Goal: Task Accomplishment & Management: Manage account settings

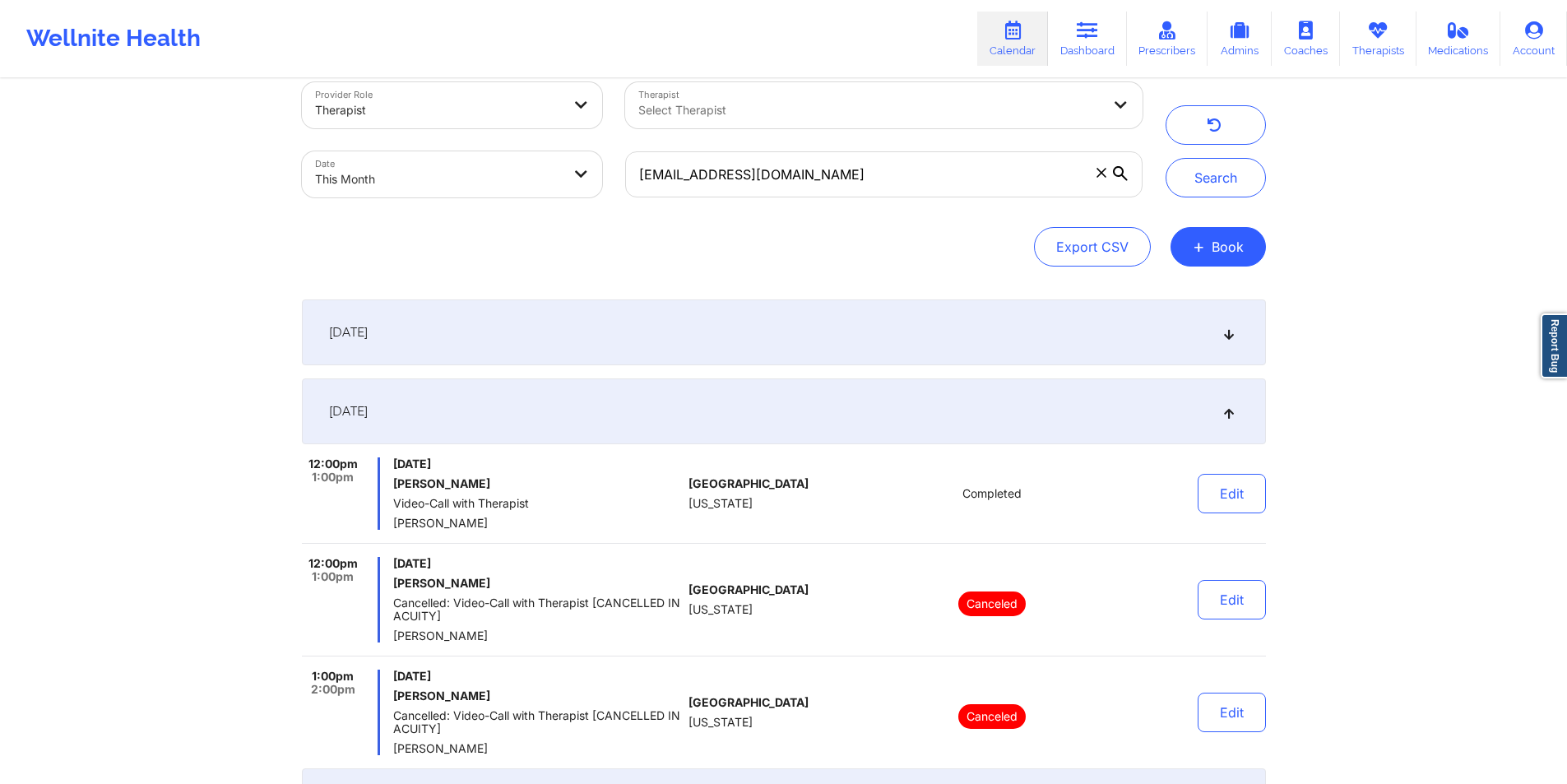
click at [942, 185] on input "[EMAIL_ADDRESS][DOMAIN_NAME]" at bounding box center [884, 174] width 517 height 46
drag, startPoint x: 0, startPoint y: 0, endPoint x: 942, endPoint y: 185, distance: 960.0
click at [942, 185] on input "[EMAIL_ADDRESS][DOMAIN_NAME]" at bounding box center [884, 174] width 517 height 46
click at [1221, 181] on button "Search" at bounding box center [1216, 178] width 100 height 40
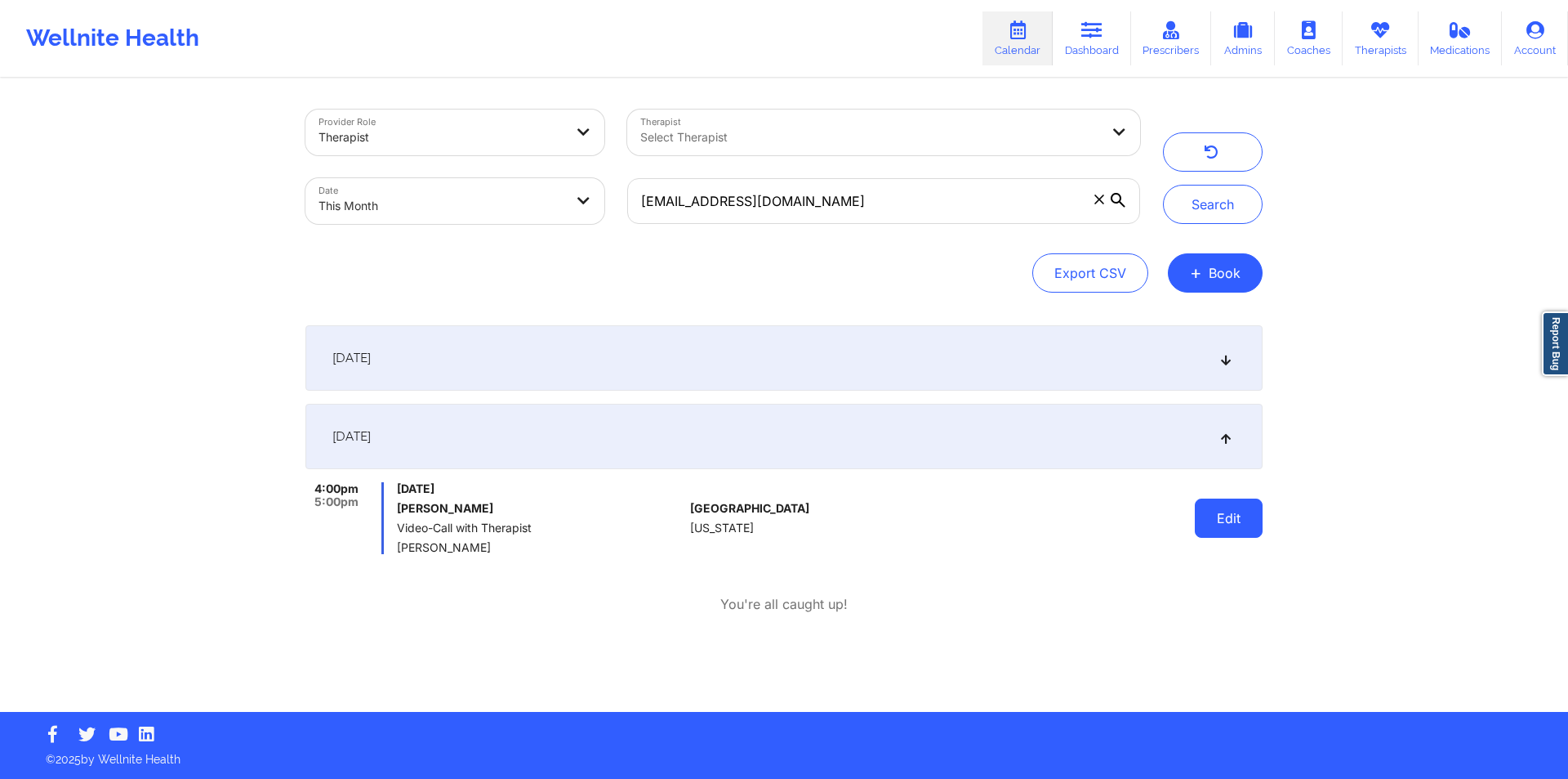
click at [1232, 519] on button "Edit" at bounding box center [1229, 518] width 68 height 39
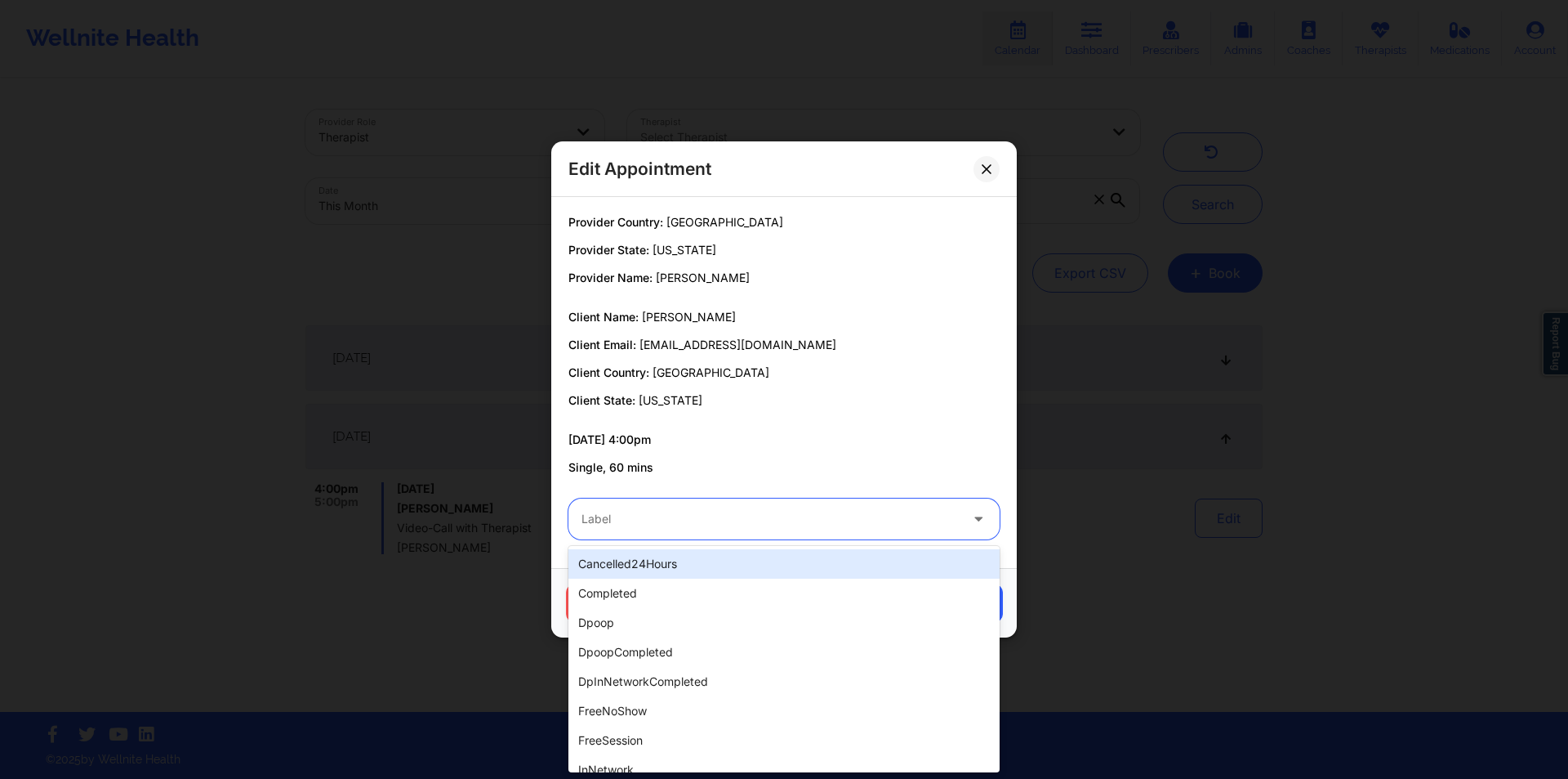
click at [801, 528] on div at bounding box center [770, 519] width 377 height 20
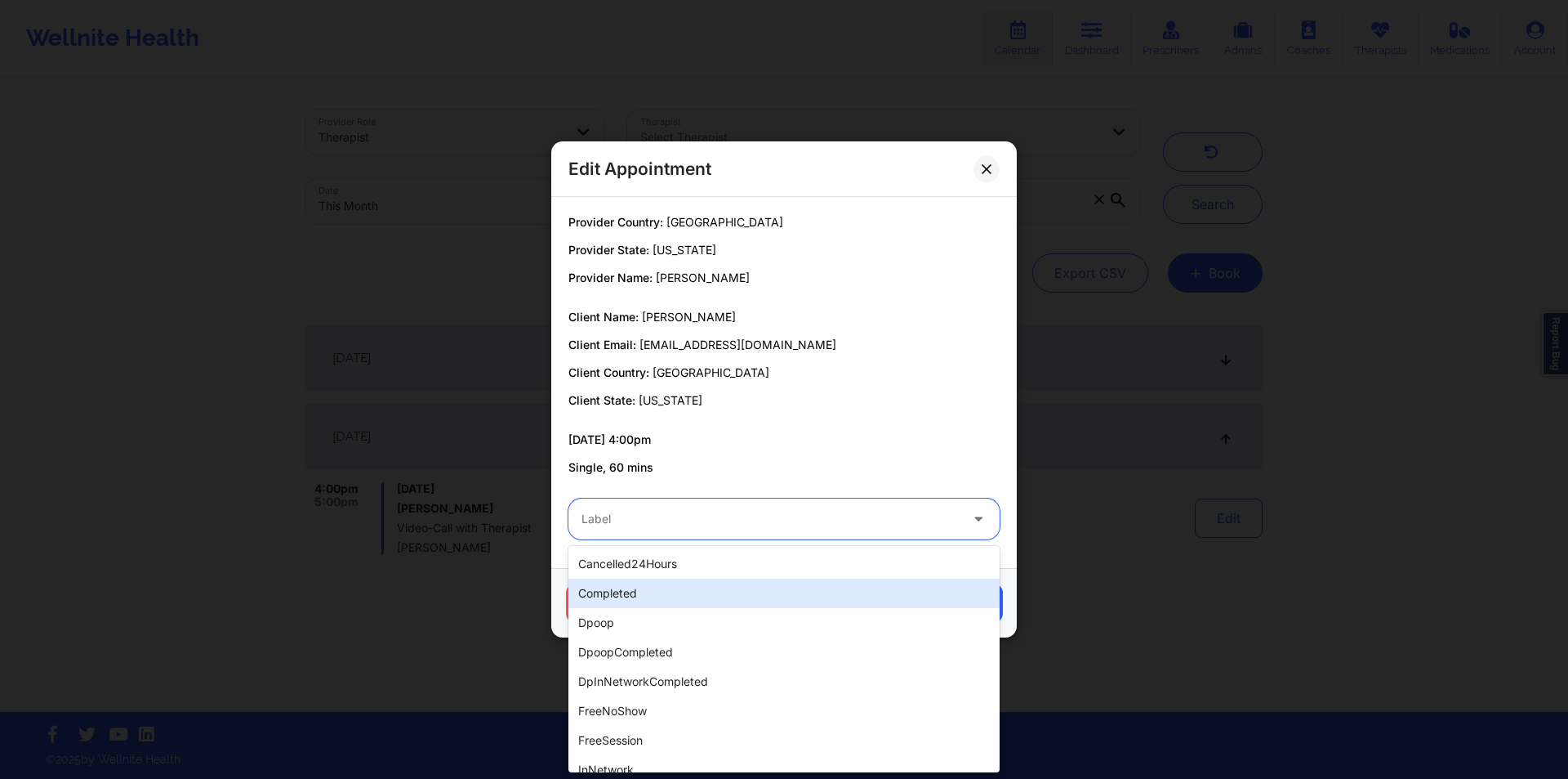
click at [665, 588] on div "completed" at bounding box center [784, 593] width 431 height 30
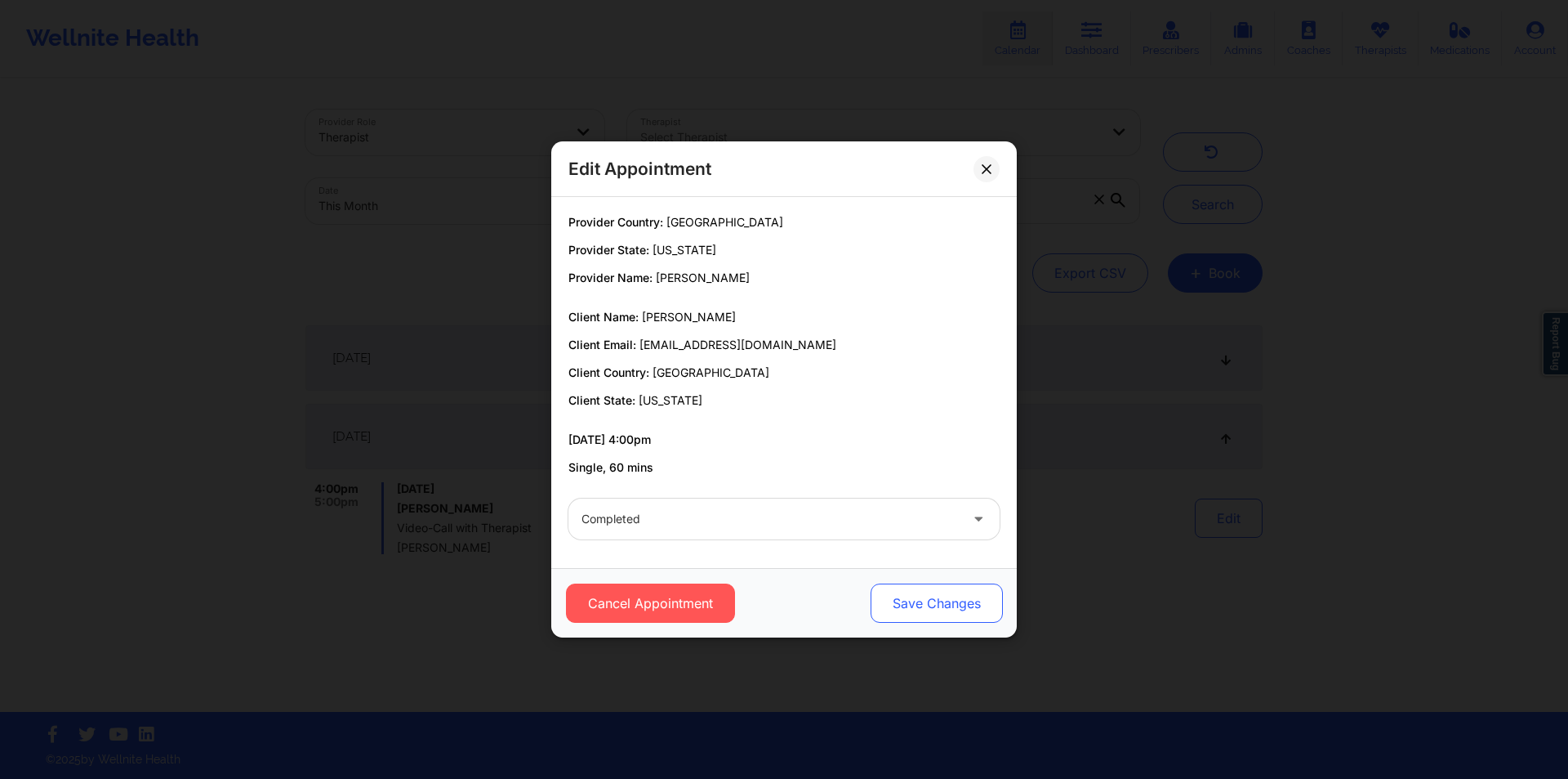
click at [936, 594] on button "Save Changes" at bounding box center [936, 603] width 132 height 39
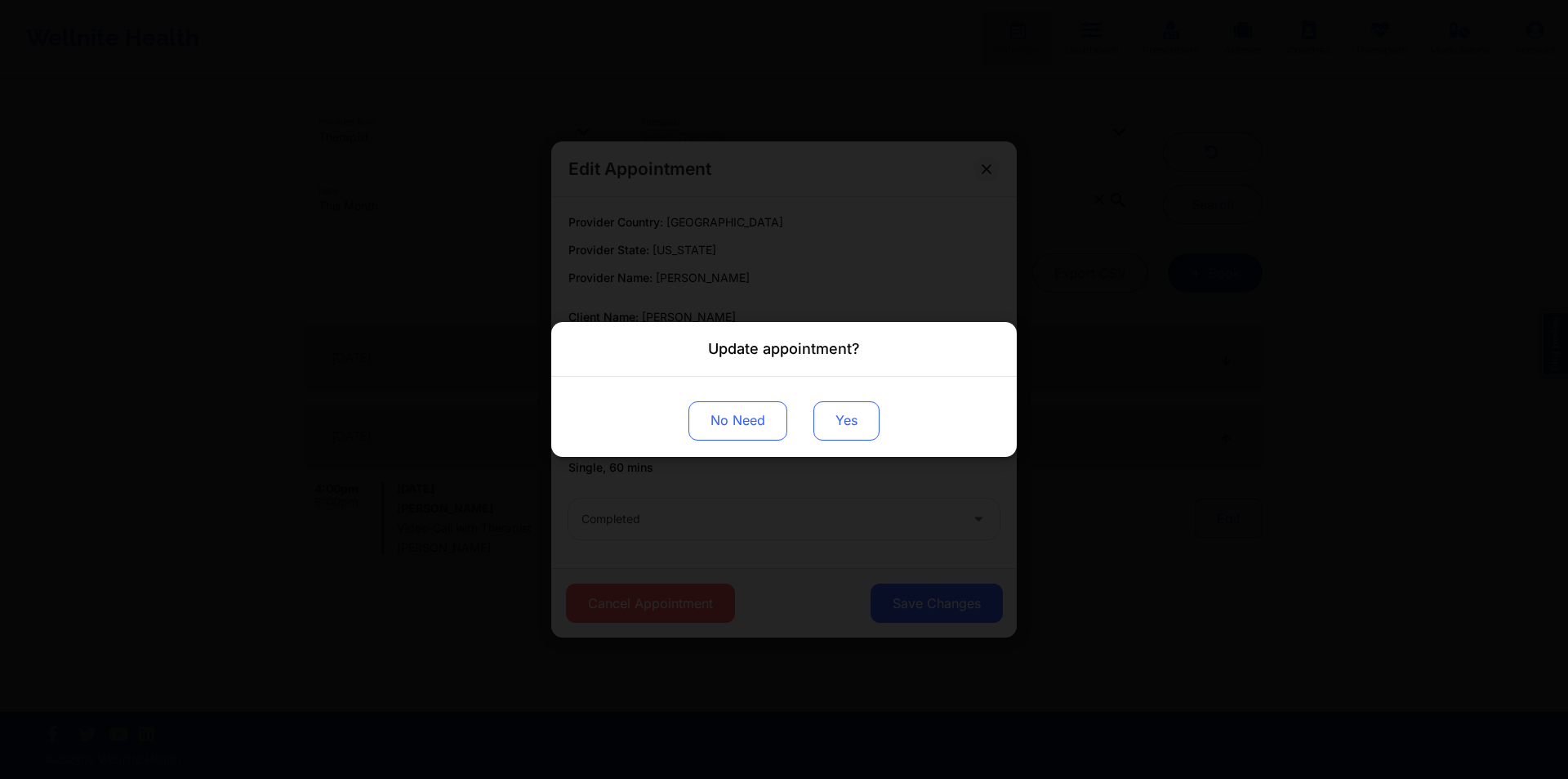
click at [846, 410] on button "Yes" at bounding box center [846, 421] width 66 height 39
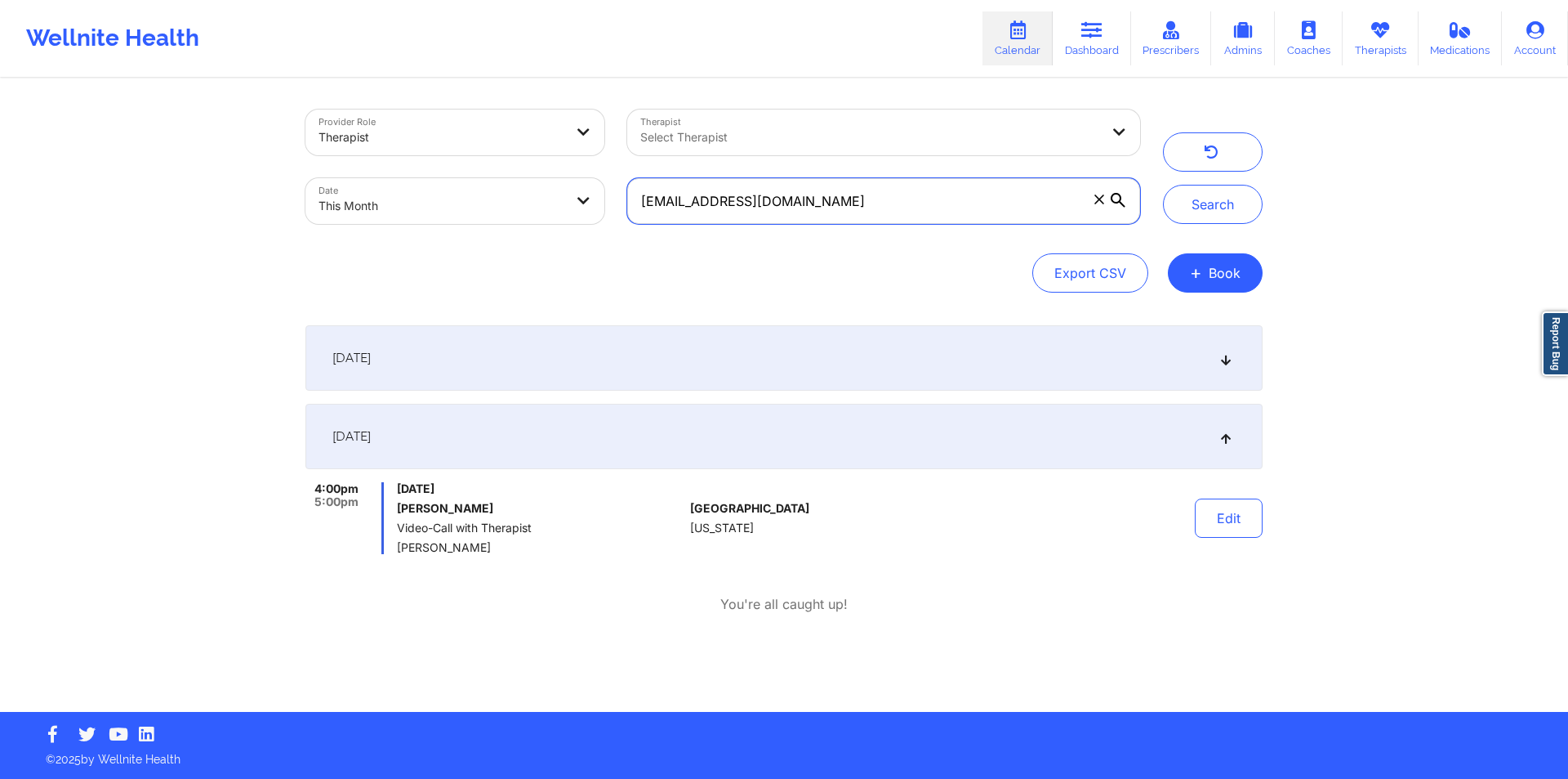
click at [867, 202] on input "[EMAIL_ADDRESS][DOMAIN_NAME]" at bounding box center [883, 200] width 513 height 45
paste input "[PERSON_NAME].[PERSON_NAME]"
click at [1216, 203] on button "Search" at bounding box center [1212, 204] width 100 height 39
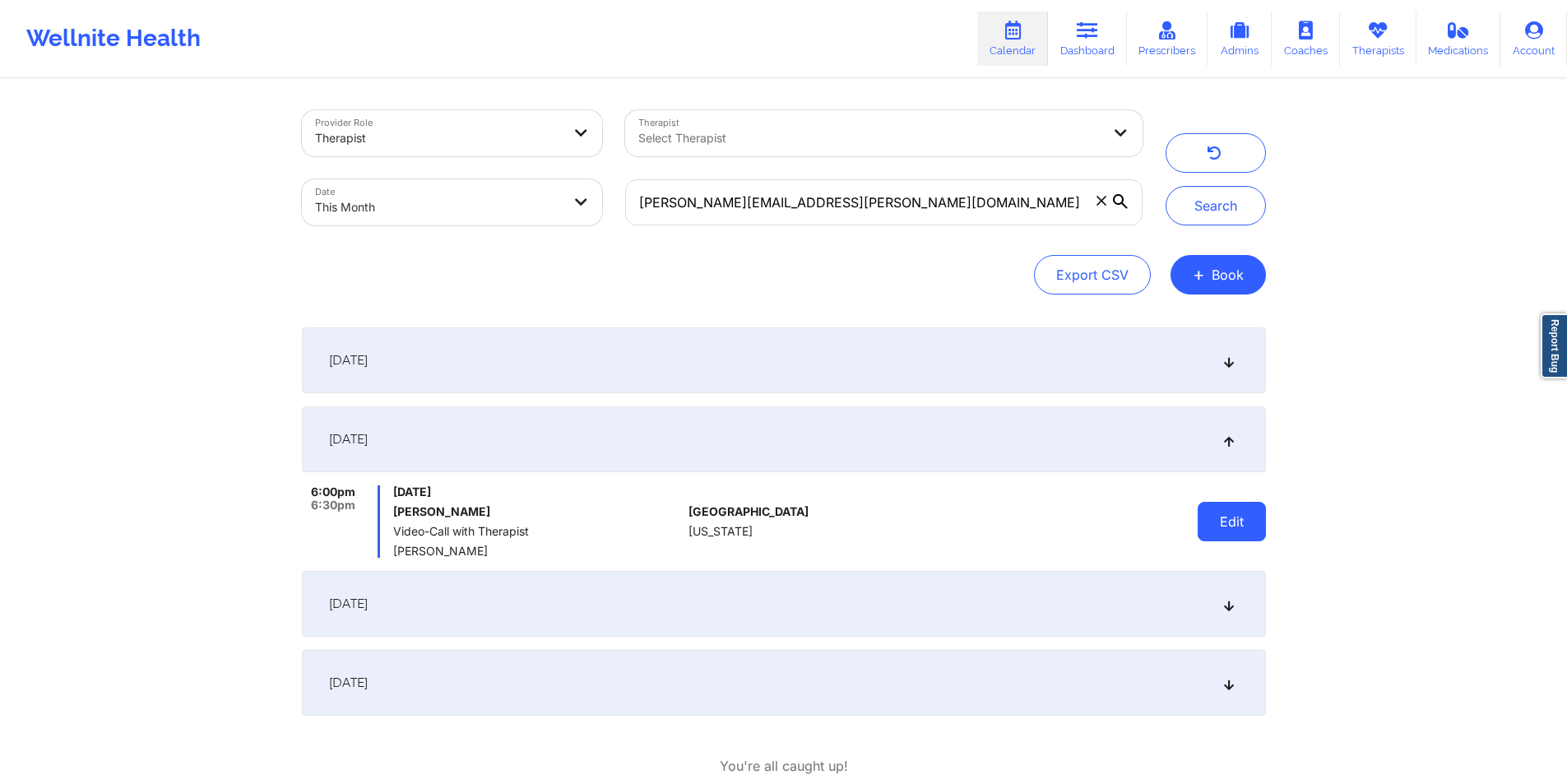
click at [1233, 522] on button "Edit" at bounding box center [1232, 522] width 69 height 40
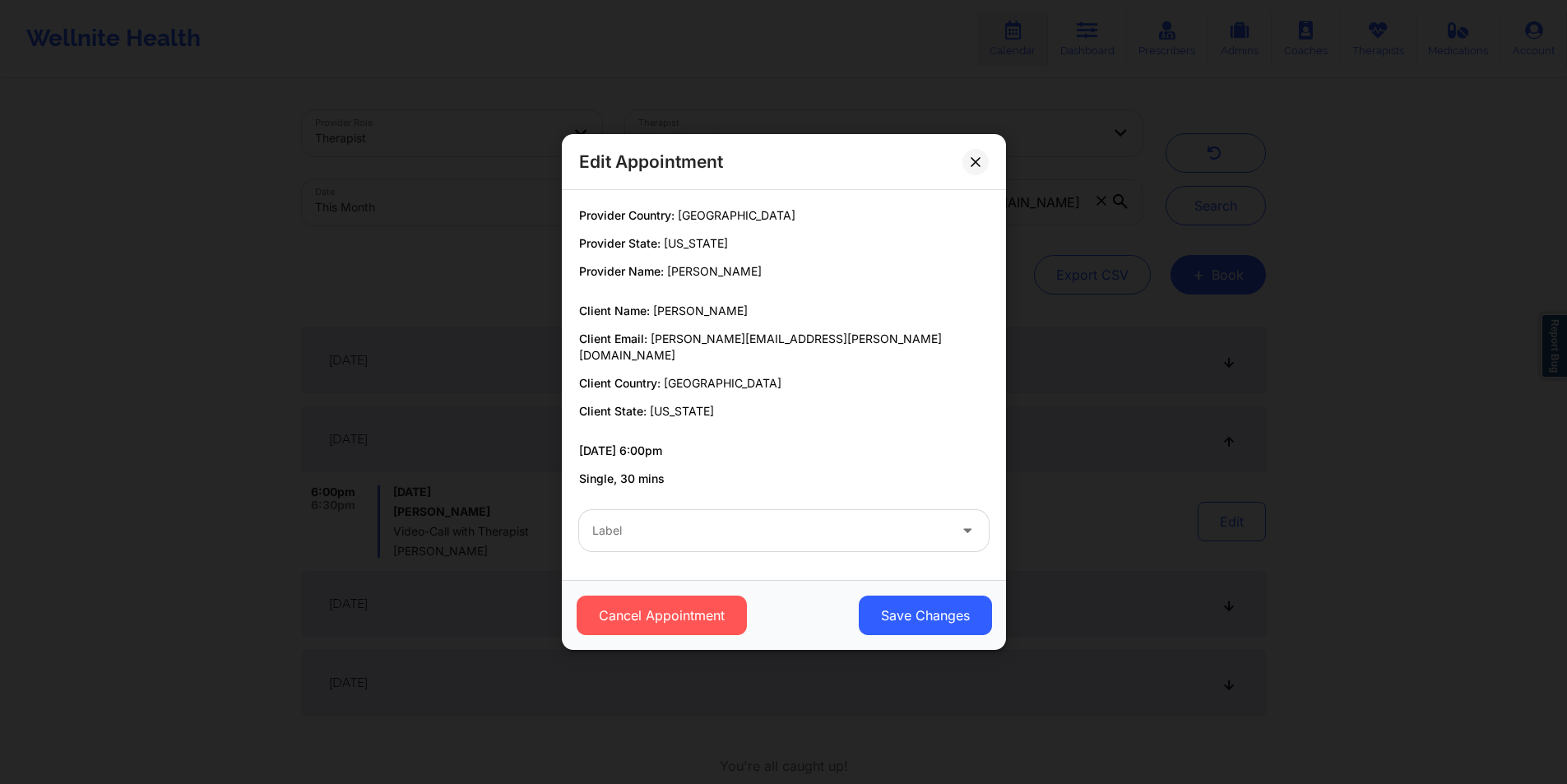
click at [899, 528] on div at bounding box center [770, 531] width 355 height 20
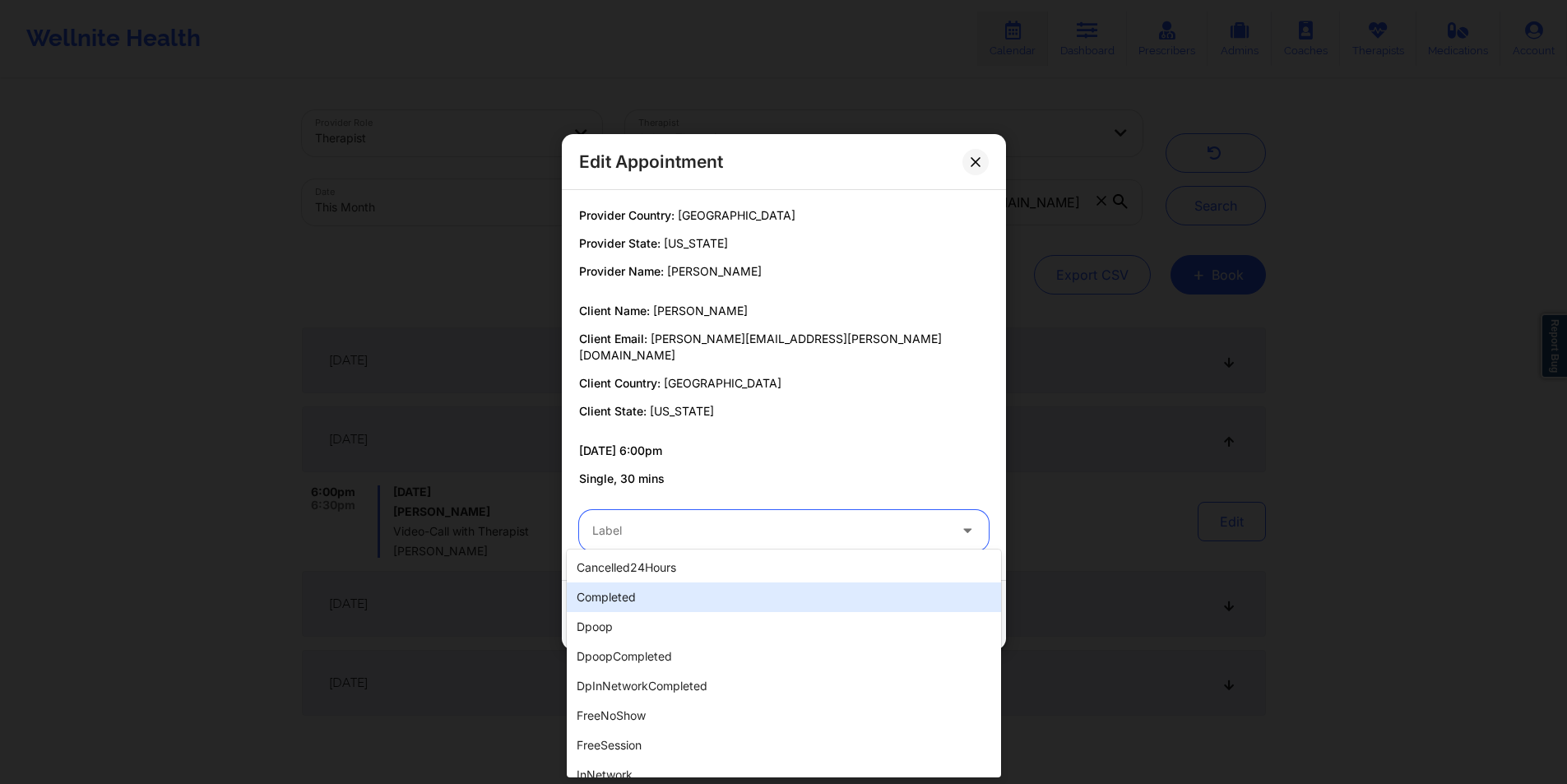
click at [670, 601] on div "completed" at bounding box center [784, 597] width 435 height 30
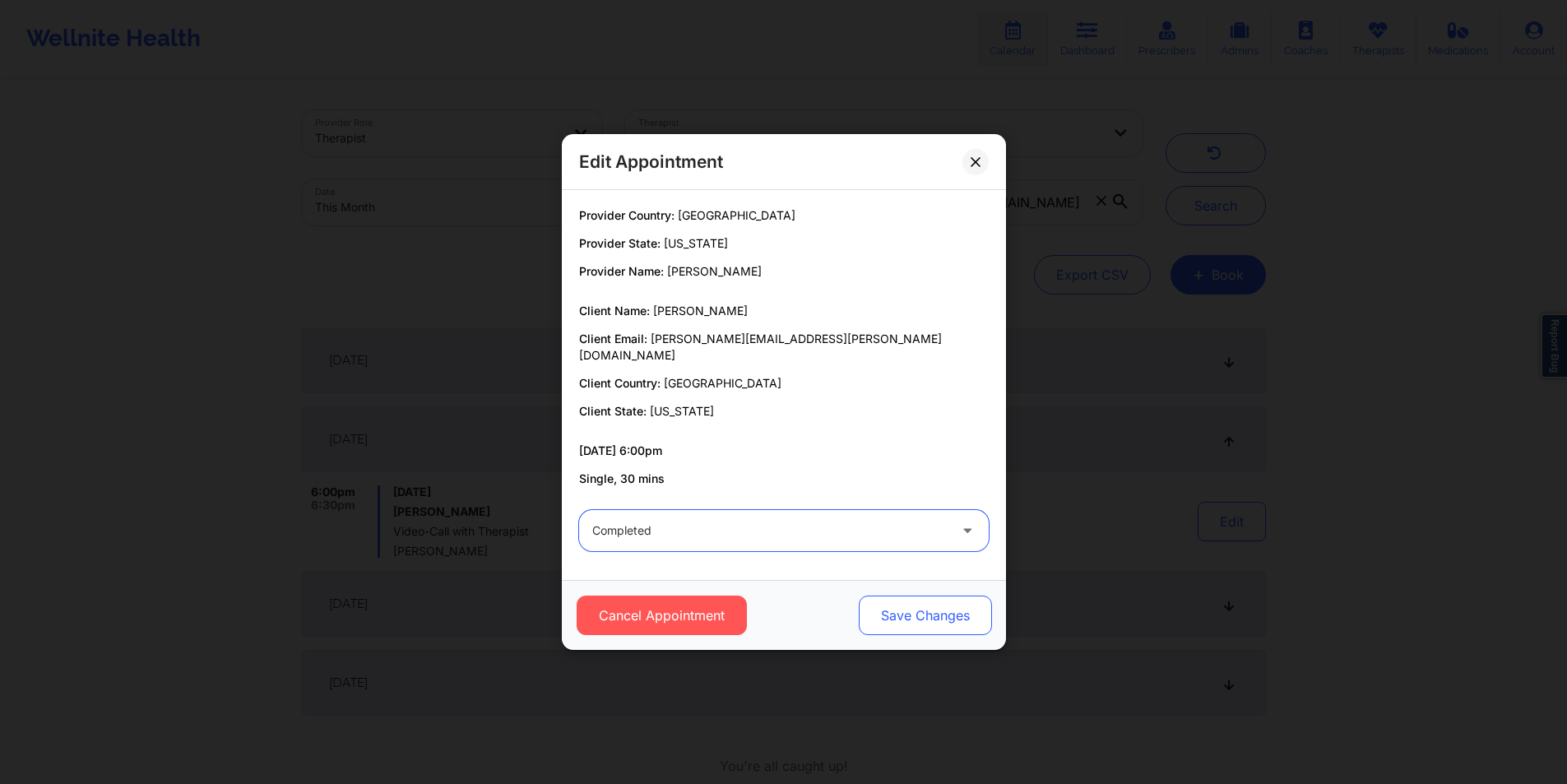
click at [933, 601] on button "Save Changes" at bounding box center [925, 615] width 133 height 40
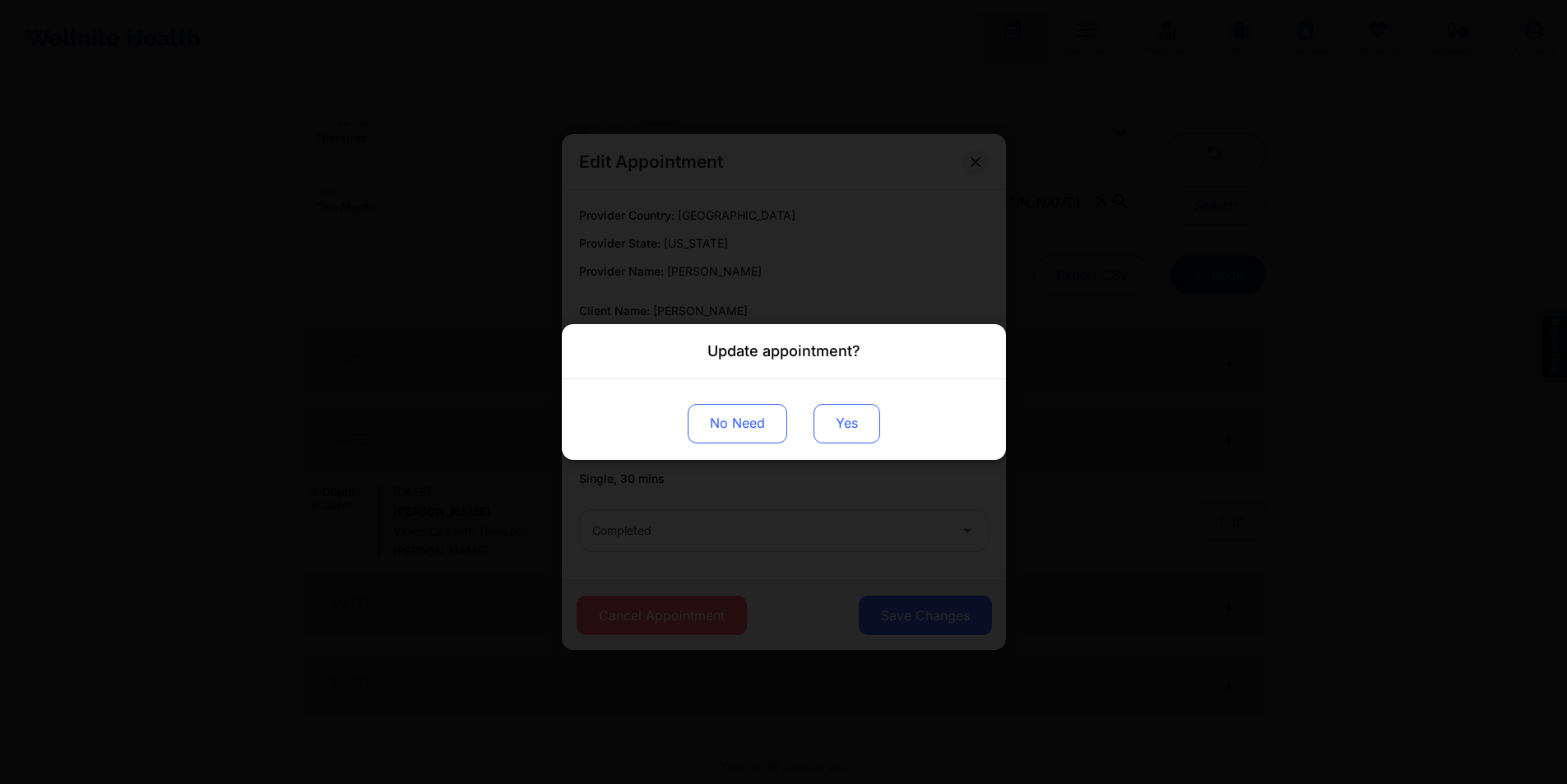
click at [860, 418] on button "Yes" at bounding box center [846, 423] width 67 height 40
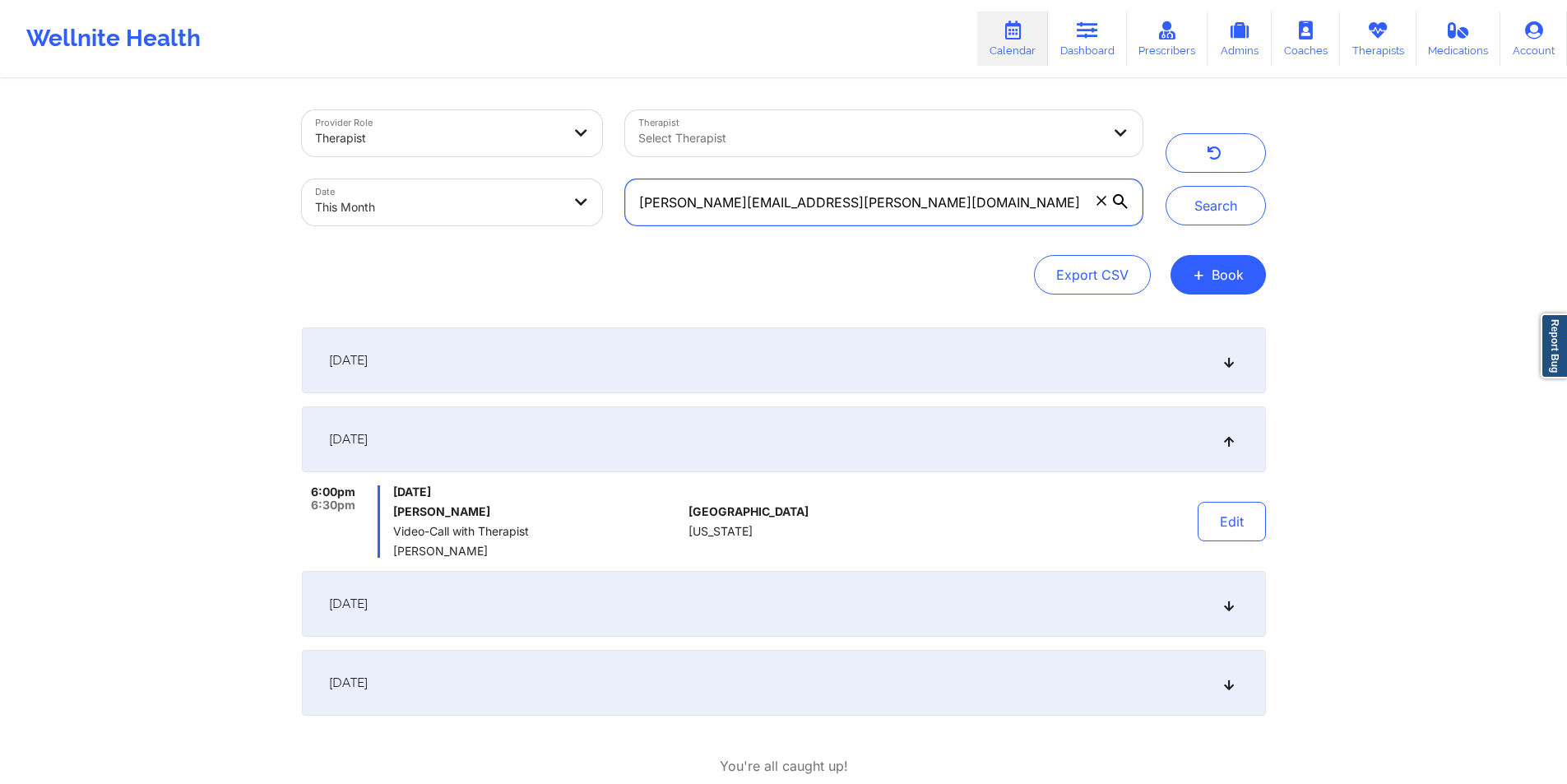
click at [883, 204] on input "[PERSON_NAME][EMAIL_ADDRESS][PERSON_NAME][DOMAIN_NAME]" at bounding box center [884, 202] width 517 height 46
paste input "mabp2"
click at [1232, 203] on button "Search" at bounding box center [1216, 206] width 100 height 40
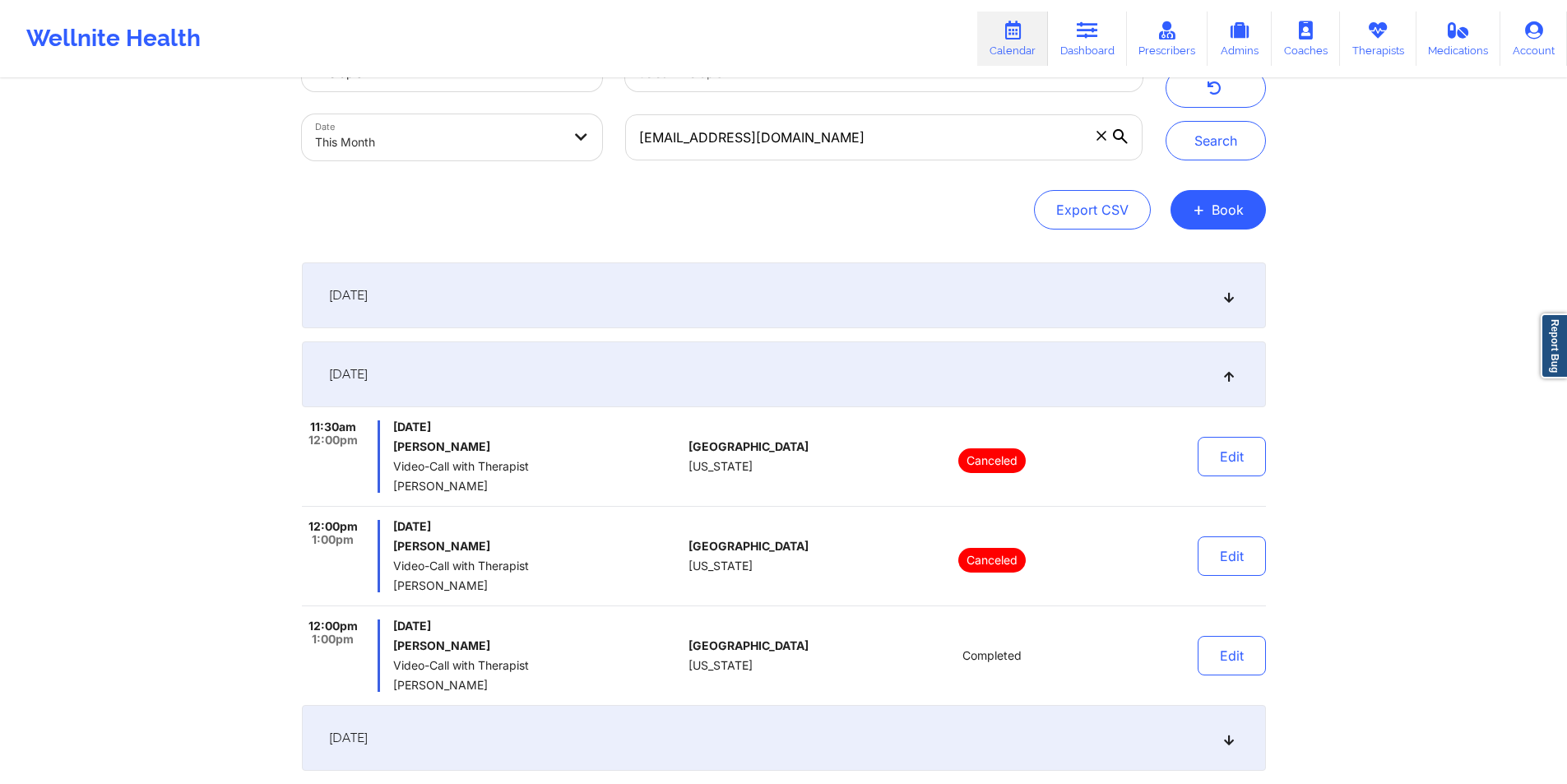
scroll to position [51, 0]
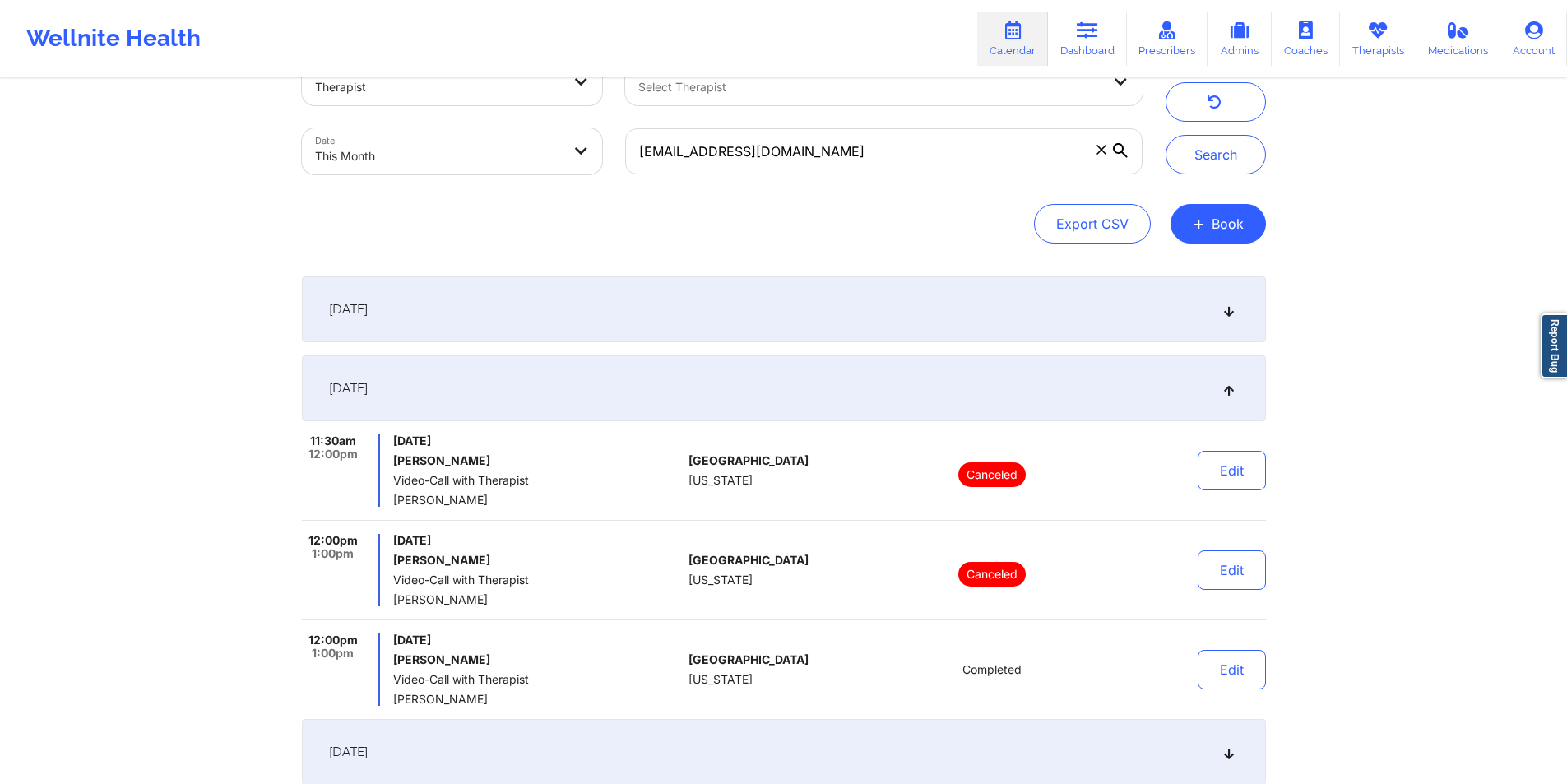
click at [1227, 308] on icon at bounding box center [1229, 309] width 14 height 12
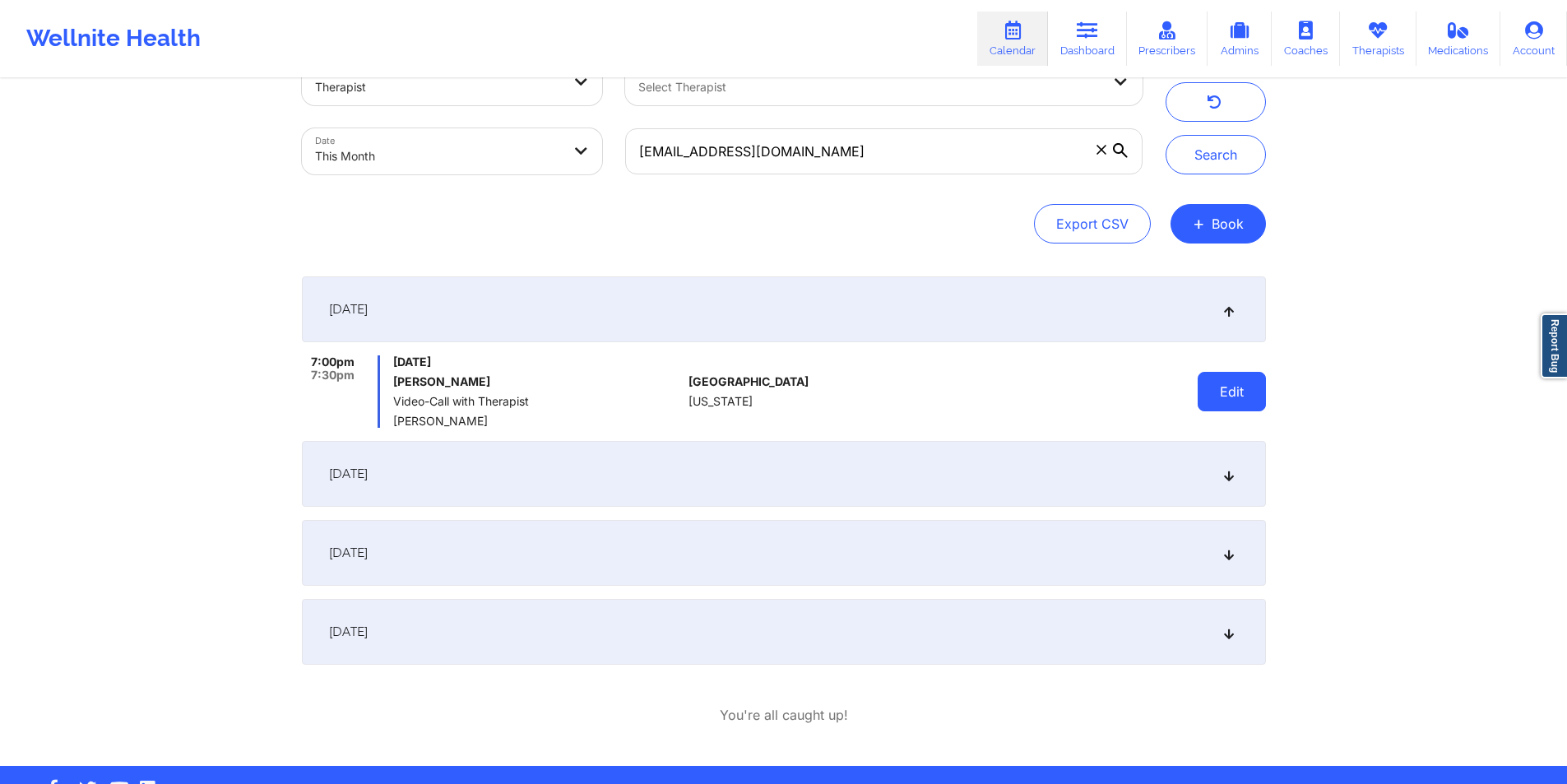
click at [1233, 381] on button "Edit" at bounding box center [1232, 392] width 69 height 40
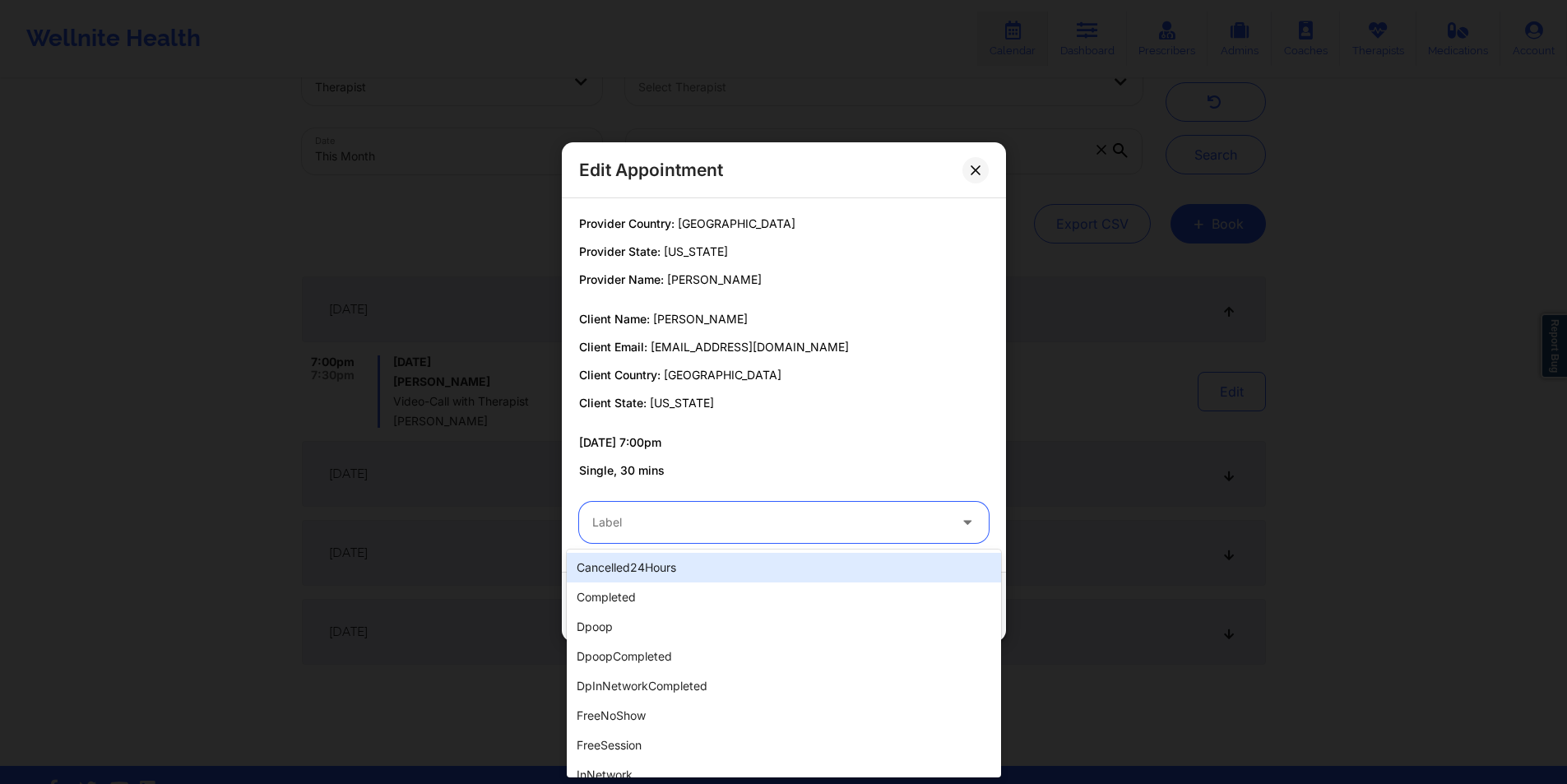
click at [703, 518] on div at bounding box center [770, 523] width 355 height 20
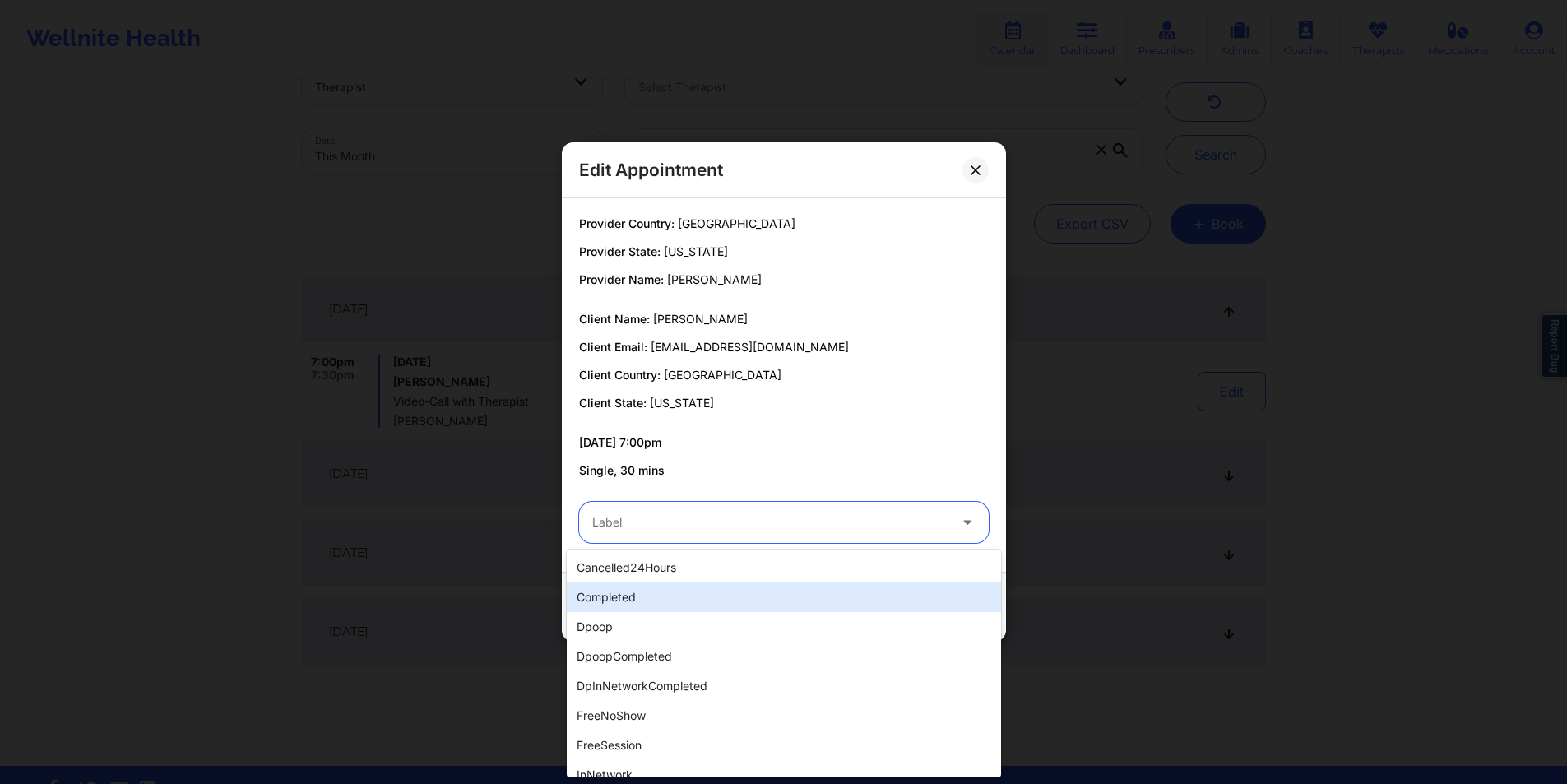
click at [627, 592] on div "completed" at bounding box center [784, 597] width 435 height 30
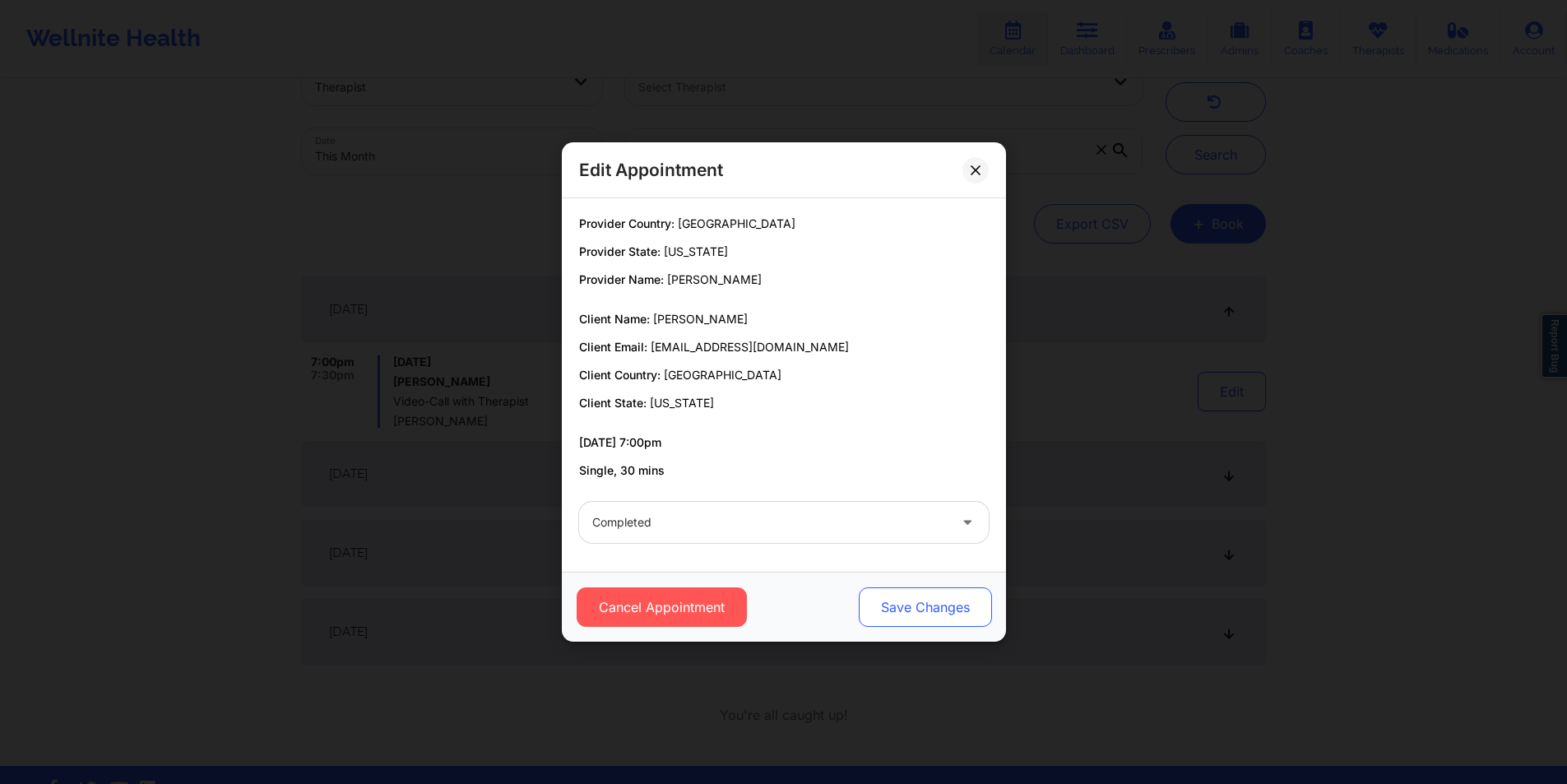
click at [939, 607] on button "Save Changes" at bounding box center [925, 607] width 133 height 40
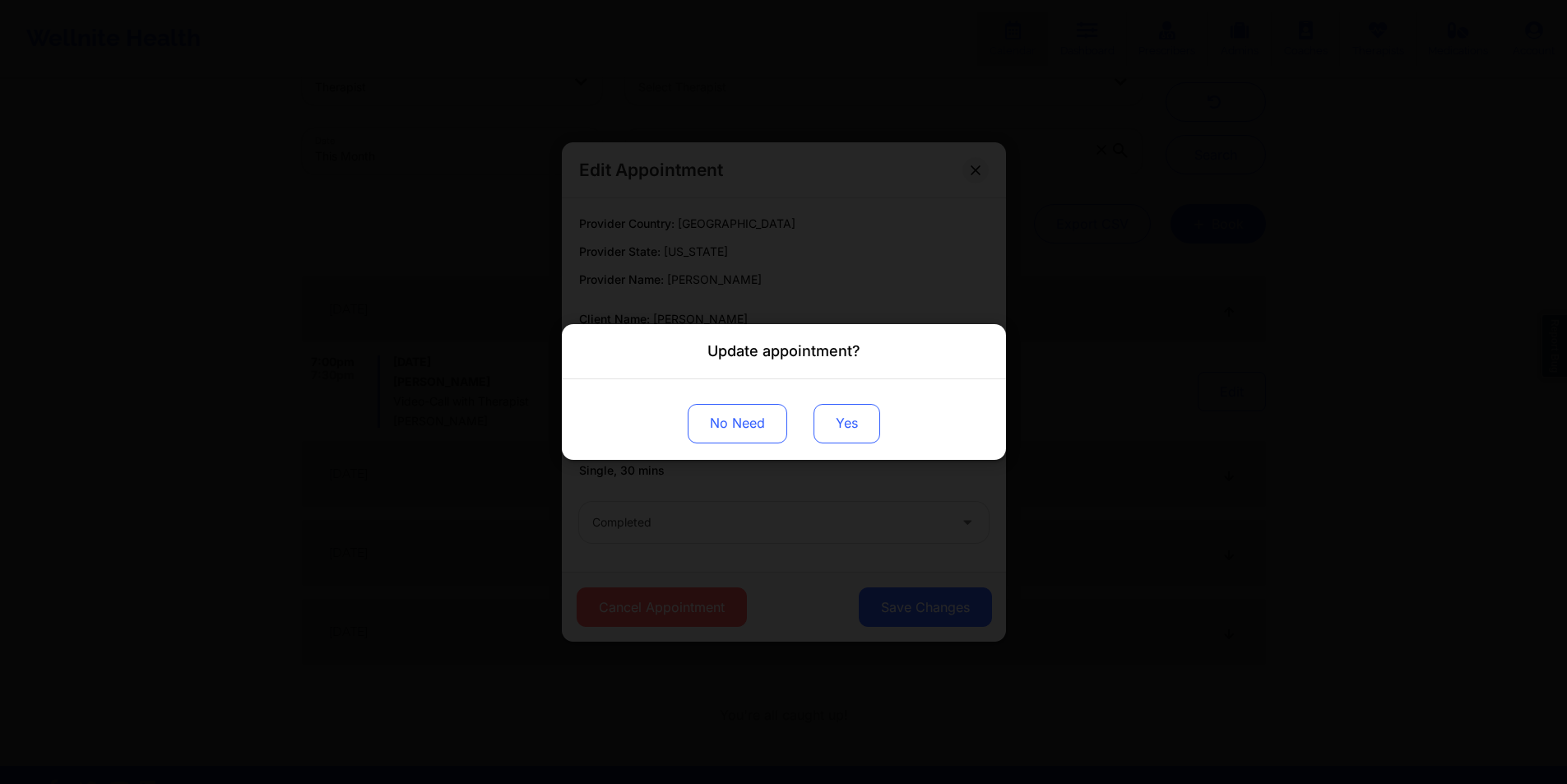
click at [856, 421] on button "Yes" at bounding box center [846, 423] width 67 height 40
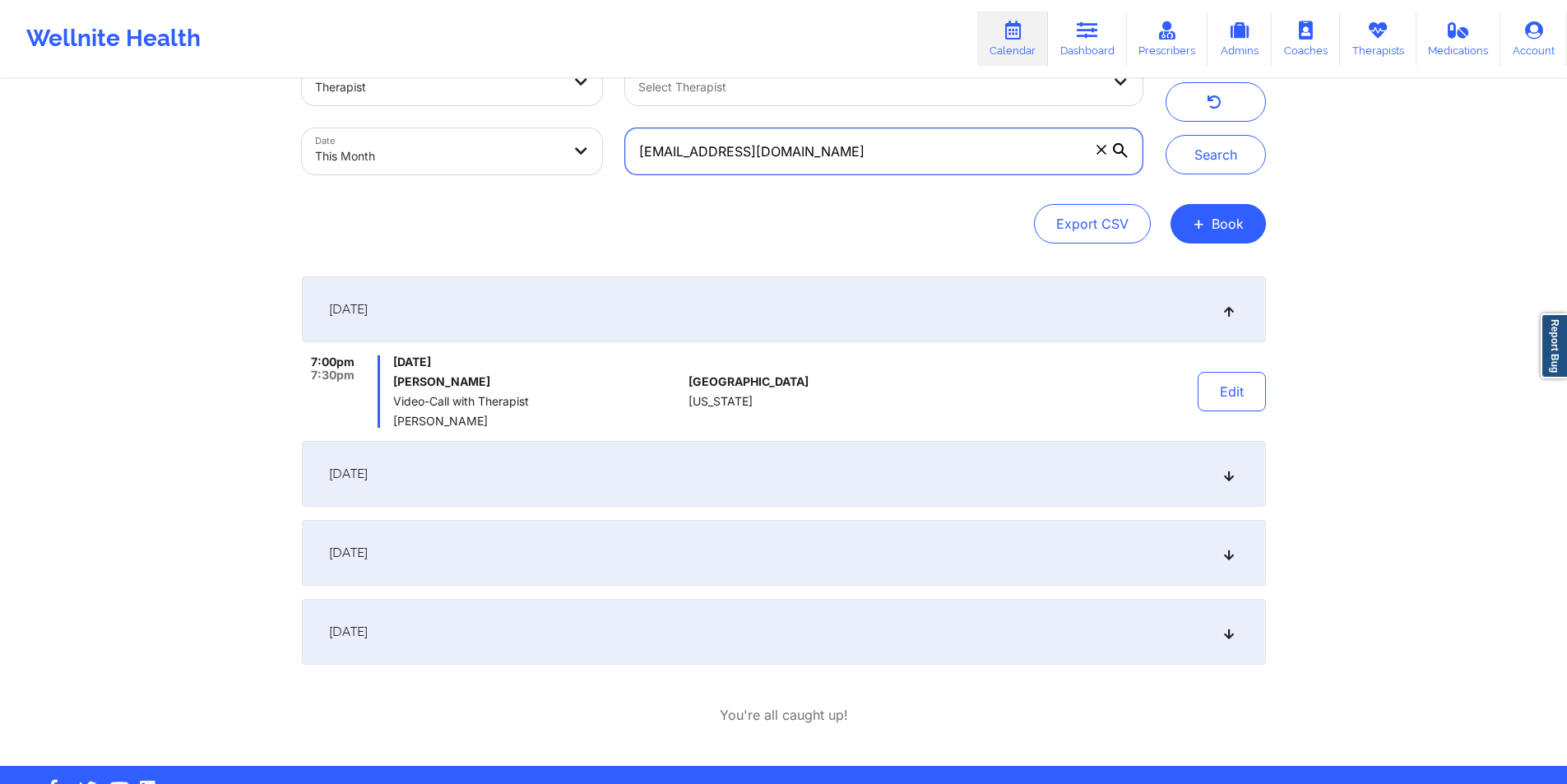
click at [911, 160] on input "[EMAIL_ADDRESS][DOMAIN_NAME]" at bounding box center [884, 151] width 517 height 46
paste input "[PERSON_NAME][EMAIL_ADDRESS][PERSON_NAME][DOMAIN_NAME]"
click at [1209, 148] on button "Search" at bounding box center [1216, 155] width 100 height 40
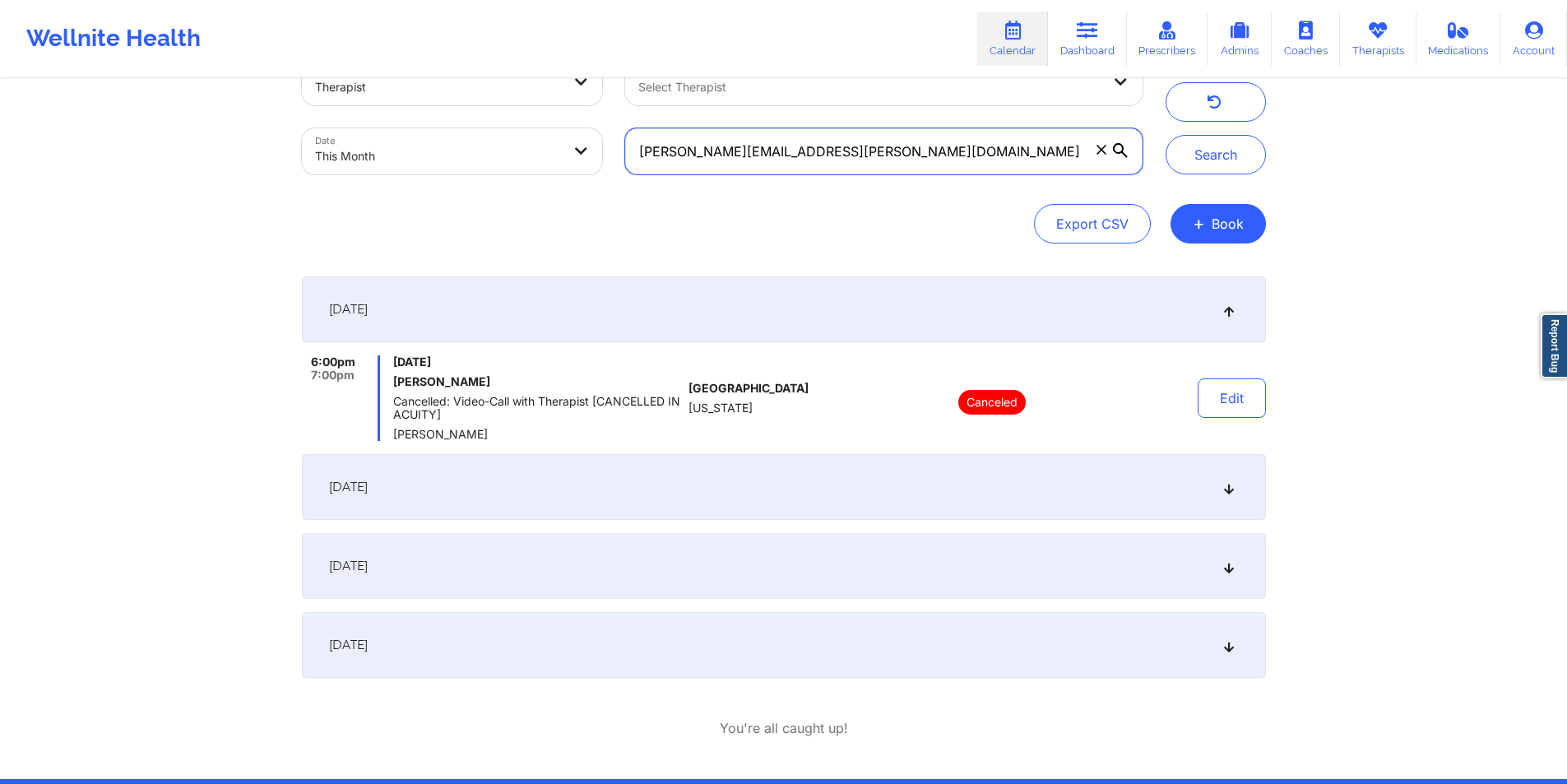
click at [903, 150] on input "[PERSON_NAME][EMAIL_ADDRESS][PERSON_NAME][DOMAIN_NAME]" at bounding box center [884, 151] width 517 height 46
paste input "[EMAIL_ADDRESS][DOMAIN_NAME]"
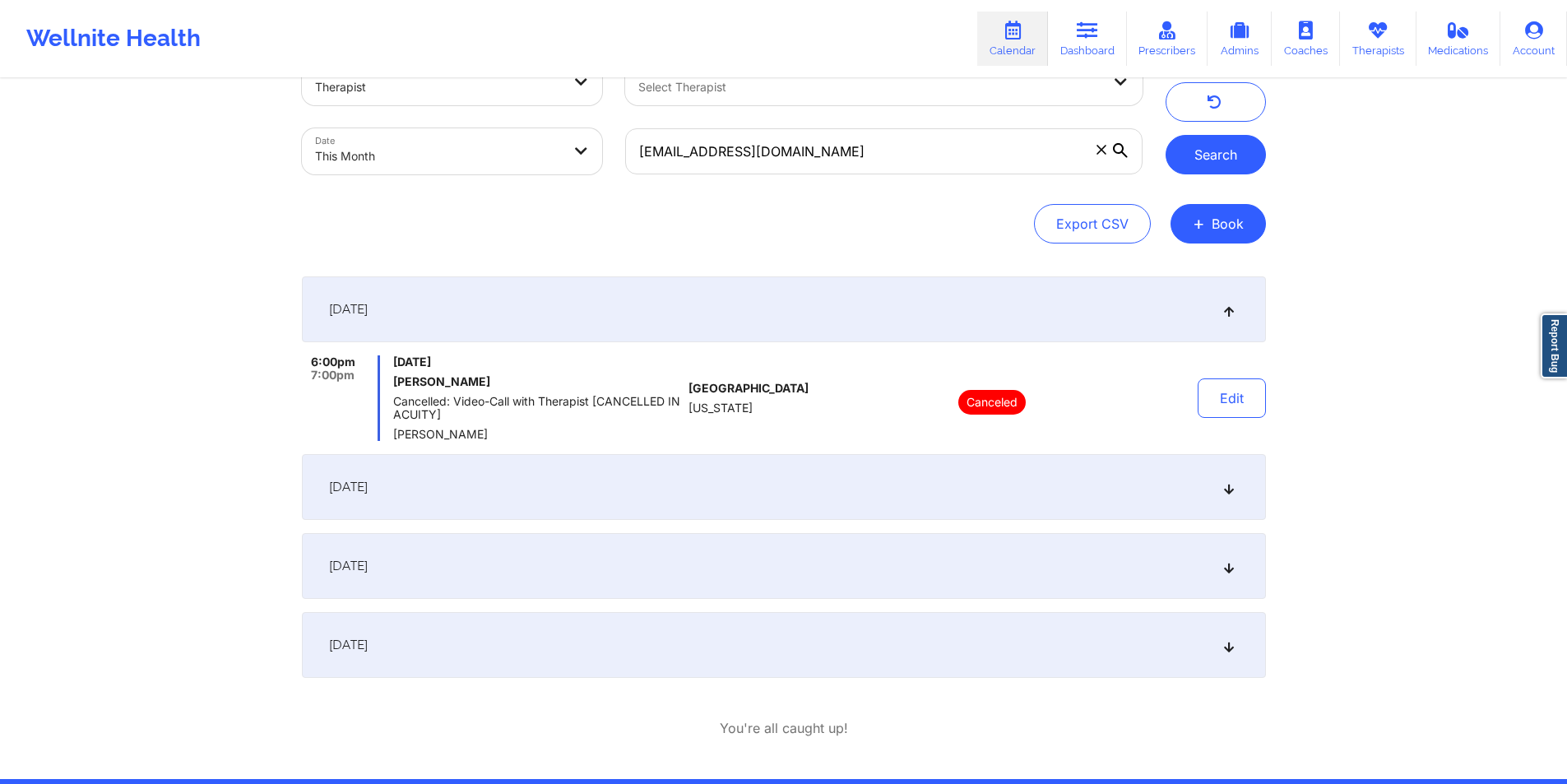
click at [1218, 154] on button "Search" at bounding box center [1216, 155] width 100 height 40
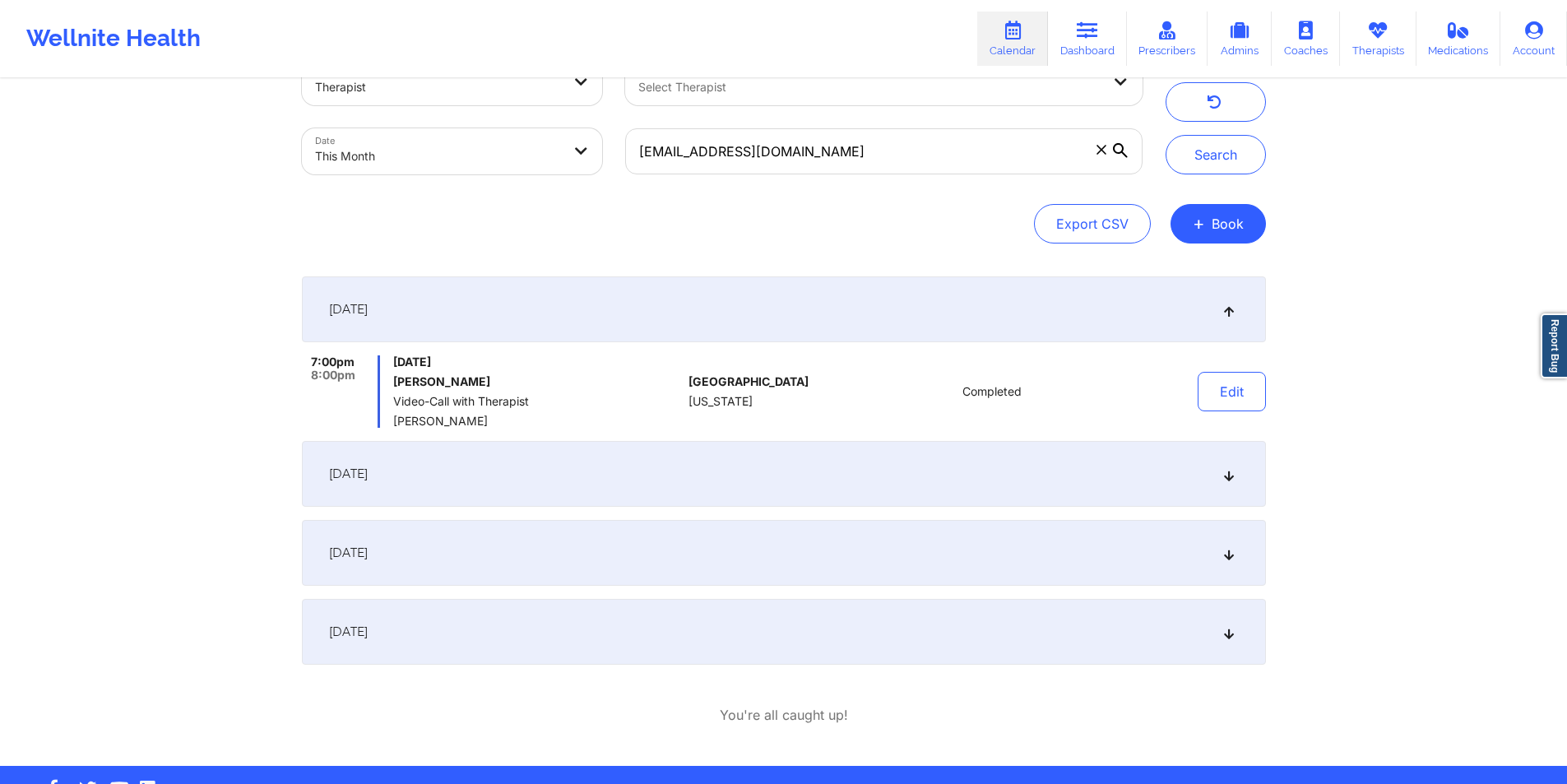
click at [1231, 473] on icon at bounding box center [1229, 474] width 14 height 12
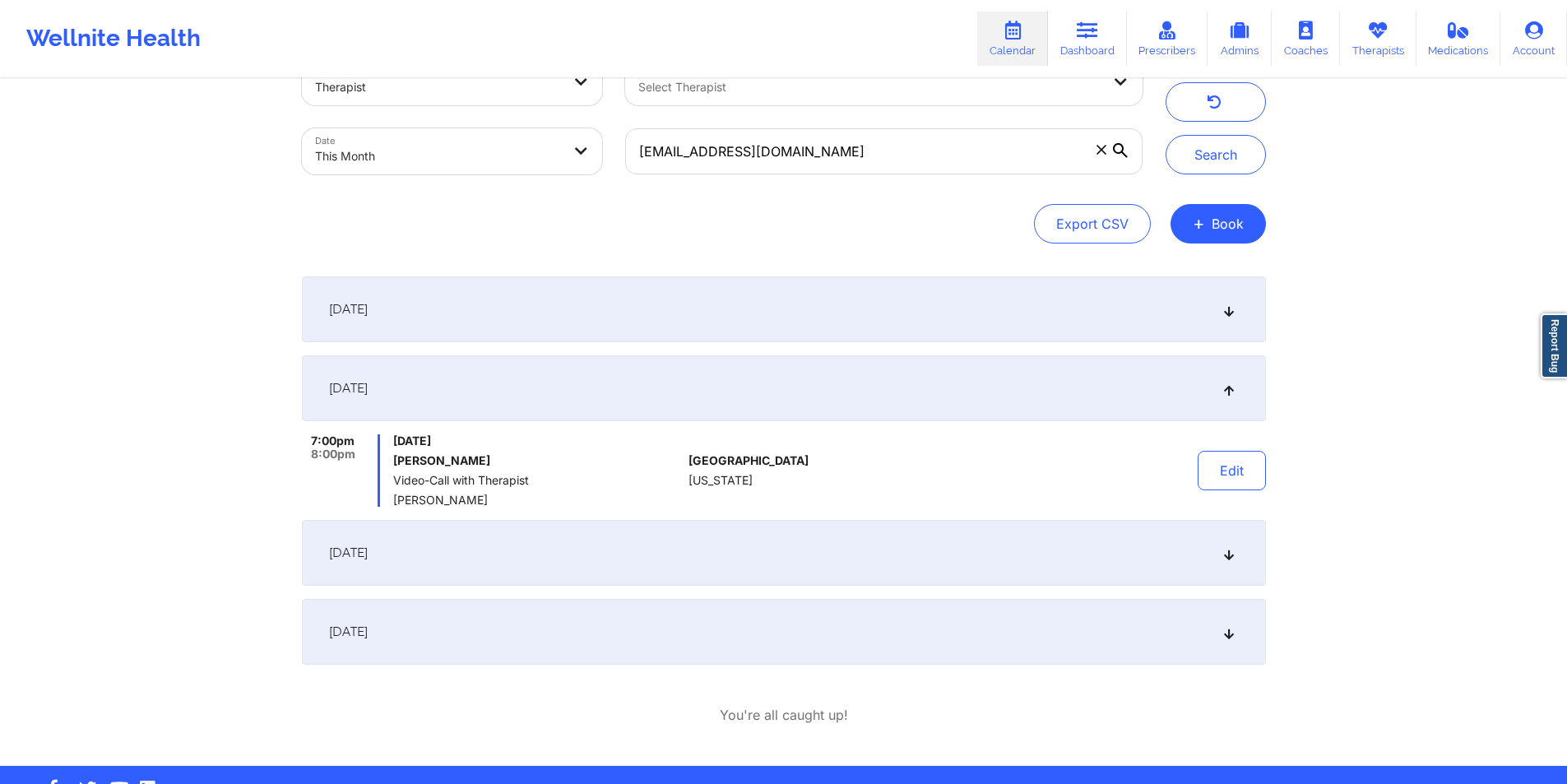
click at [1231, 473] on button "Edit" at bounding box center [1232, 470] width 69 height 40
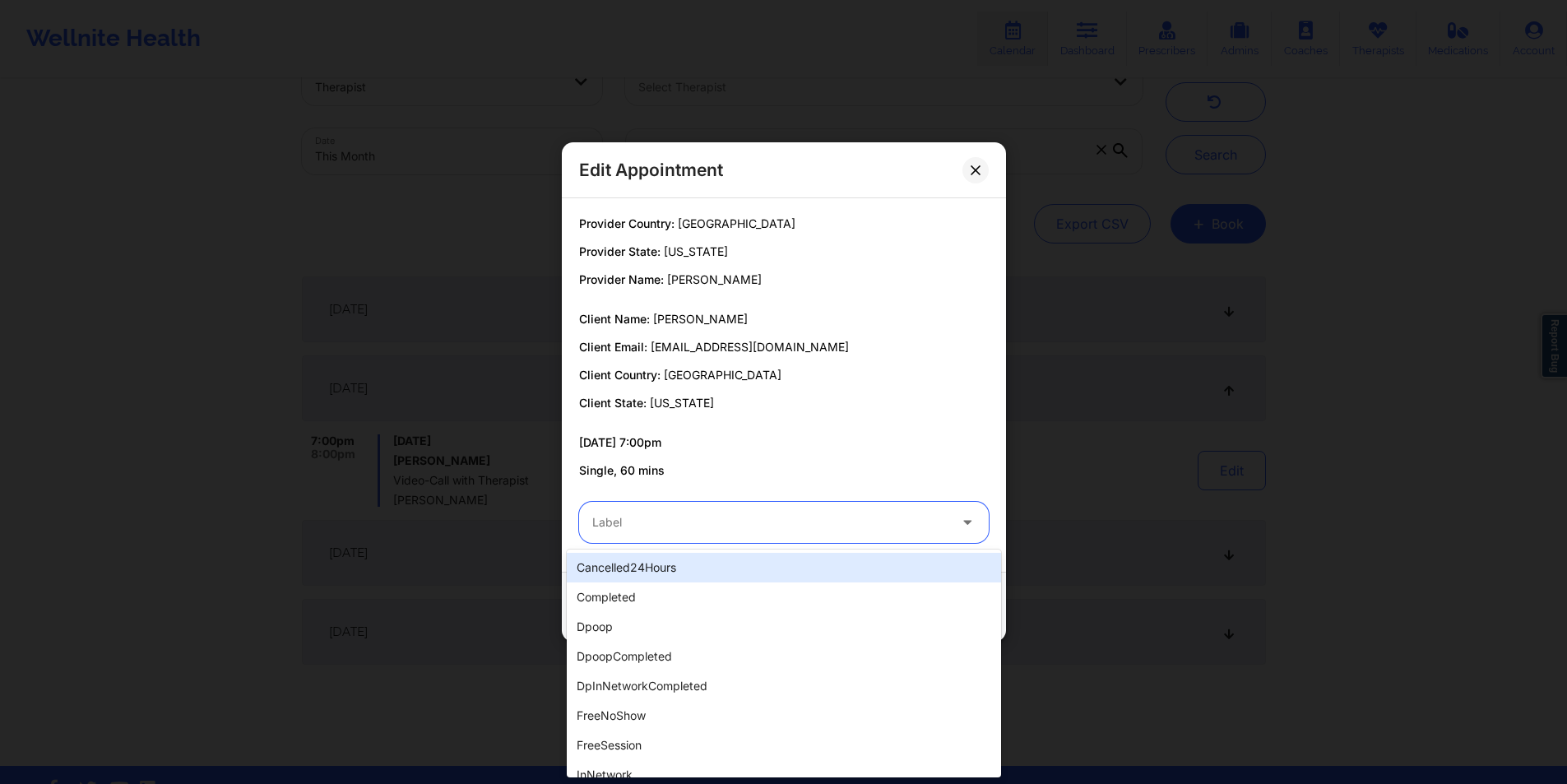
click at [813, 522] on div at bounding box center [770, 523] width 355 height 20
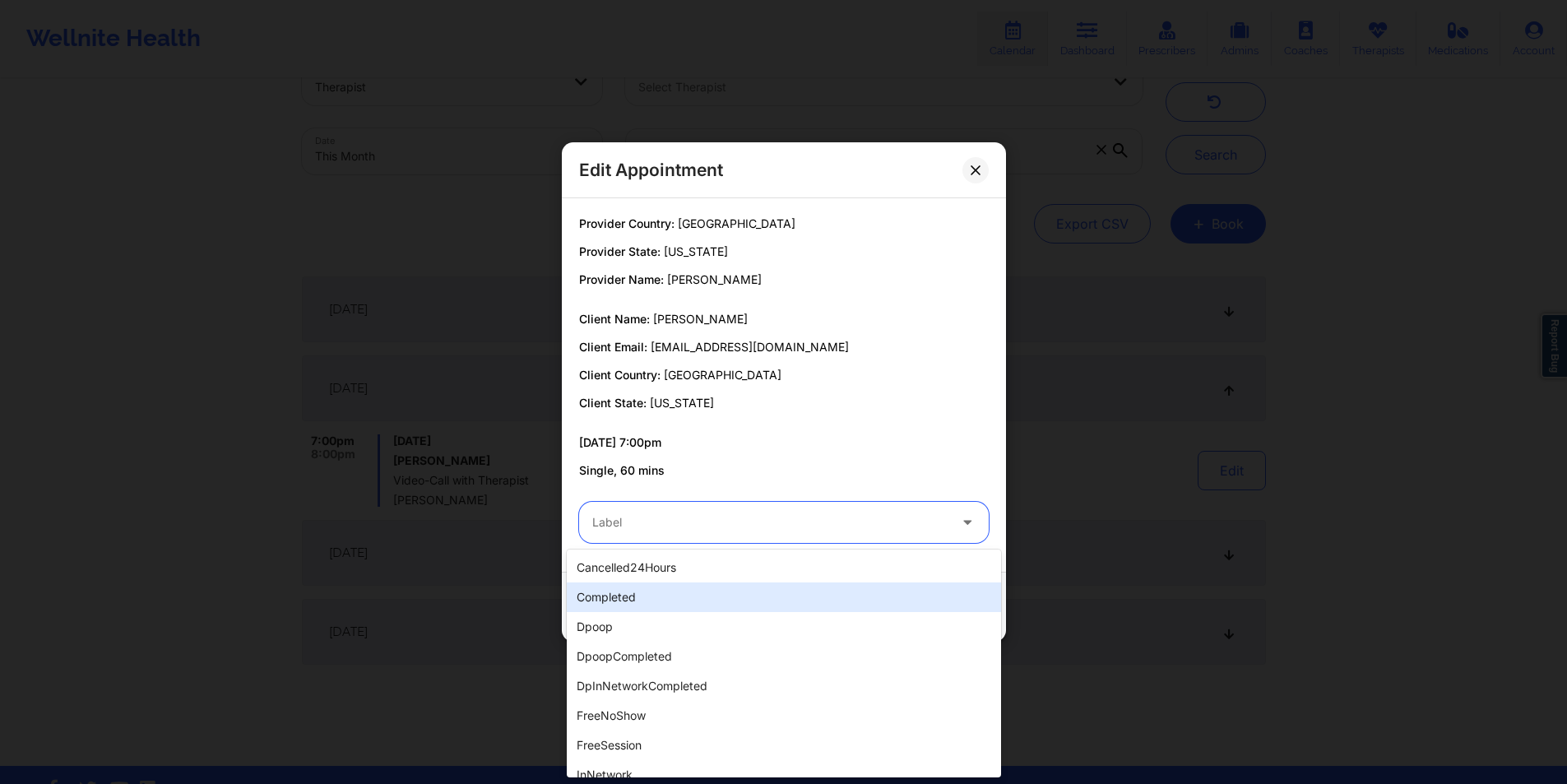
click at [670, 600] on div "completed" at bounding box center [784, 597] width 435 height 30
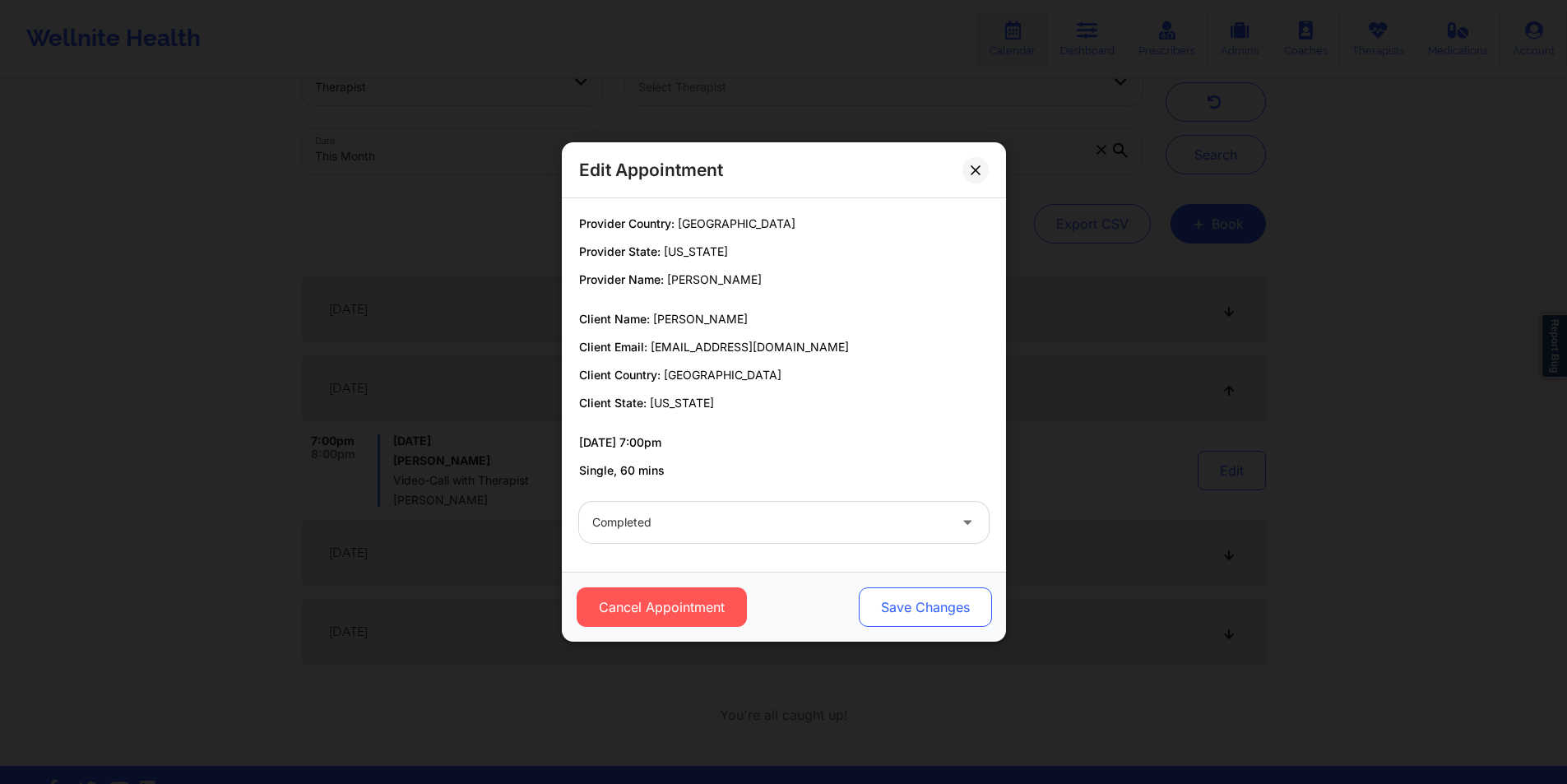
click at [957, 613] on button "Save Changes" at bounding box center [925, 607] width 133 height 40
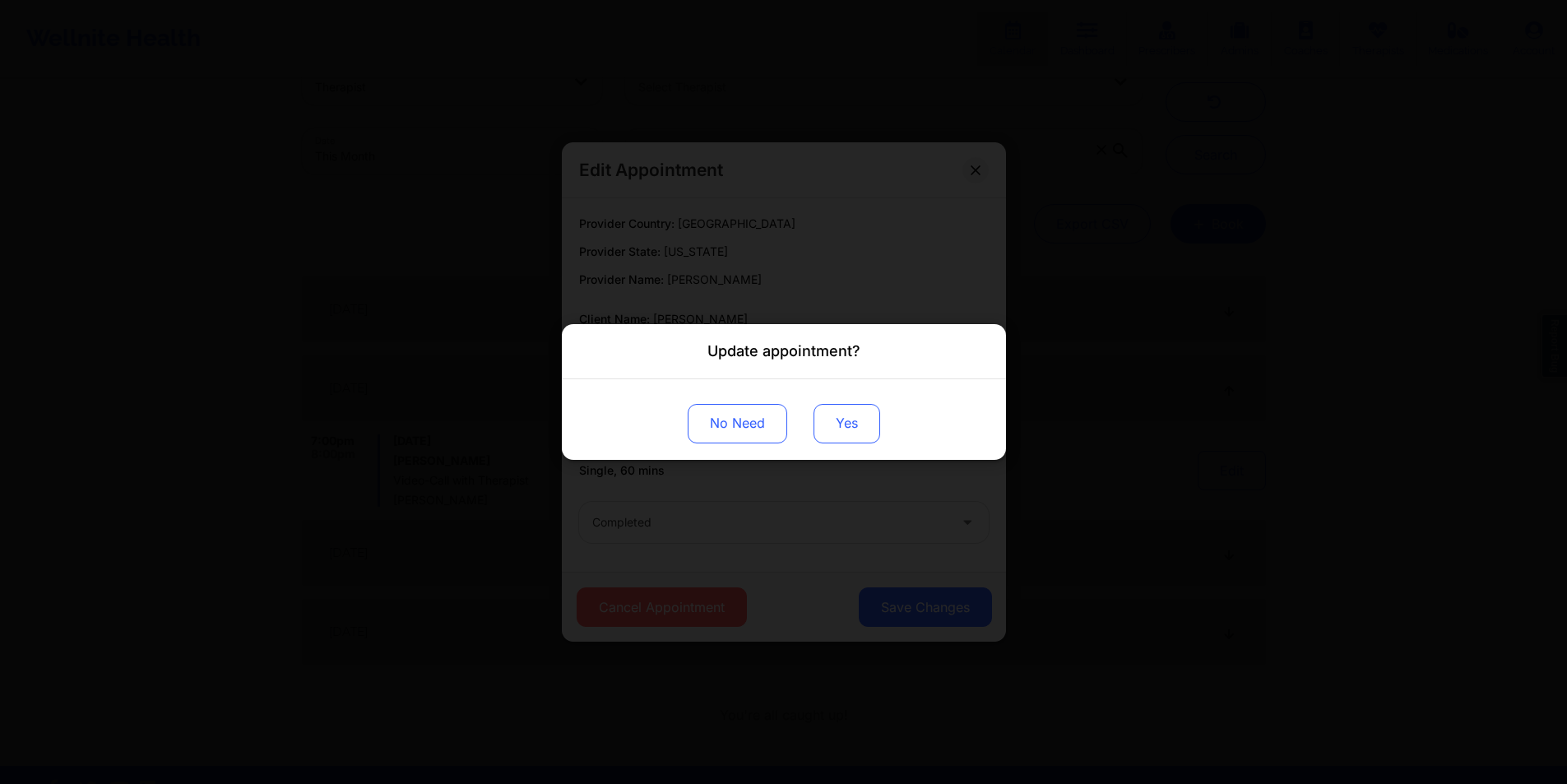
click at [851, 421] on button "Yes" at bounding box center [846, 423] width 67 height 40
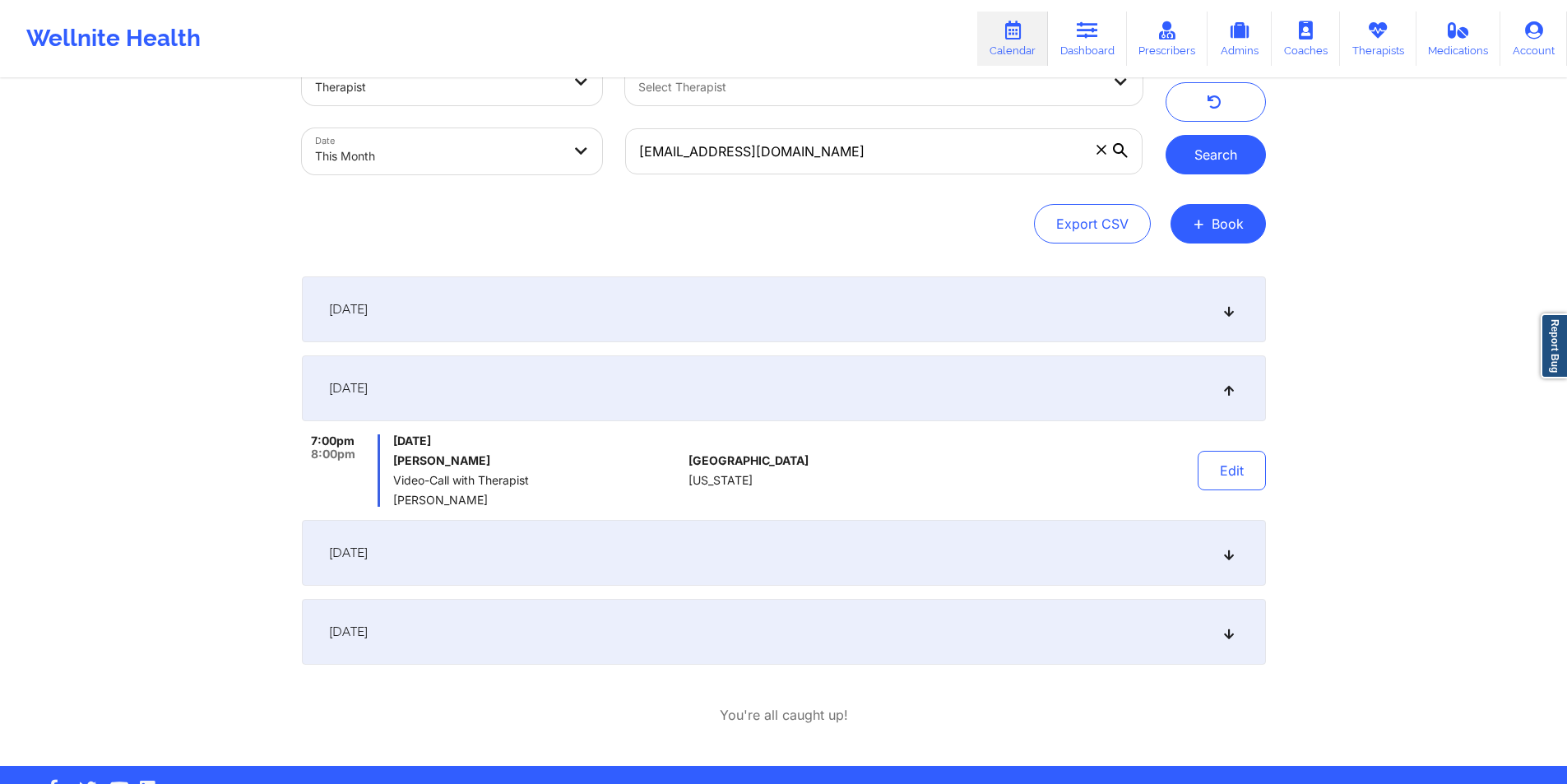
click at [1224, 155] on button "Search" at bounding box center [1216, 155] width 100 height 40
click at [857, 155] on input "[EMAIL_ADDRESS][DOMAIN_NAME]" at bounding box center [884, 151] width 517 height 46
paste input "octavialewis13"
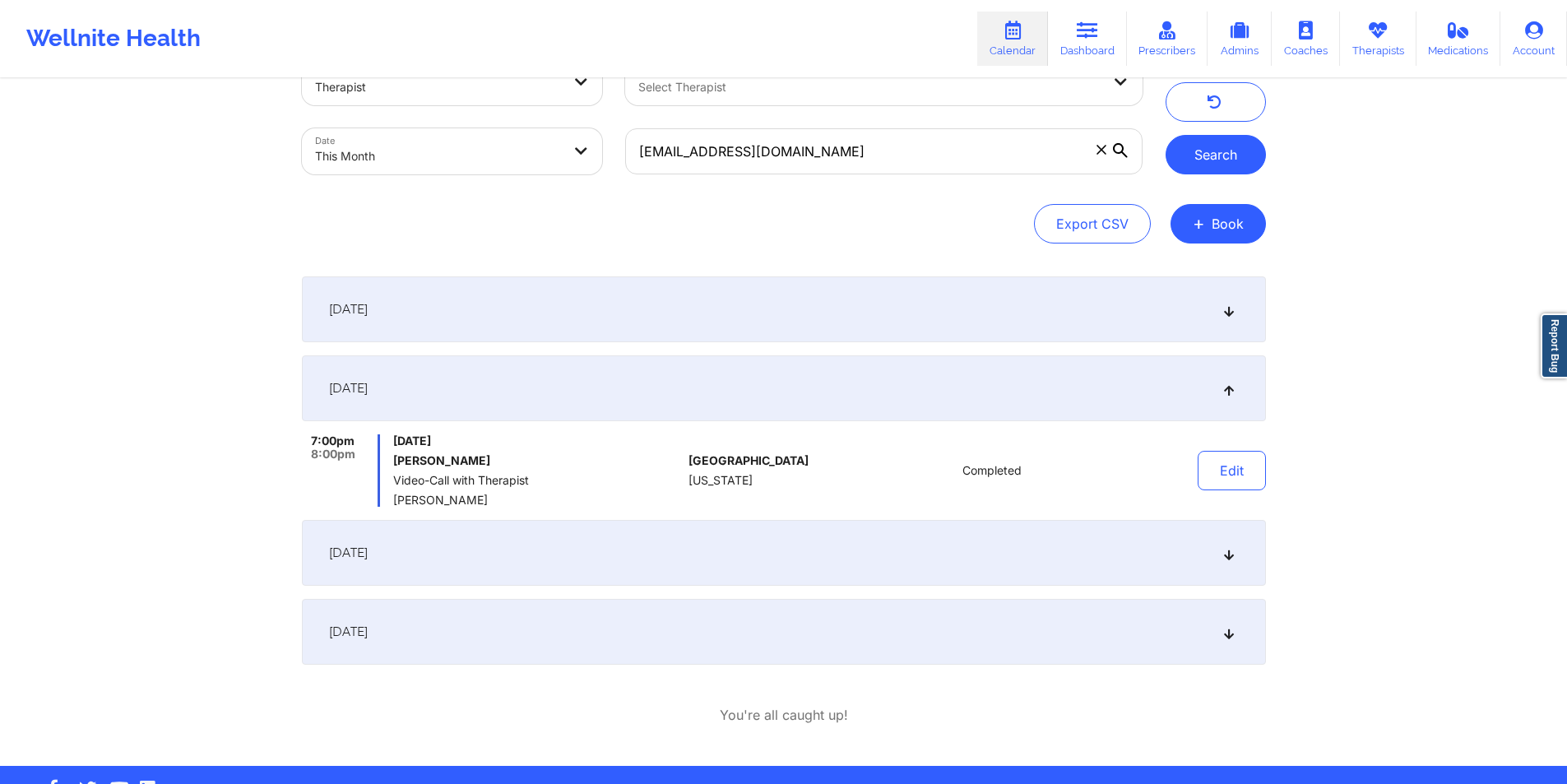
click at [1217, 155] on button "Search" at bounding box center [1216, 155] width 100 height 40
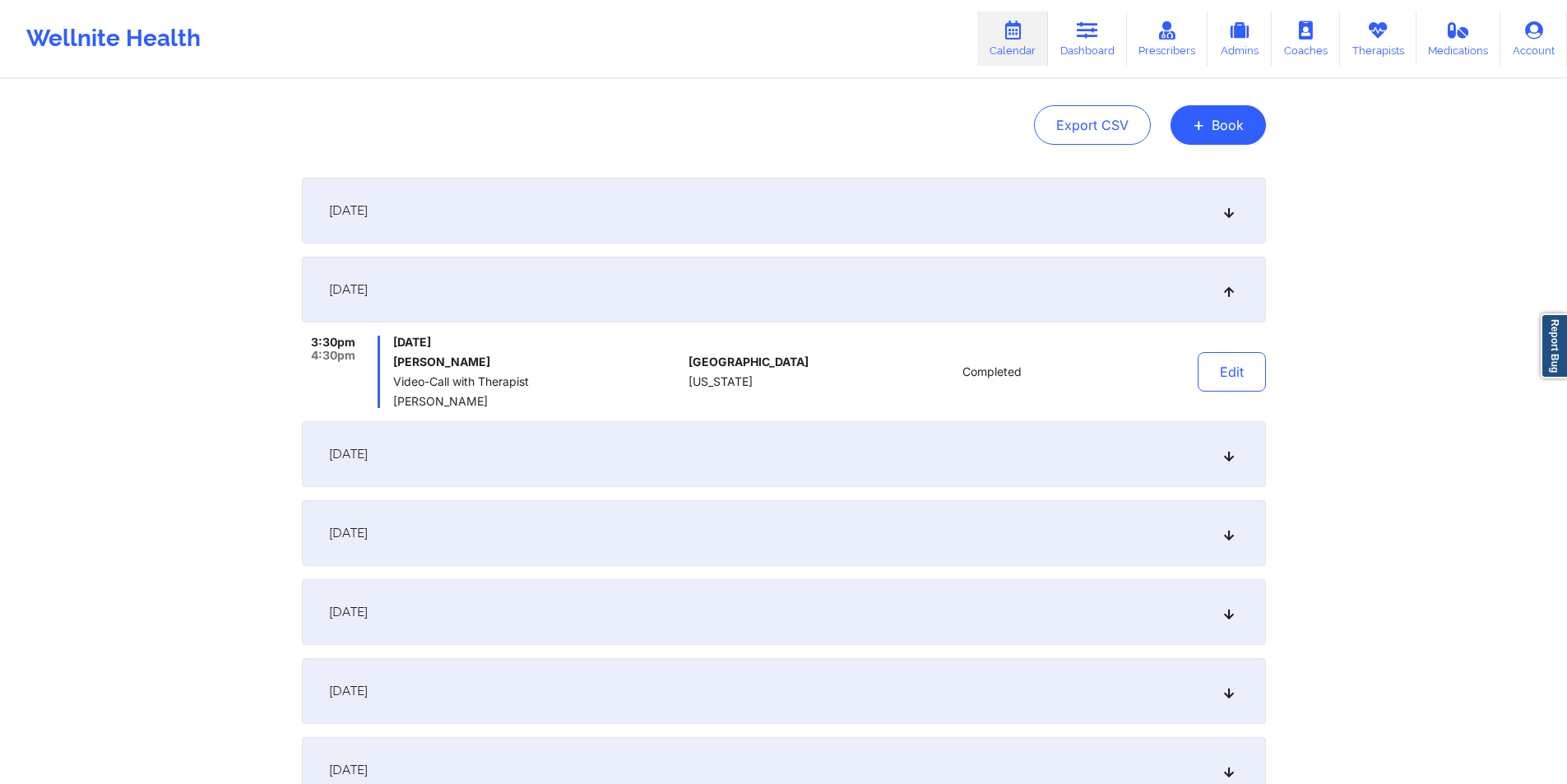
scroll to position [164, 0]
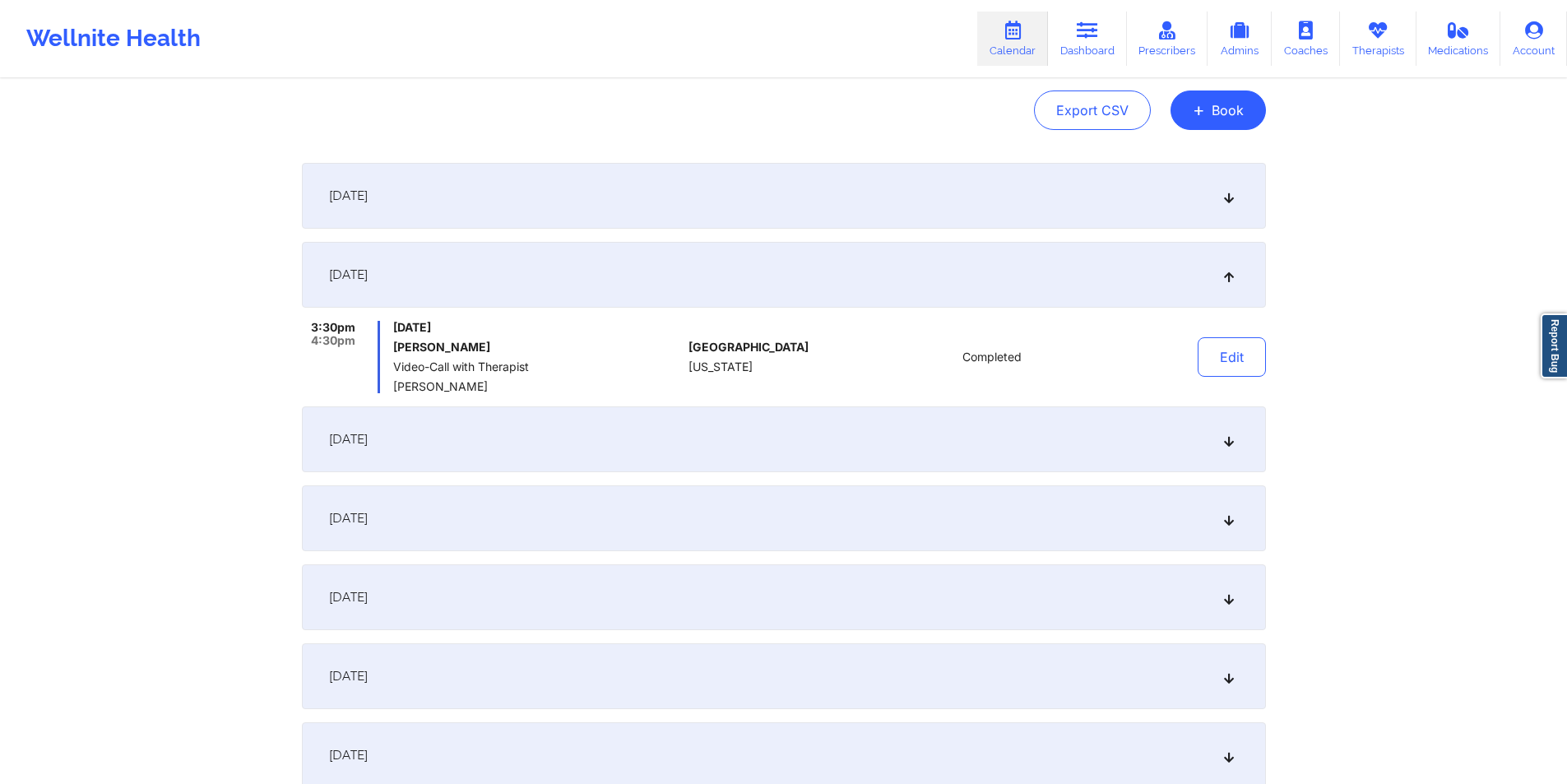
click at [1228, 437] on icon at bounding box center [1229, 439] width 14 height 12
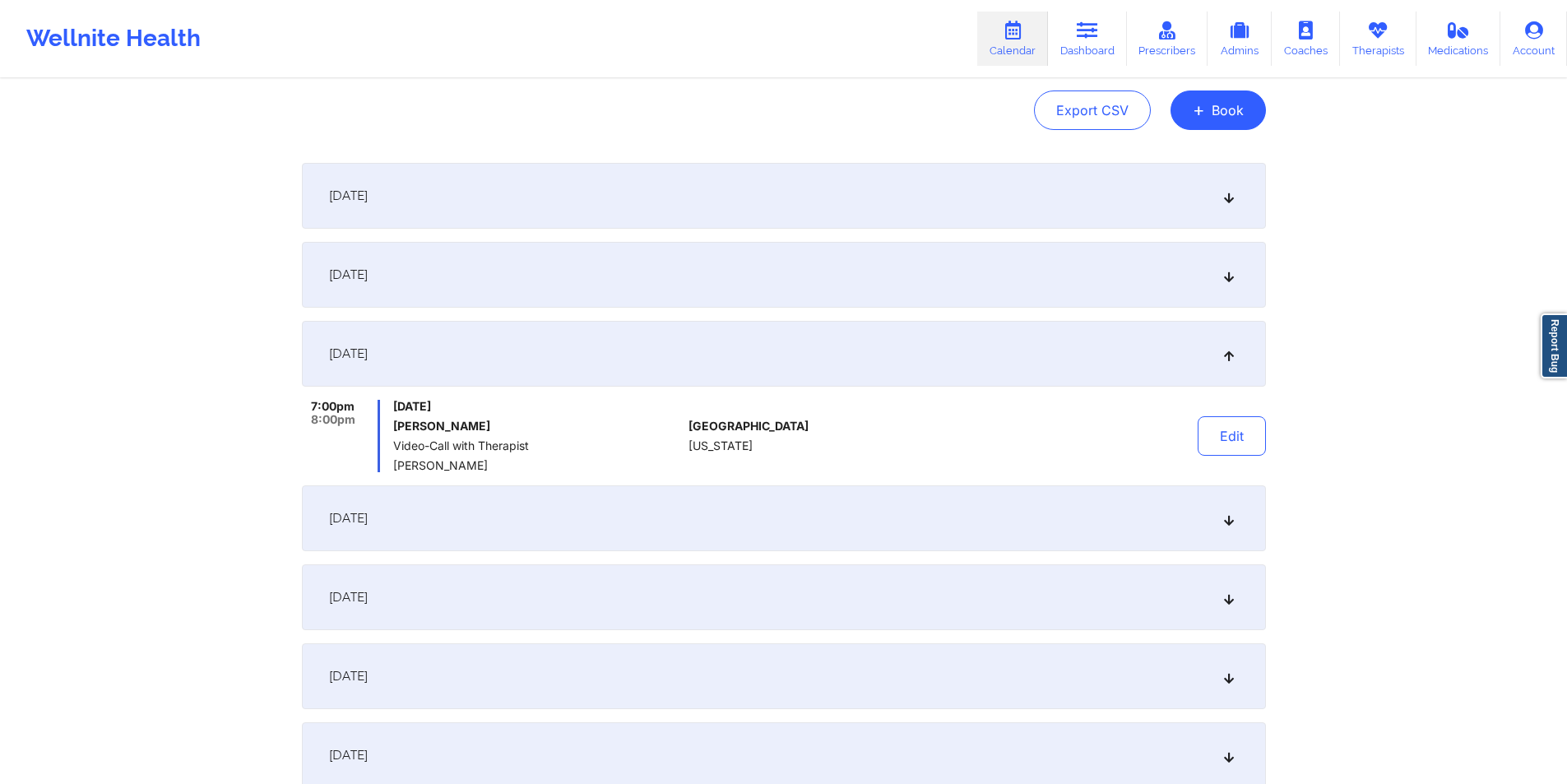
click at [1228, 437] on button "Edit" at bounding box center [1232, 436] width 69 height 40
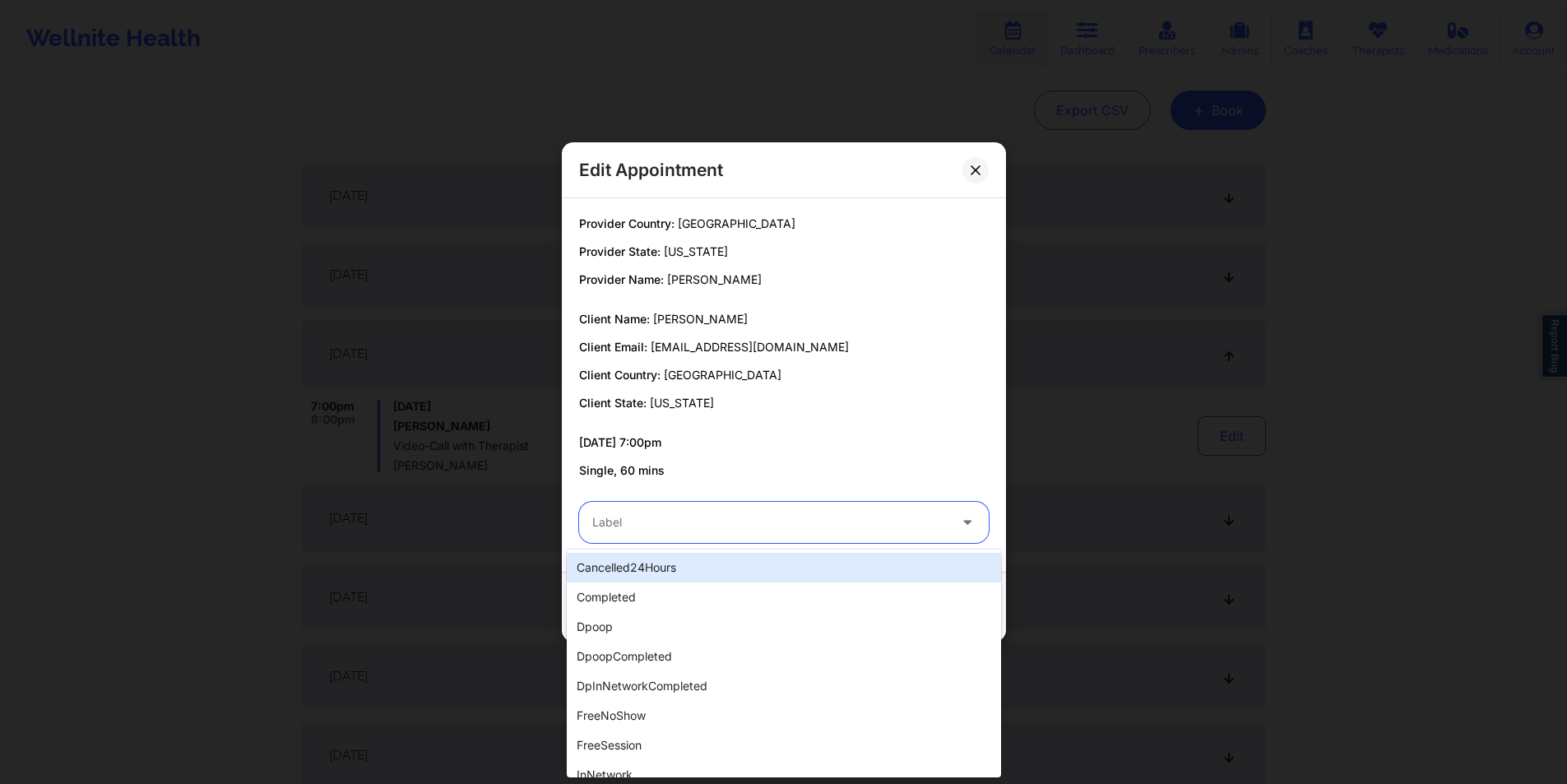
click at [860, 513] on div at bounding box center [770, 523] width 355 height 20
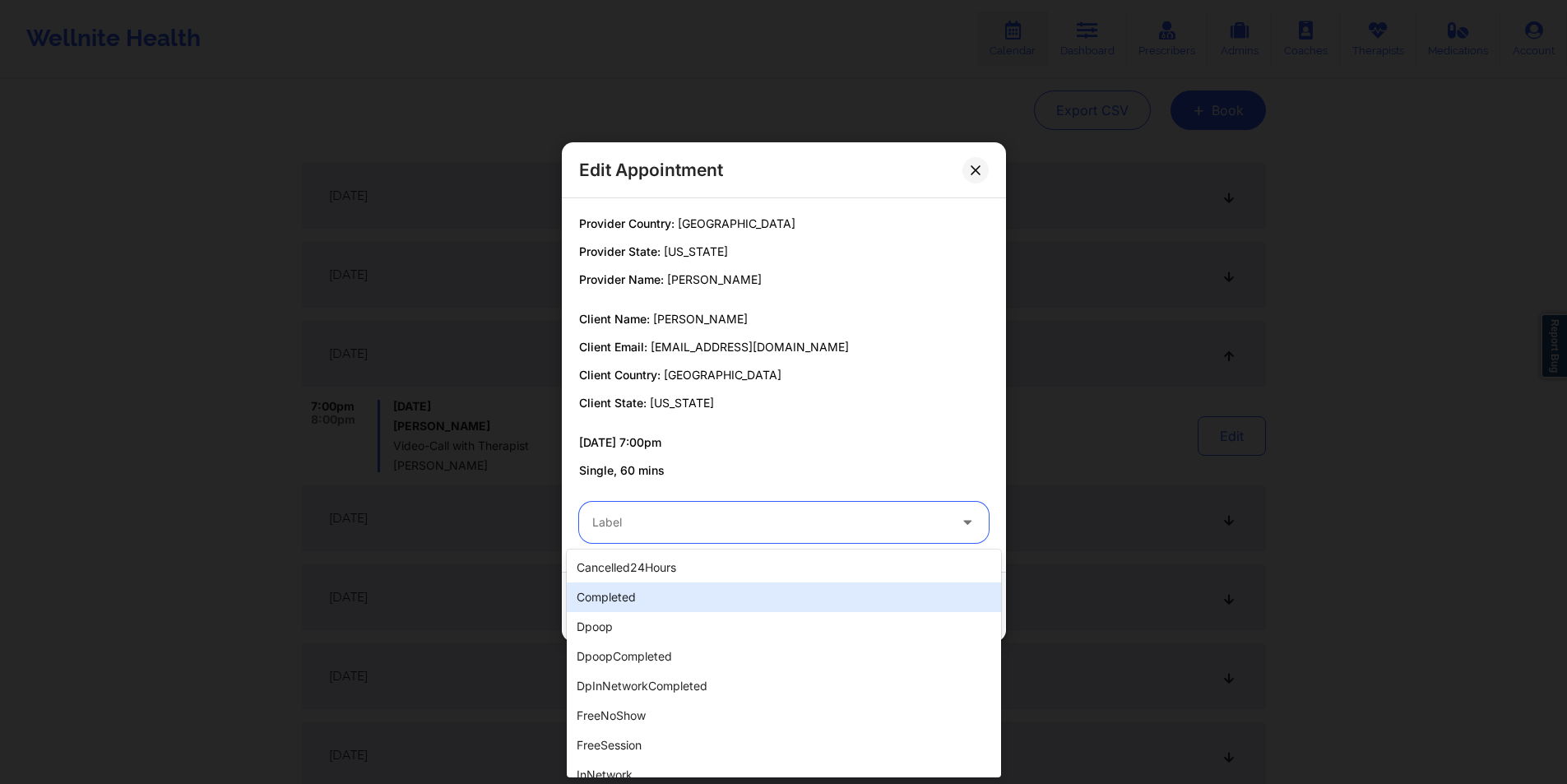
click at [646, 597] on div "completed" at bounding box center [784, 597] width 435 height 30
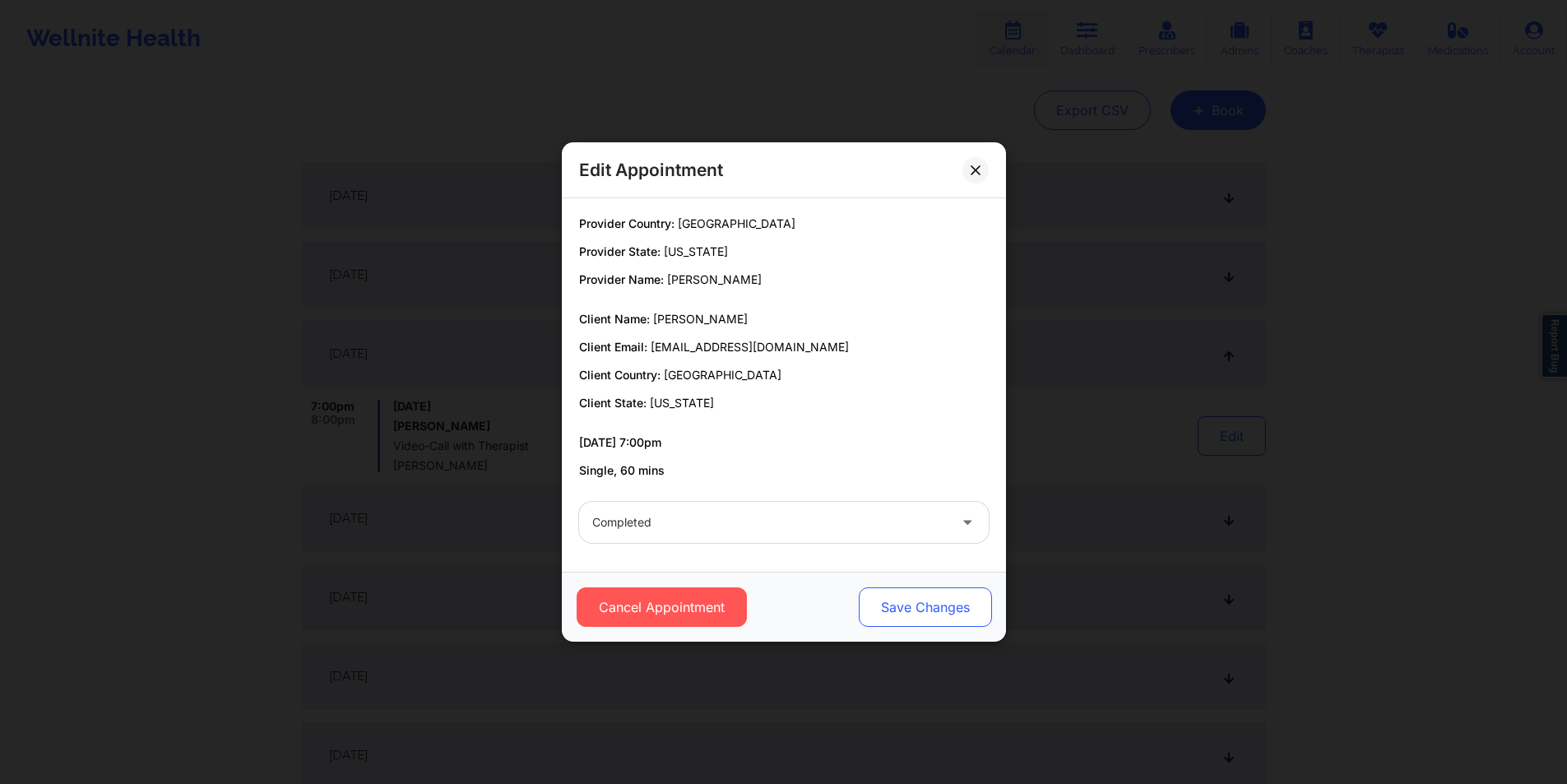
click at [953, 611] on button "Save Changes" at bounding box center [925, 607] width 133 height 40
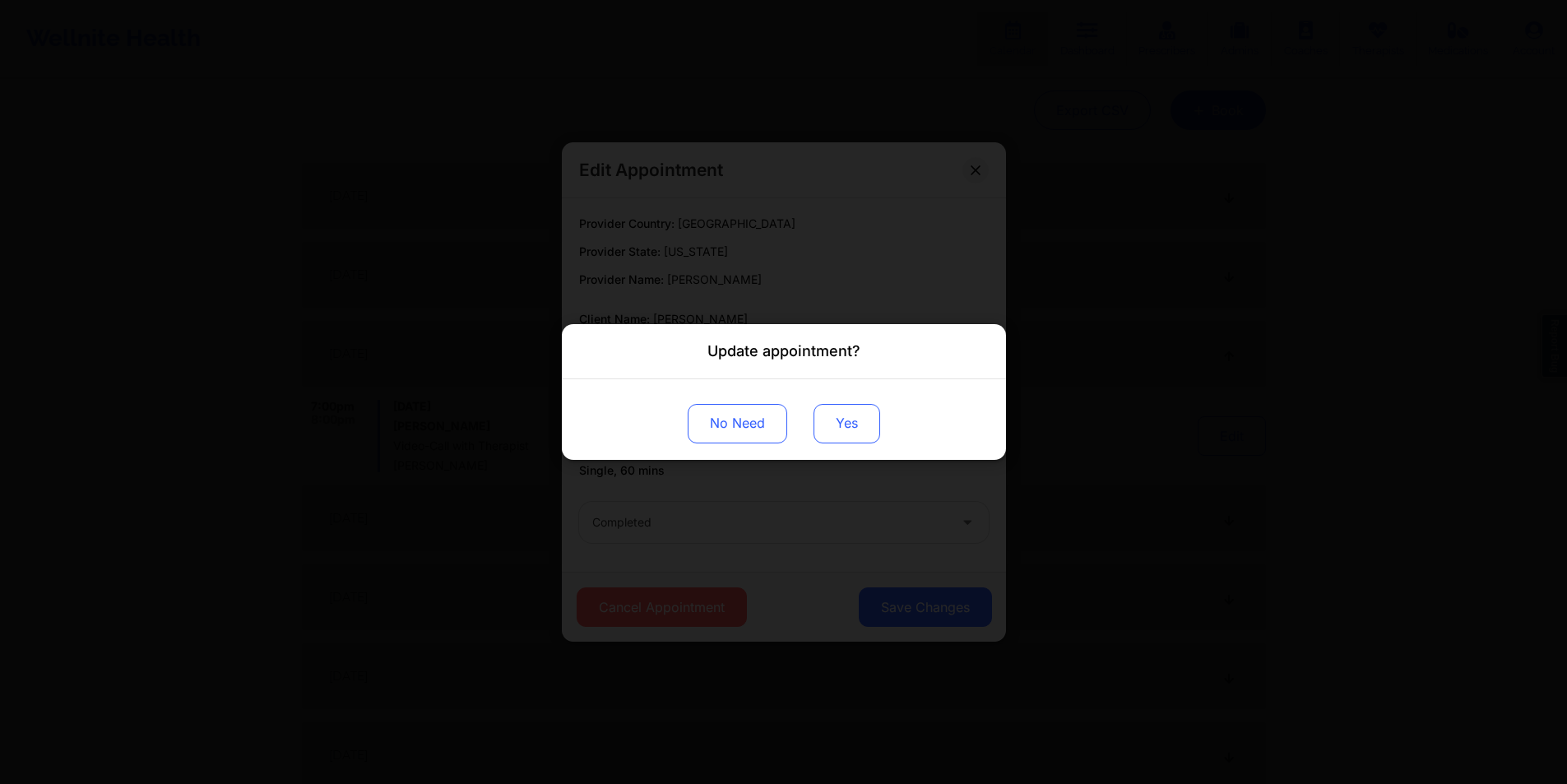
click at [855, 426] on button "Yes" at bounding box center [846, 423] width 67 height 40
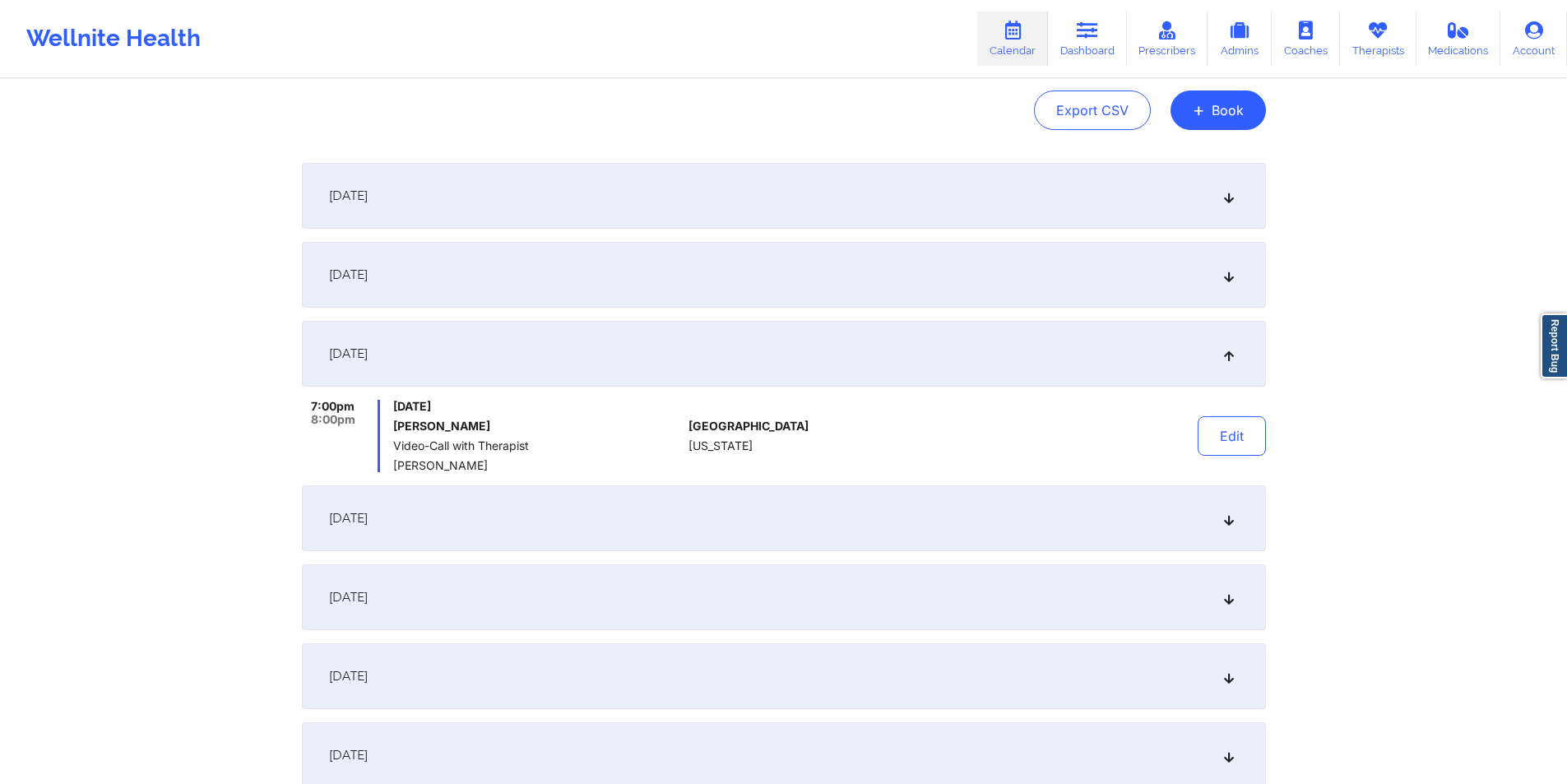
scroll to position [0, 0]
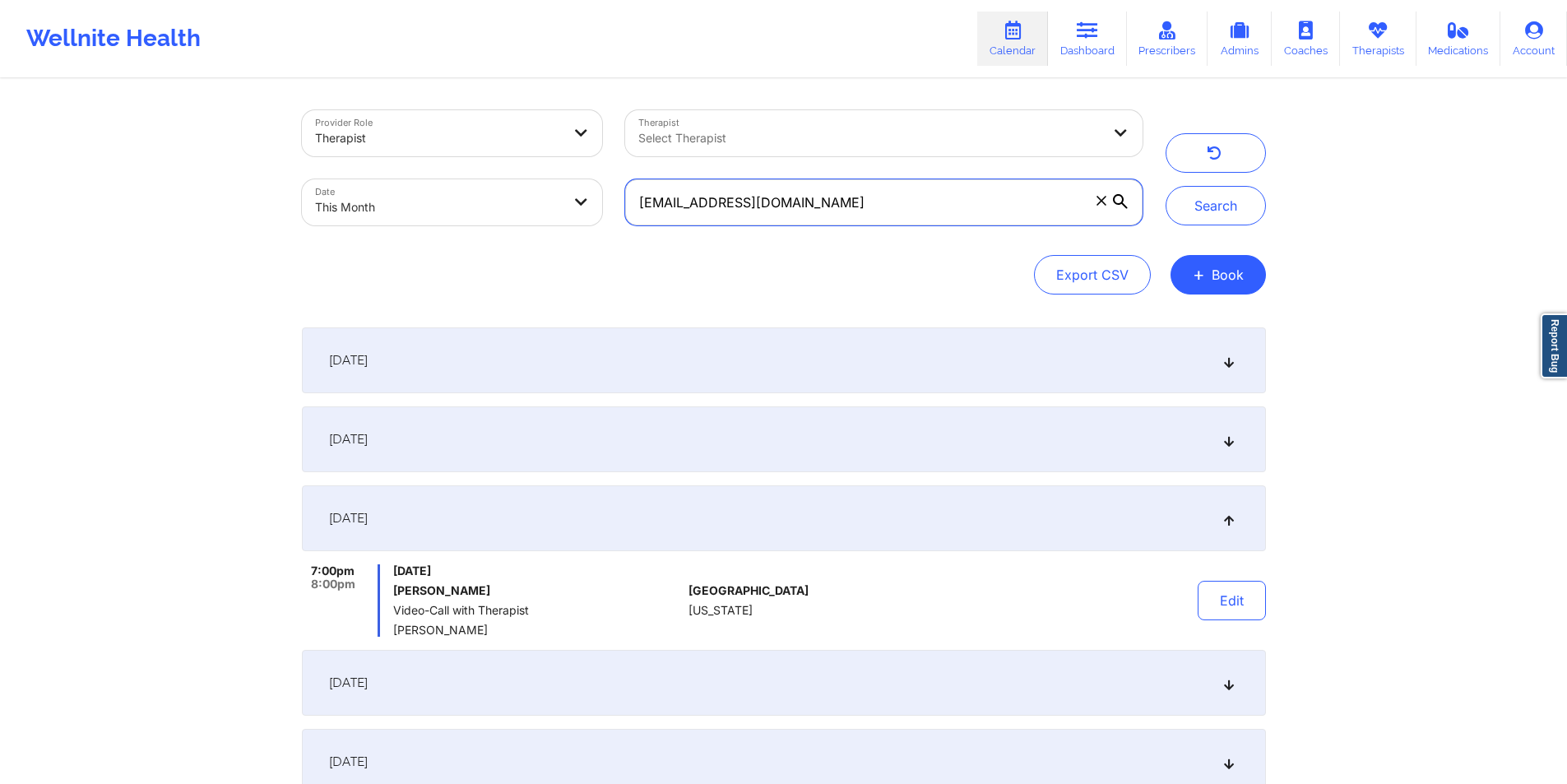
click at [920, 217] on input "[EMAIL_ADDRESS][DOMAIN_NAME]" at bounding box center [884, 202] width 517 height 46
paste input "taracercone99"
click at [1217, 199] on button "Search" at bounding box center [1216, 206] width 100 height 40
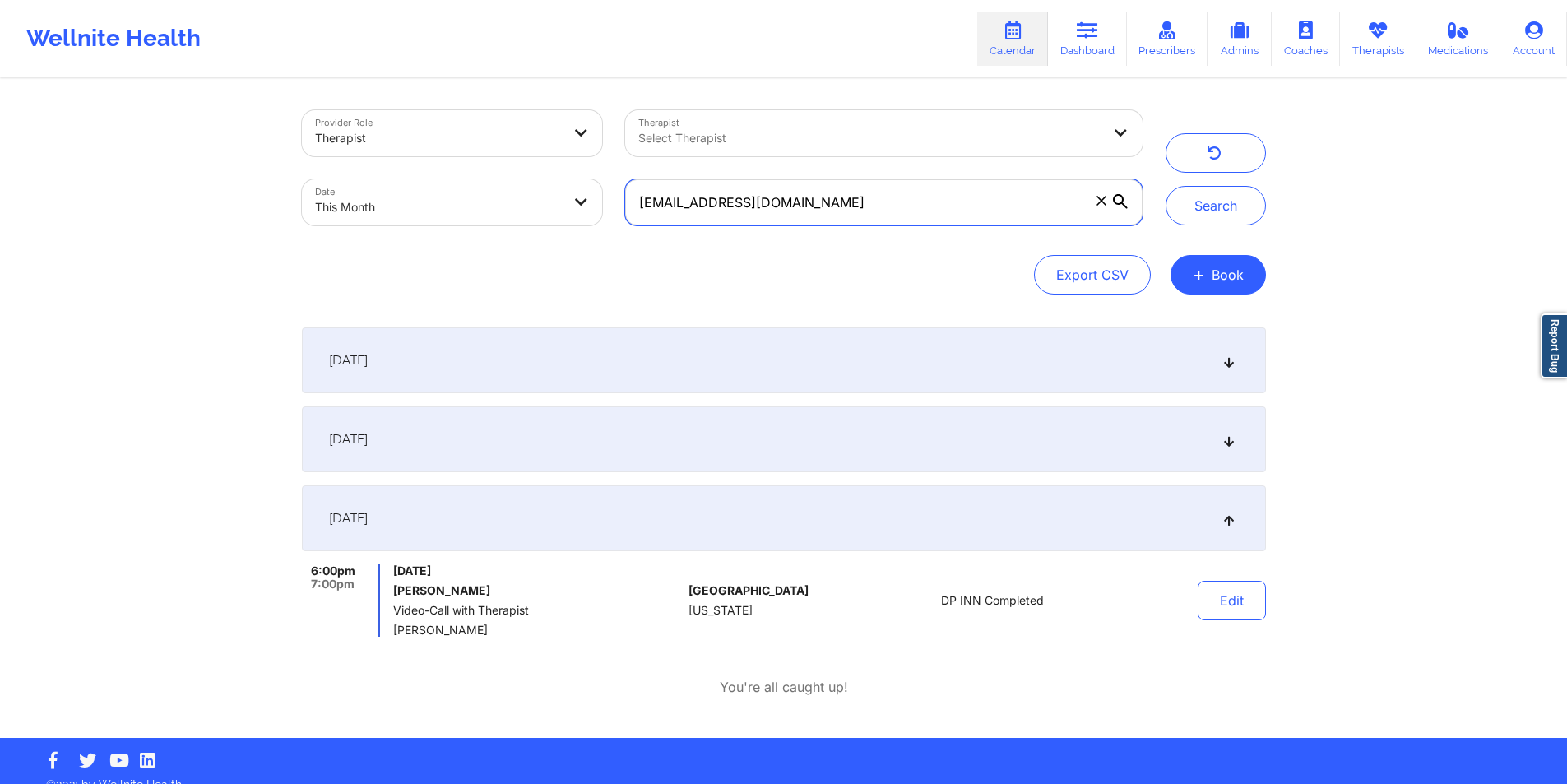
click at [866, 203] on input "[EMAIL_ADDRESS][DOMAIN_NAME]" at bounding box center [884, 202] width 517 height 46
paste input "dyleyiaabram"
click at [1207, 214] on button "Search" at bounding box center [1216, 206] width 100 height 40
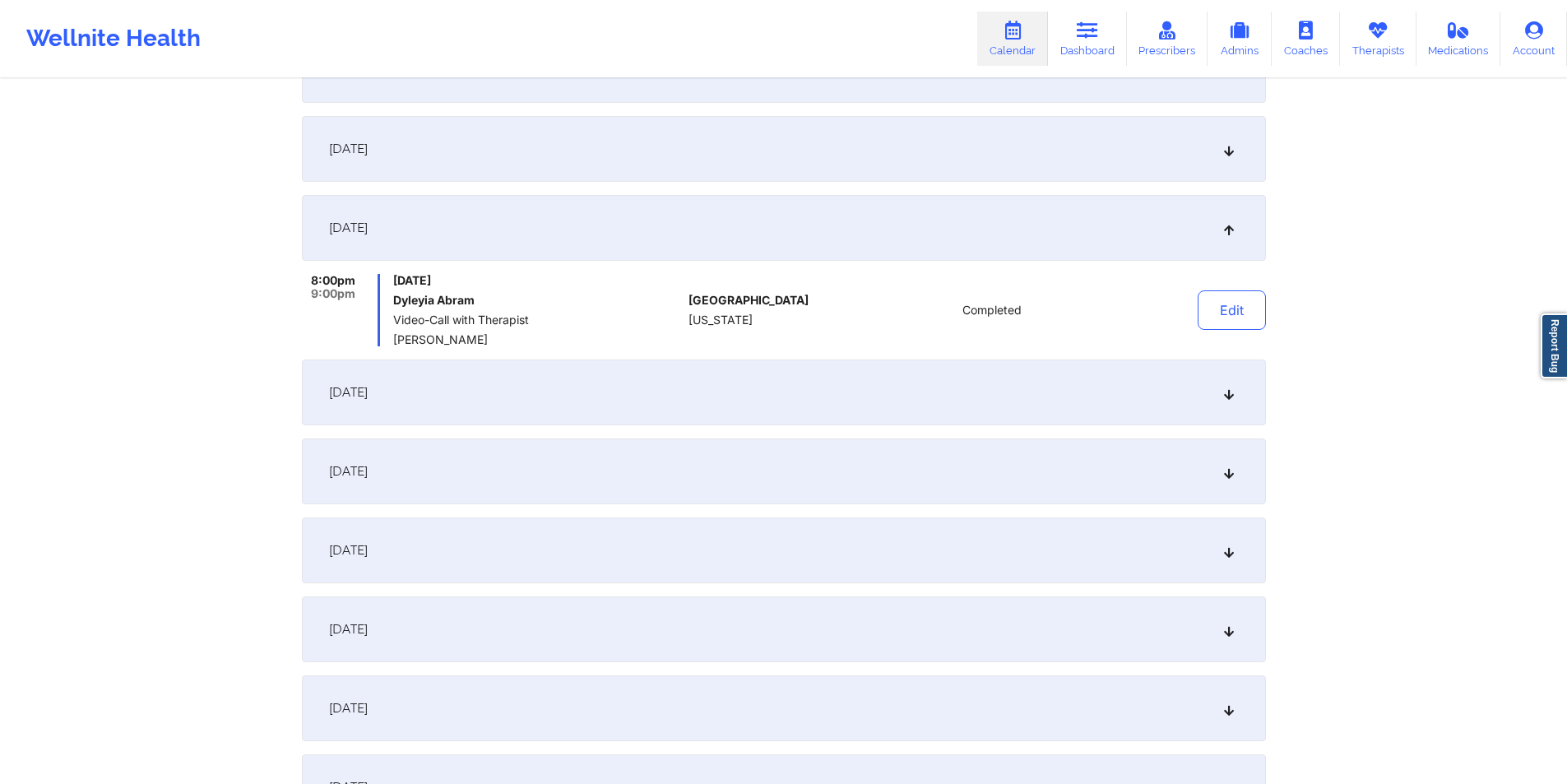
scroll to position [293, 0]
click at [1229, 467] on icon at bounding box center [1229, 468] width 14 height 12
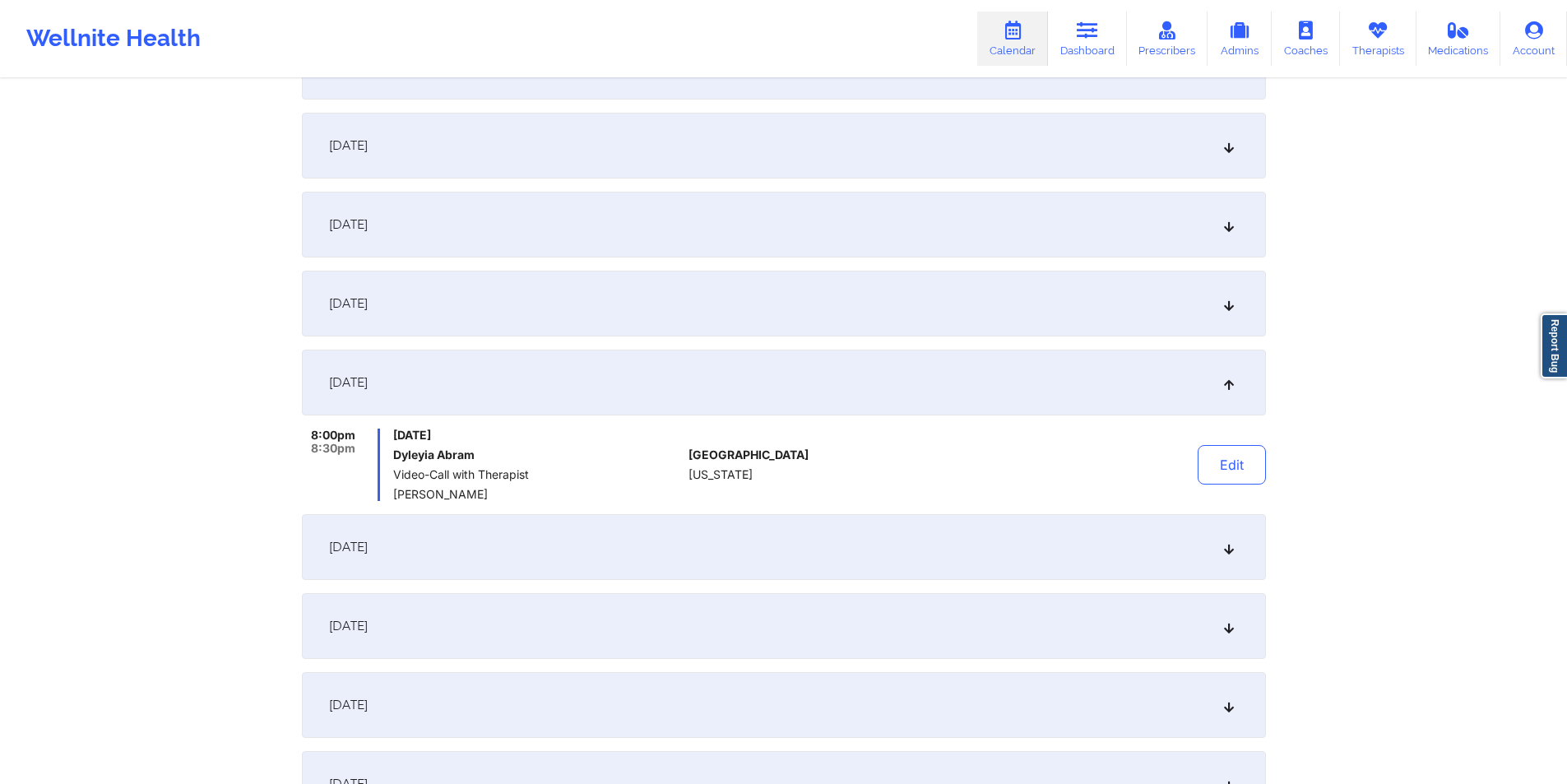
click at [1229, 467] on button "Edit" at bounding box center [1232, 465] width 69 height 40
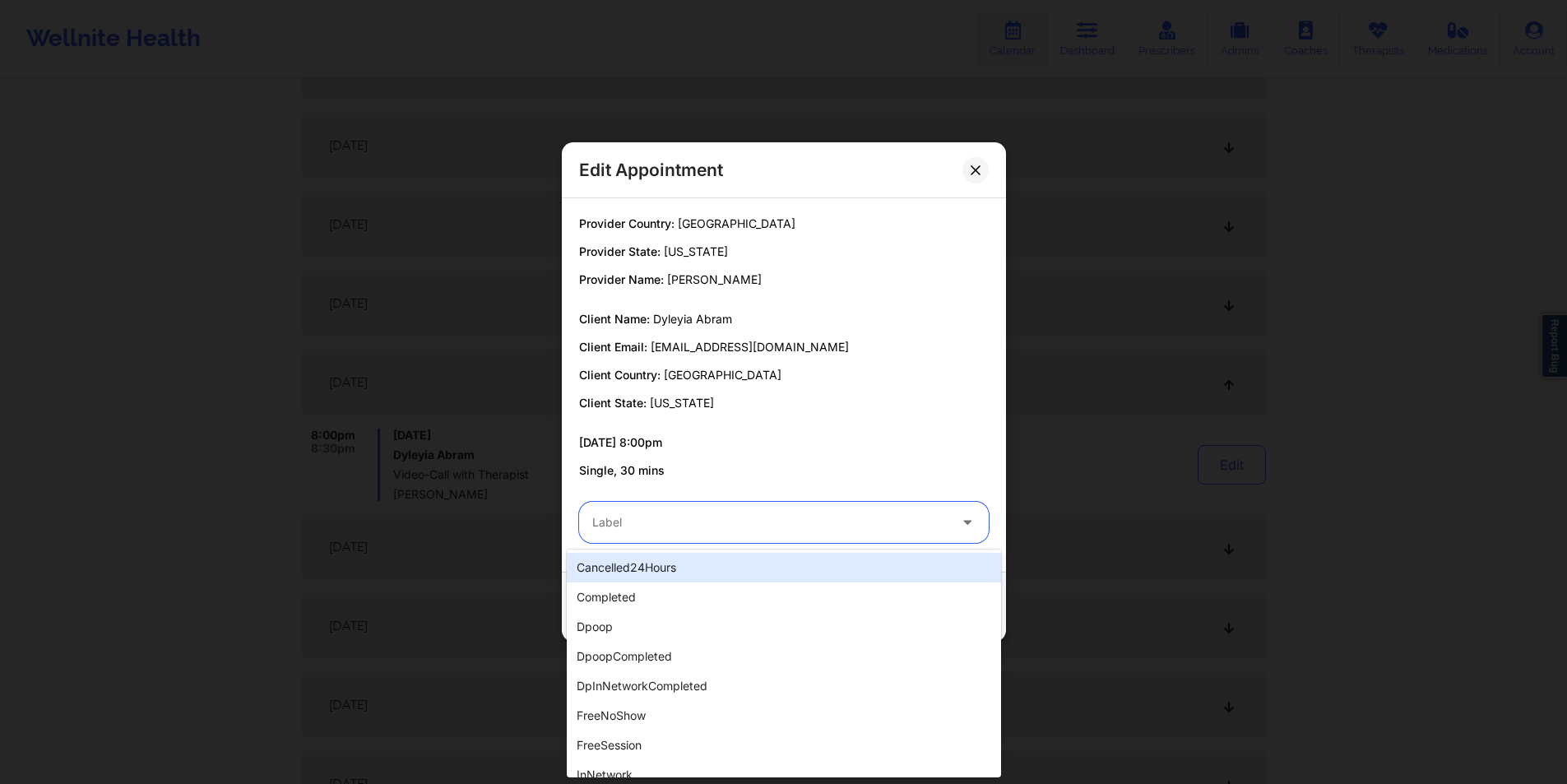
click at [963, 529] on div at bounding box center [969, 522] width 40 height 41
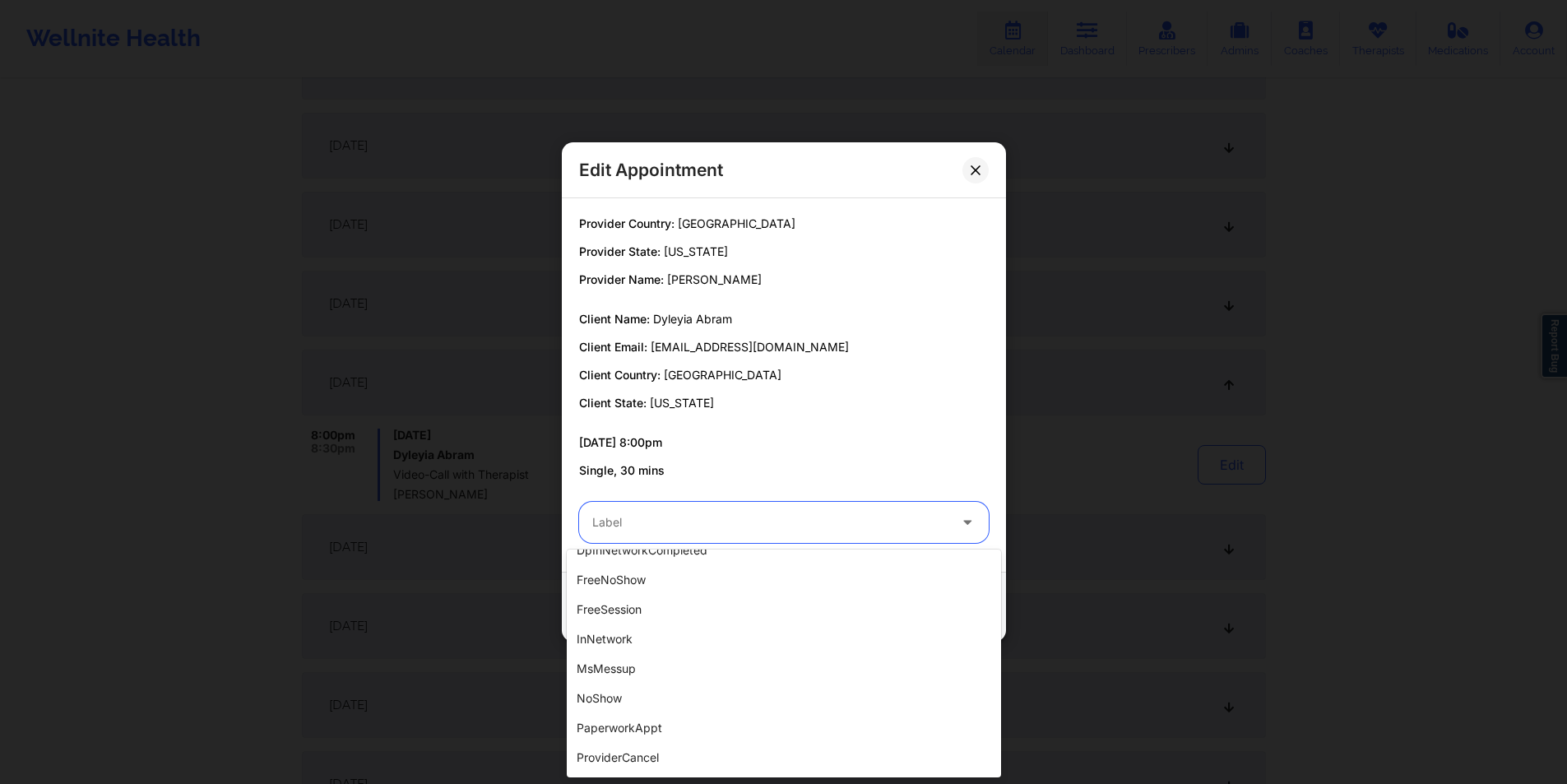
scroll to position [142, 0]
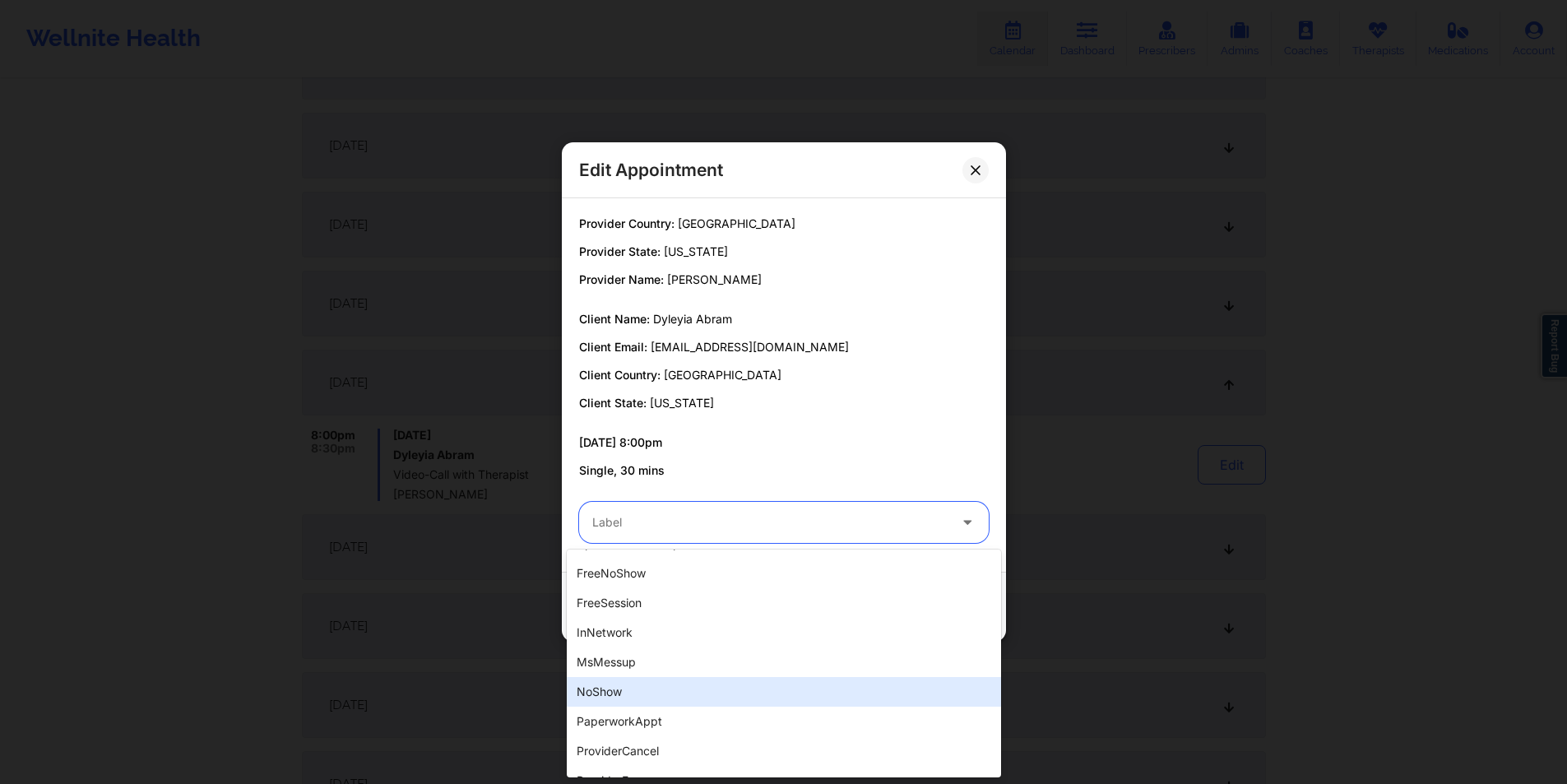
click at [760, 693] on div "noShow" at bounding box center [784, 692] width 435 height 30
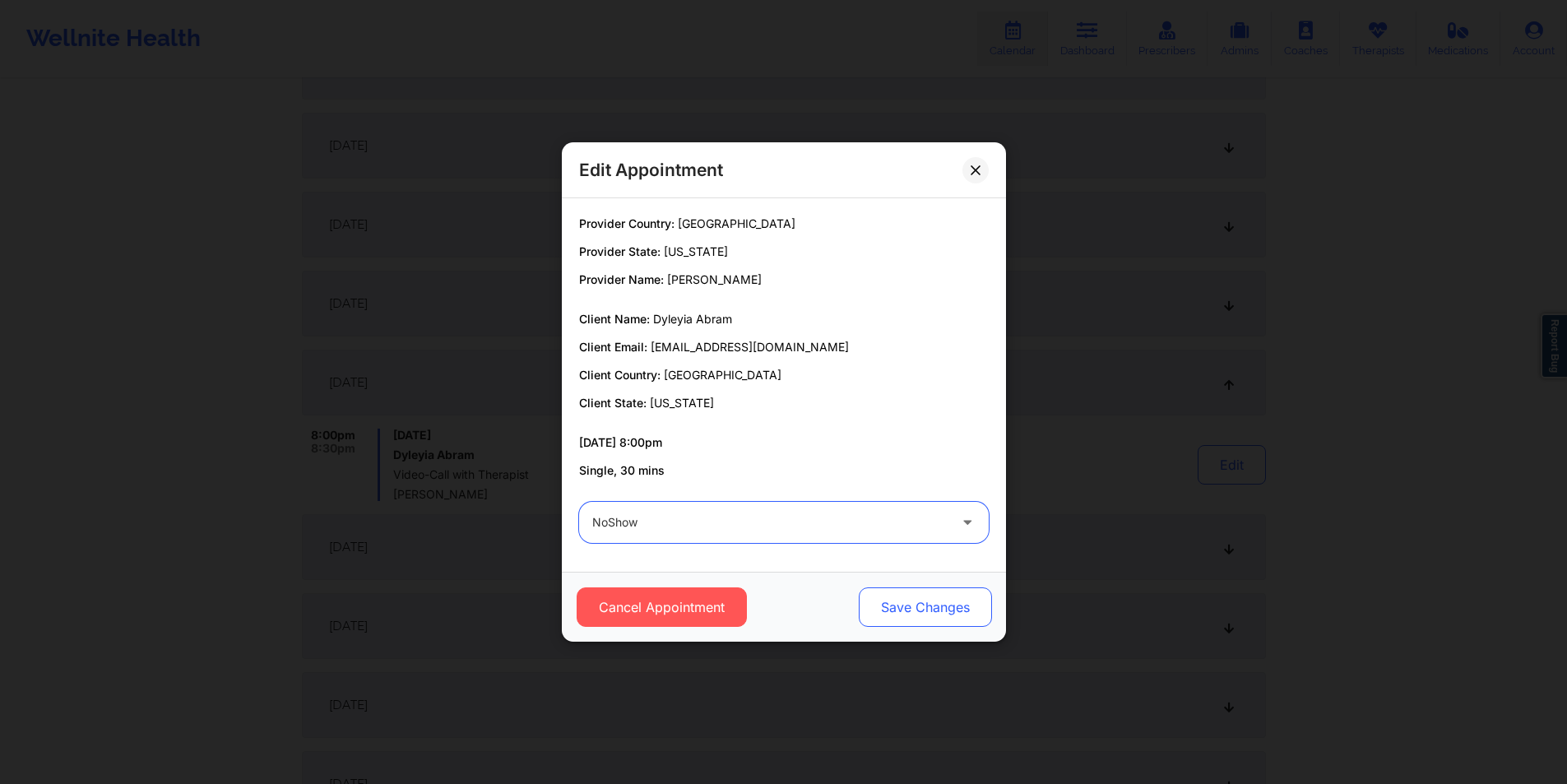
click at [958, 607] on button "Save Changes" at bounding box center [925, 607] width 133 height 40
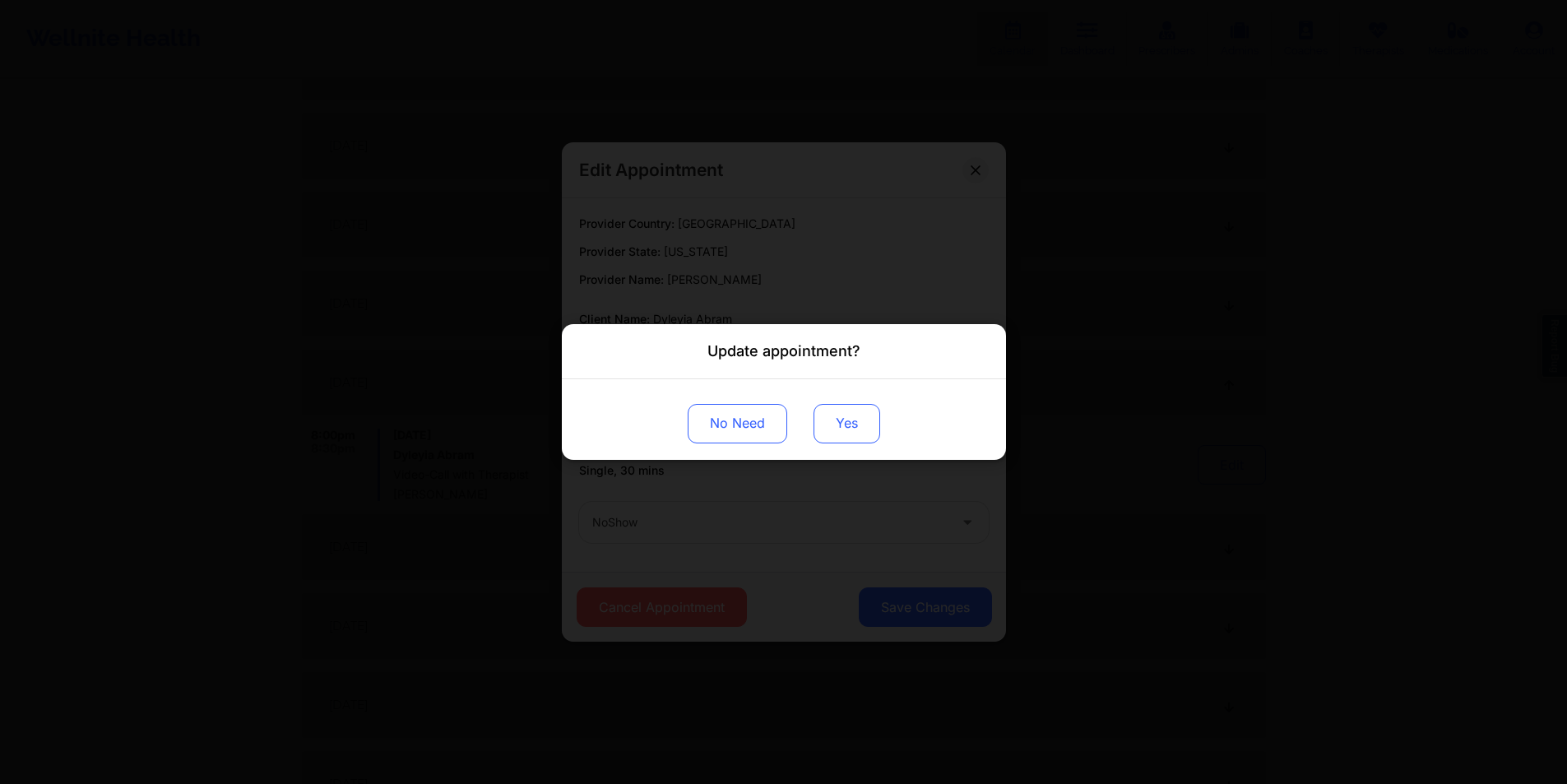
click at [851, 412] on button "Yes" at bounding box center [846, 423] width 67 height 40
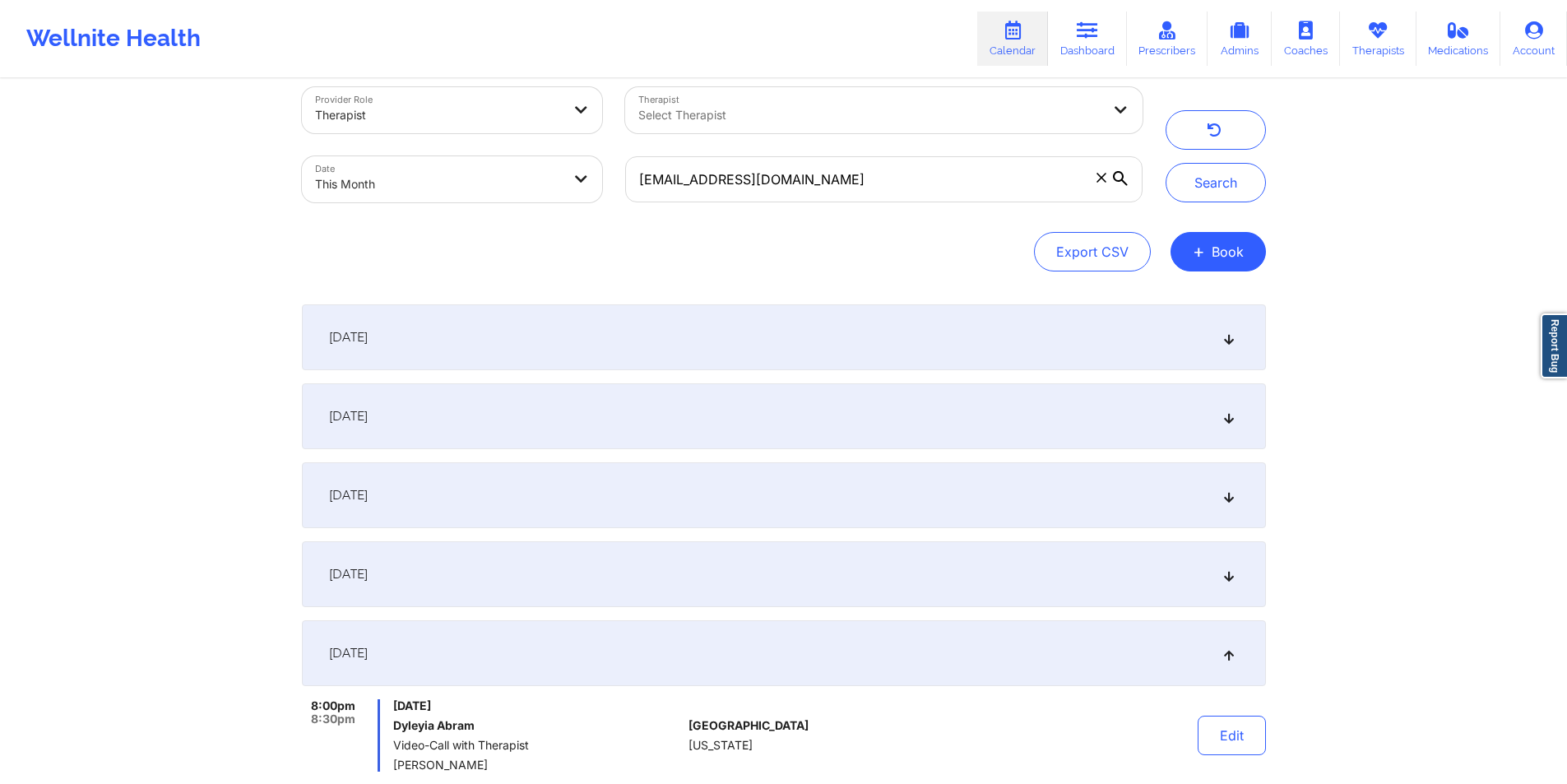
scroll to position [0, 0]
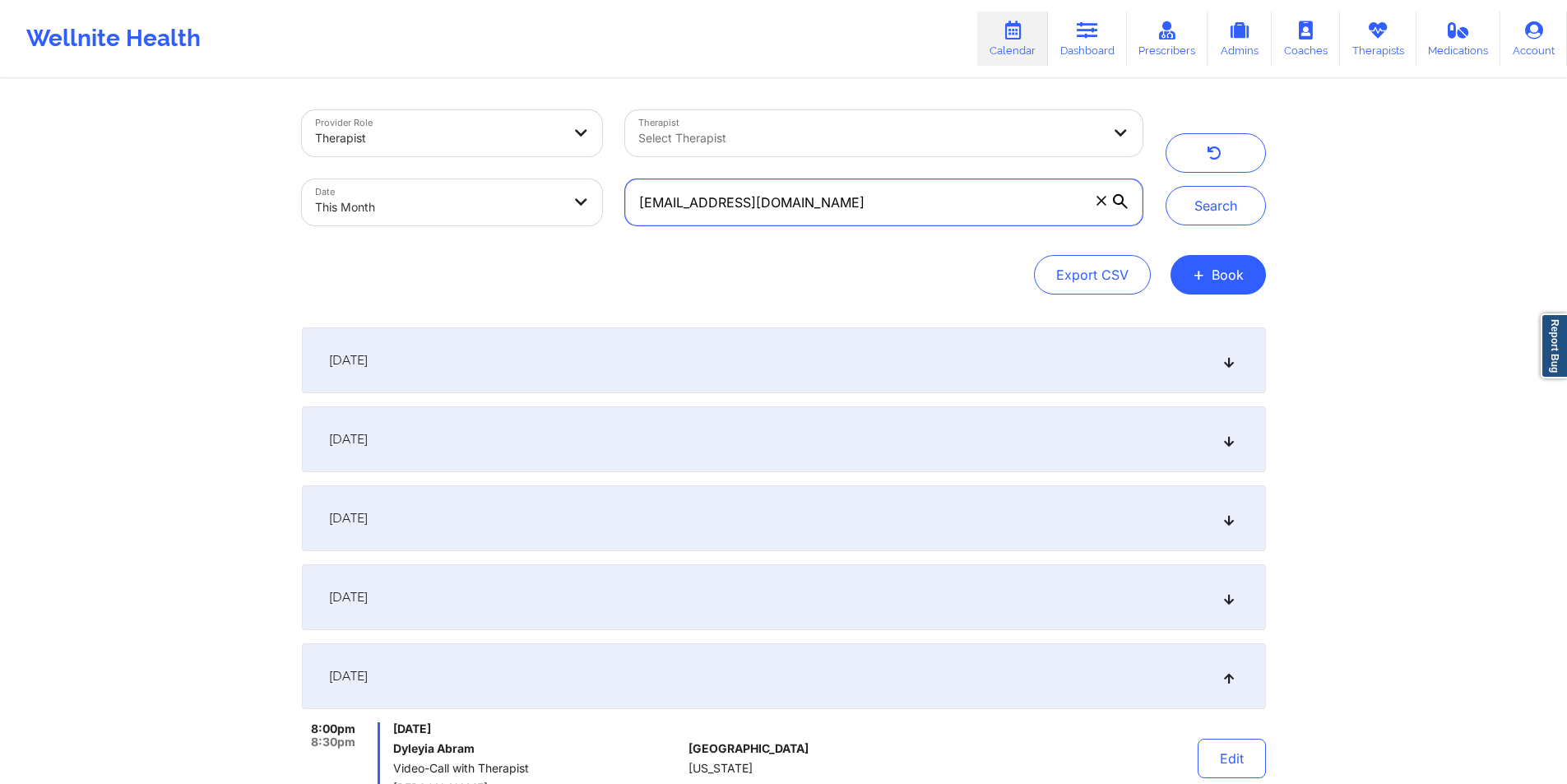
click at [994, 208] on input "[EMAIL_ADDRESS][DOMAIN_NAME]" at bounding box center [884, 202] width 517 height 46
paste input "[EMAIL_ADDRESS]"
click at [1231, 211] on button "Search" at bounding box center [1216, 206] width 100 height 40
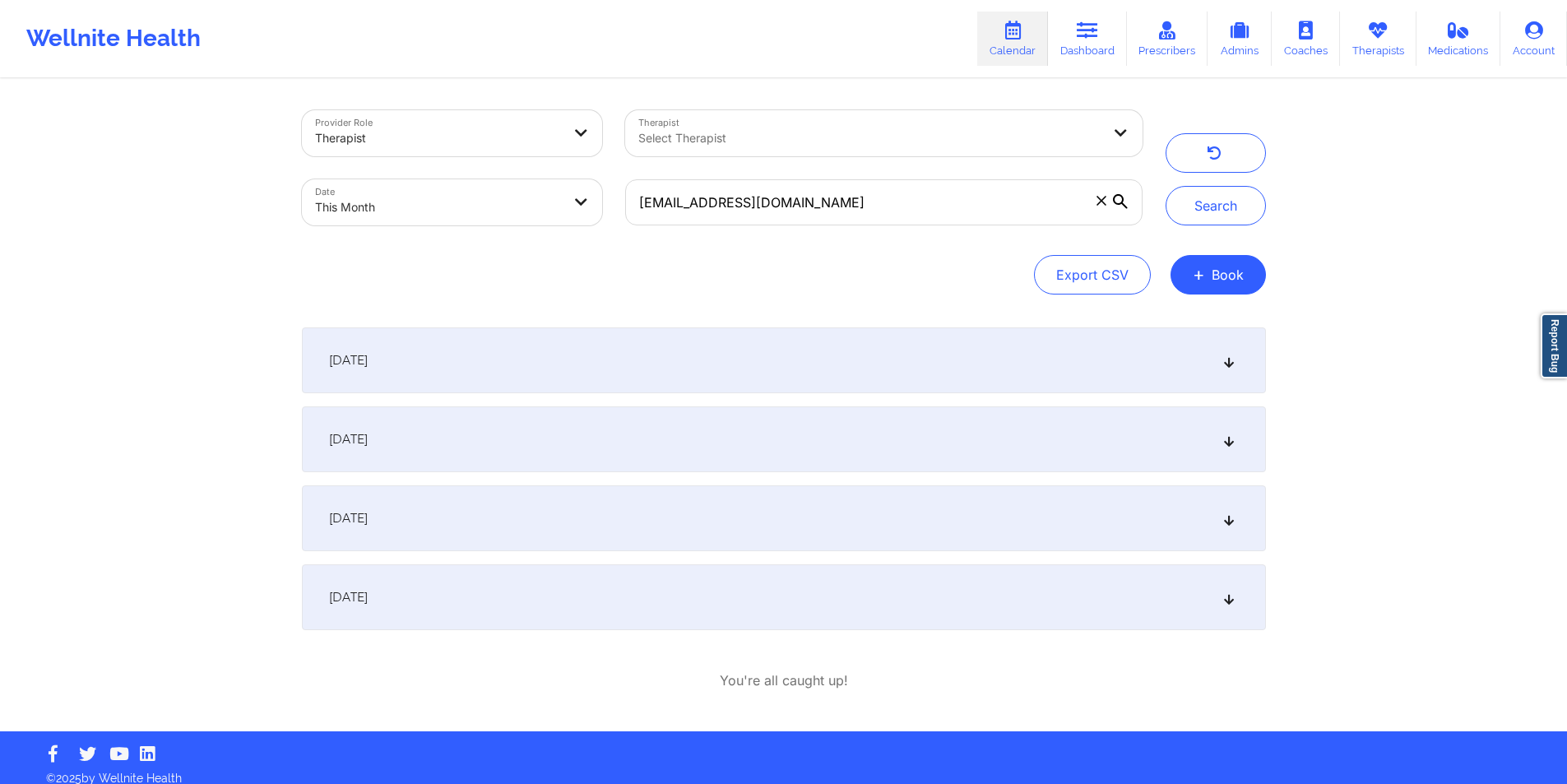
click at [1234, 441] on icon at bounding box center [1229, 439] width 14 height 12
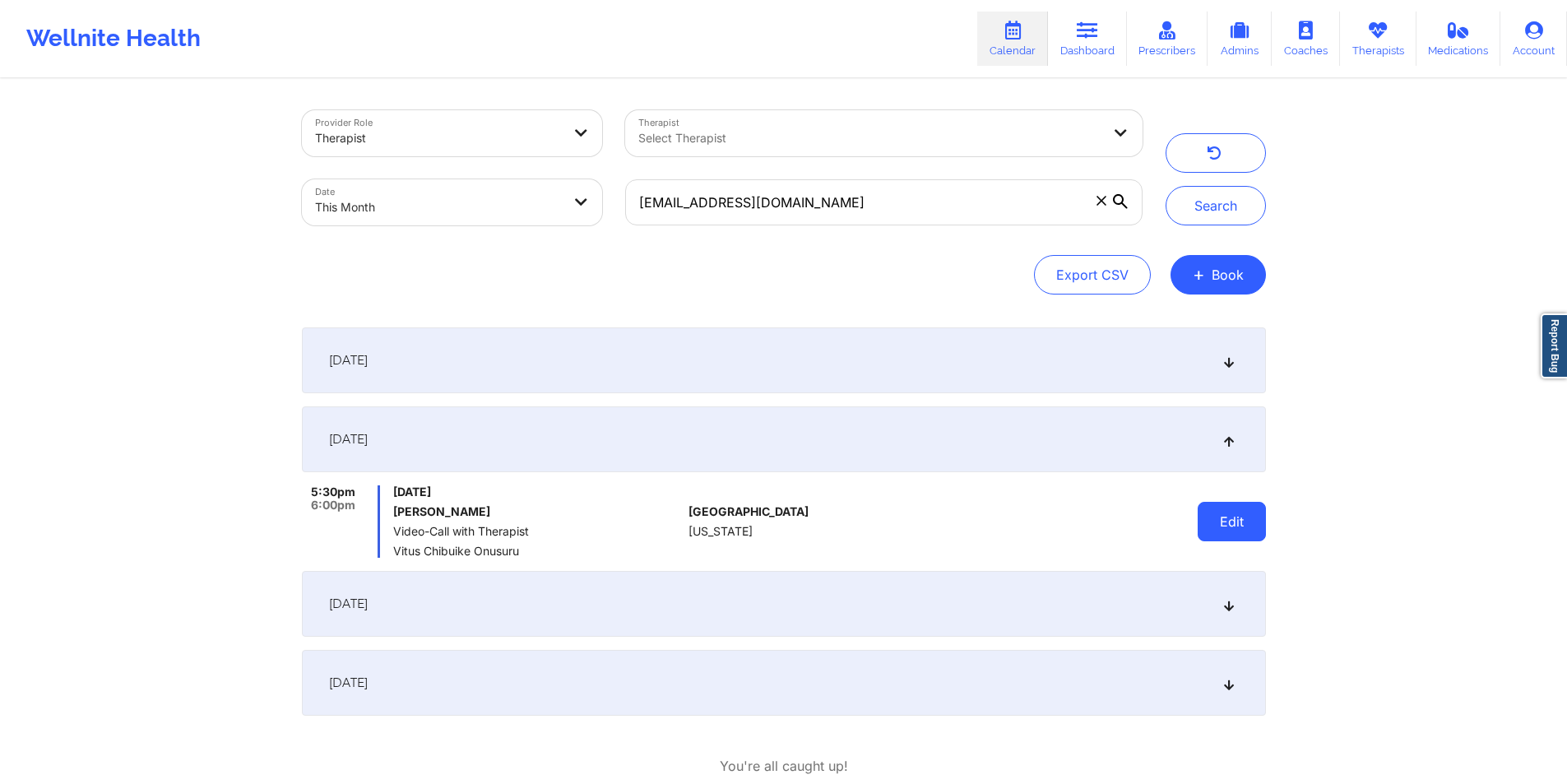
click at [1252, 524] on button "Edit" at bounding box center [1232, 522] width 69 height 40
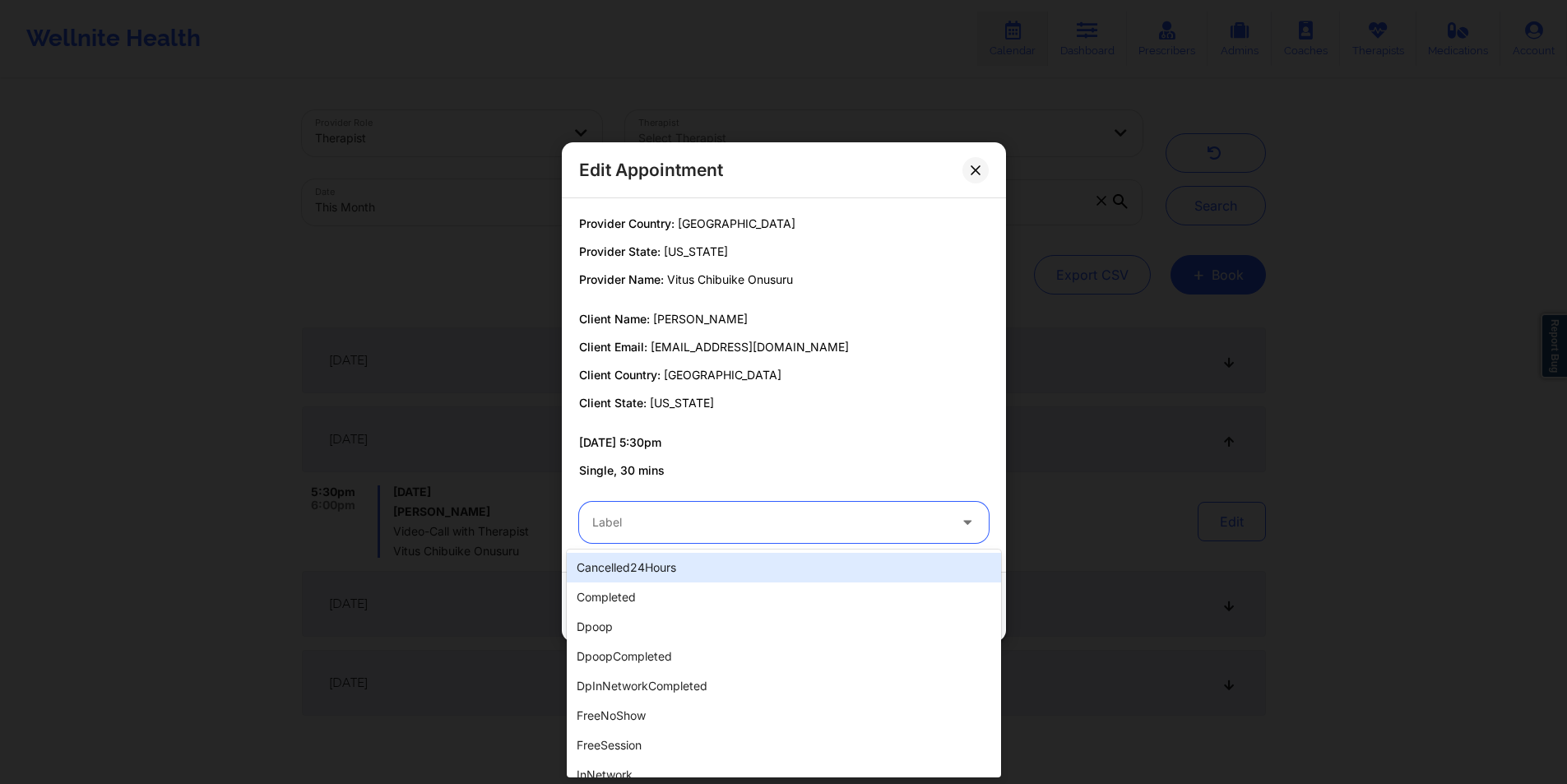
click at [699, 534] on div "Label" at bounding box center [765, 522] width 370 height 41
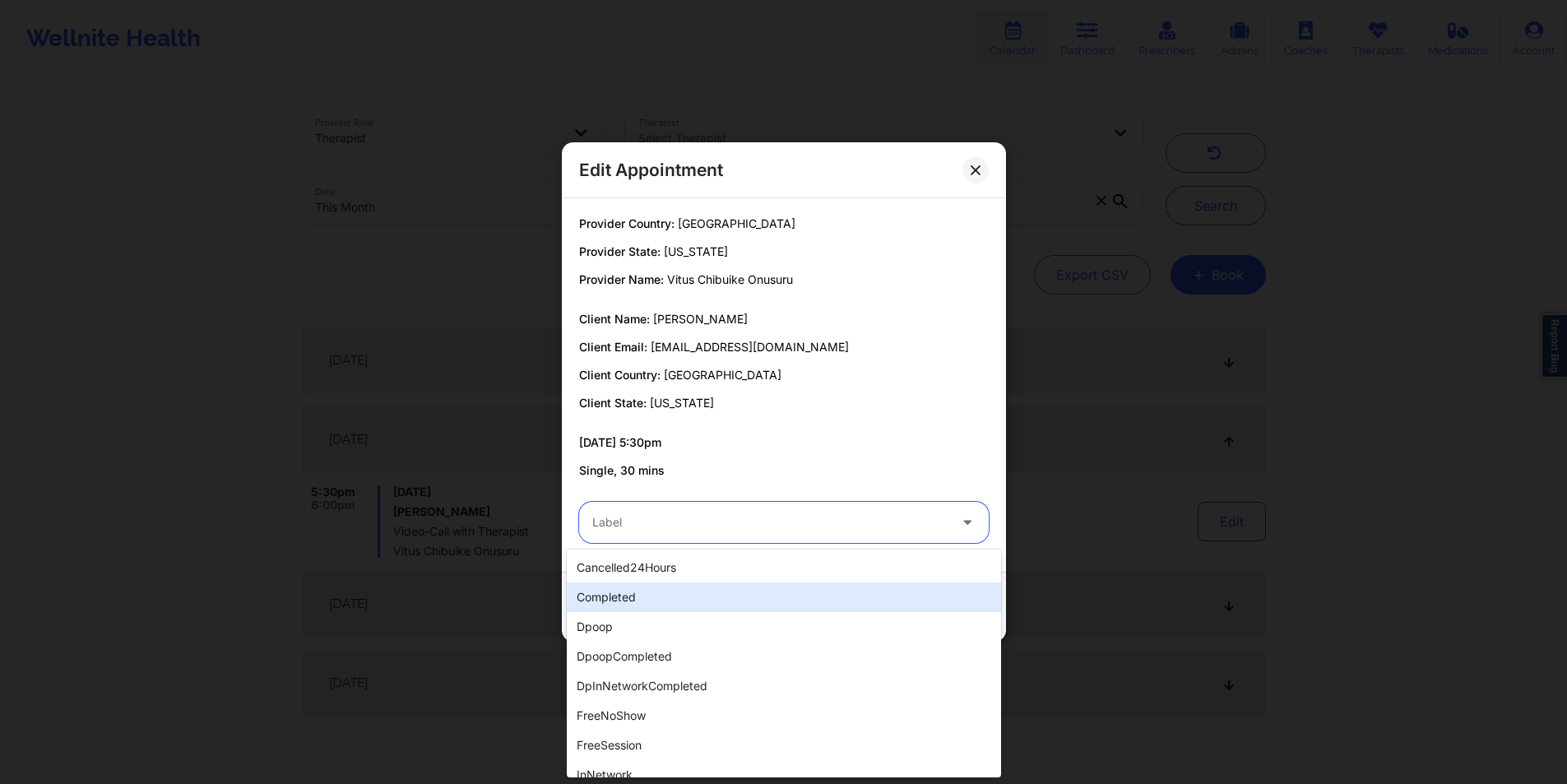
click at [629, 595] on div "completed" at bounding box center [784, 597] width 435 height 30
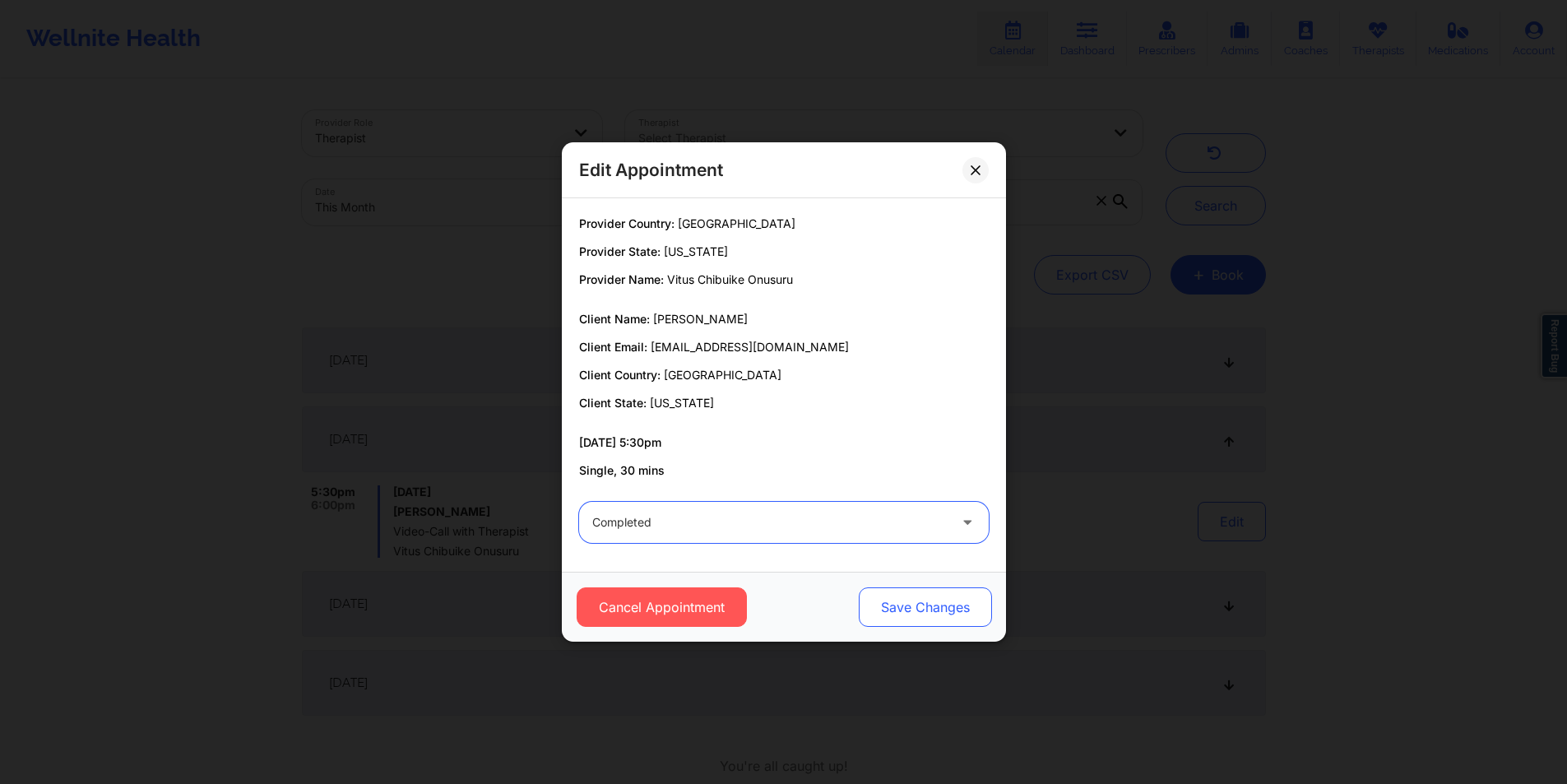
click at [946, 603] on button "Save Changes" at bounding box center [925, 607] width 133 height 40
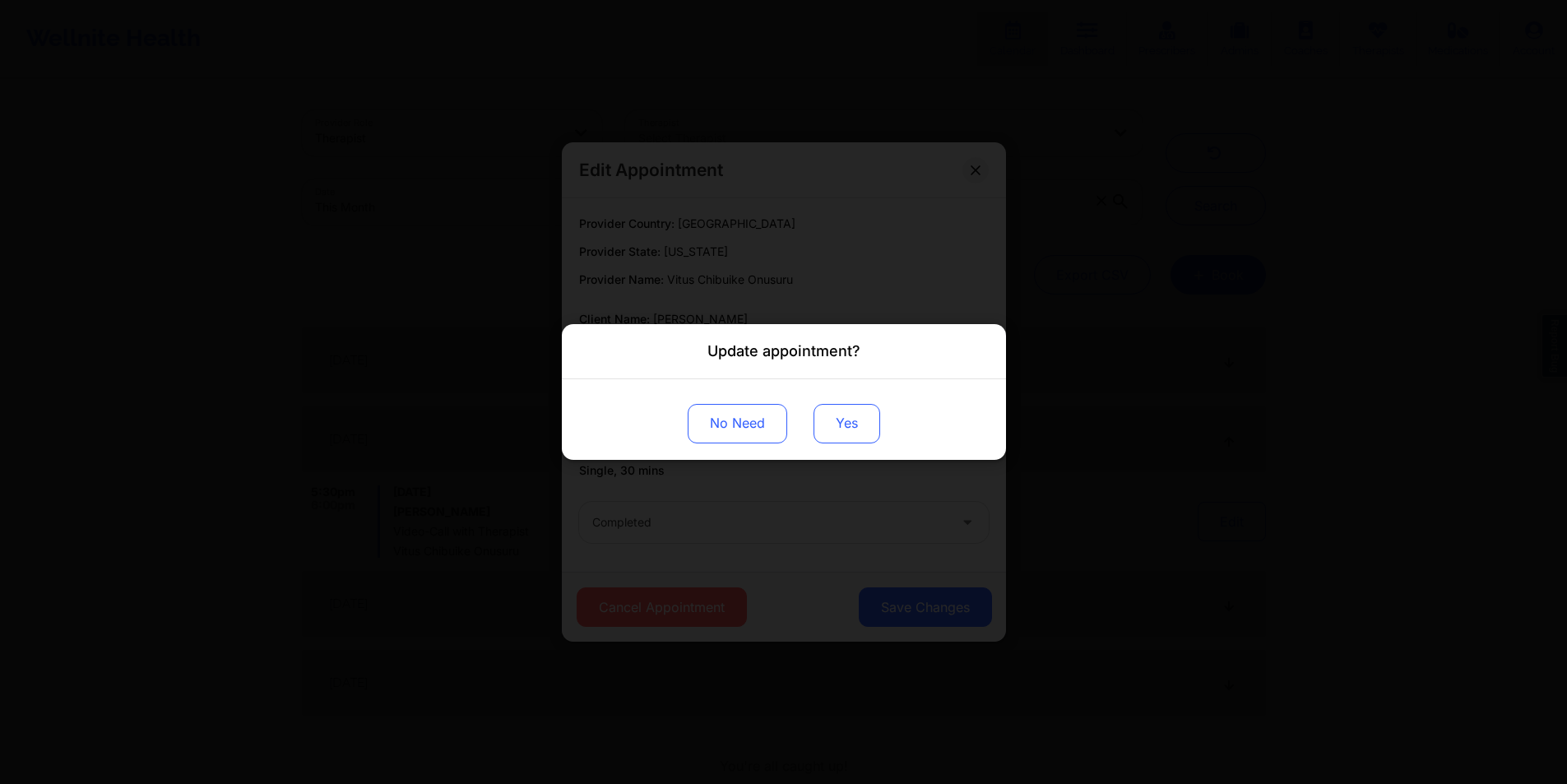
click at [871, 433] on button "Yes" at bounding box center [846, 423] width 67 height 40
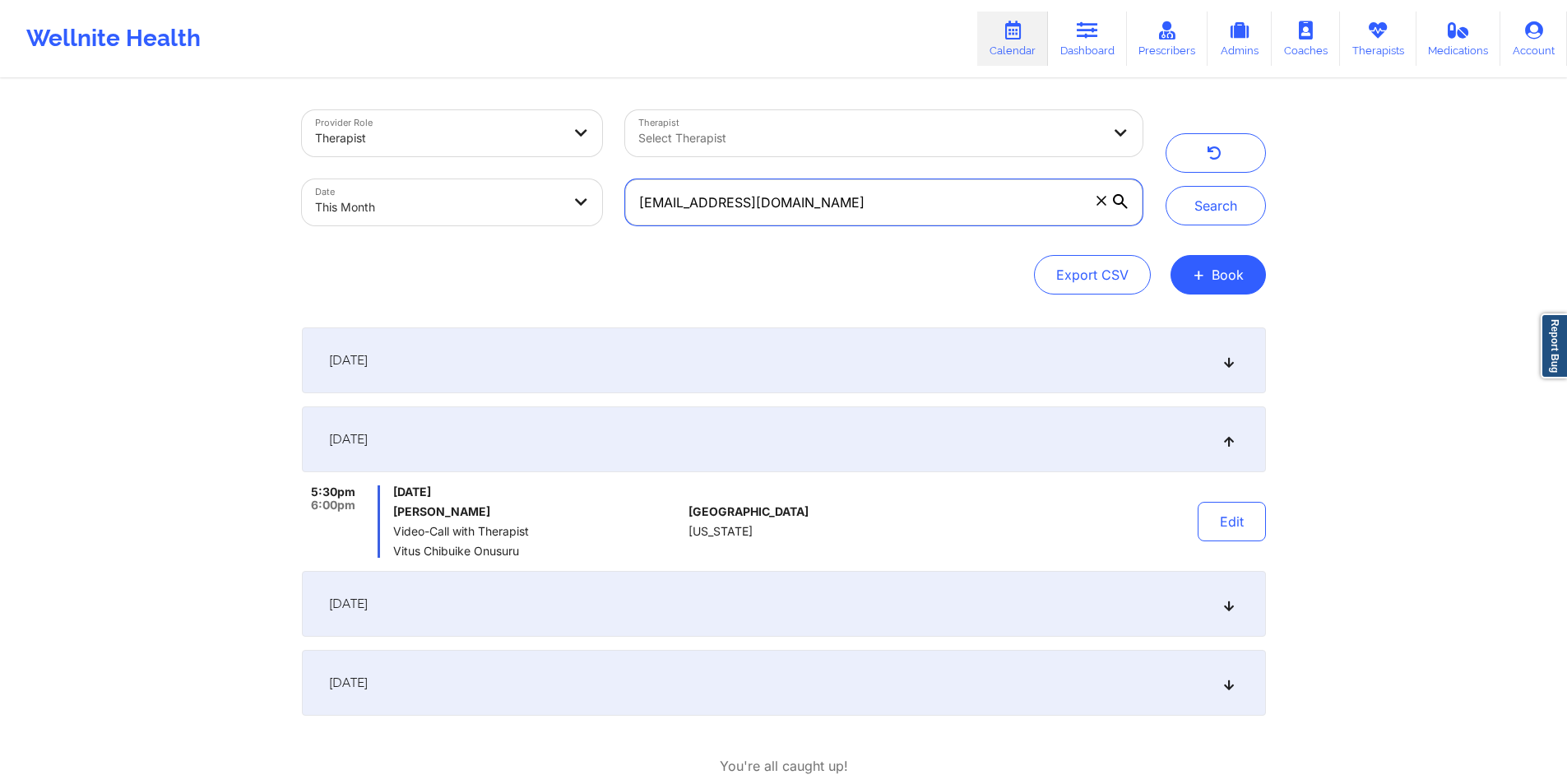
click at [955, 198] on input "[EMAIL_ADDRESS][DOMAIN_NAME]" at bounding box center [884, 202] width 517 height 46
paste input "[EMAIL_ADDRESS]"
click at [1214, 211] on button "Search" at bounding box center [1216, 206] width 100 height 40
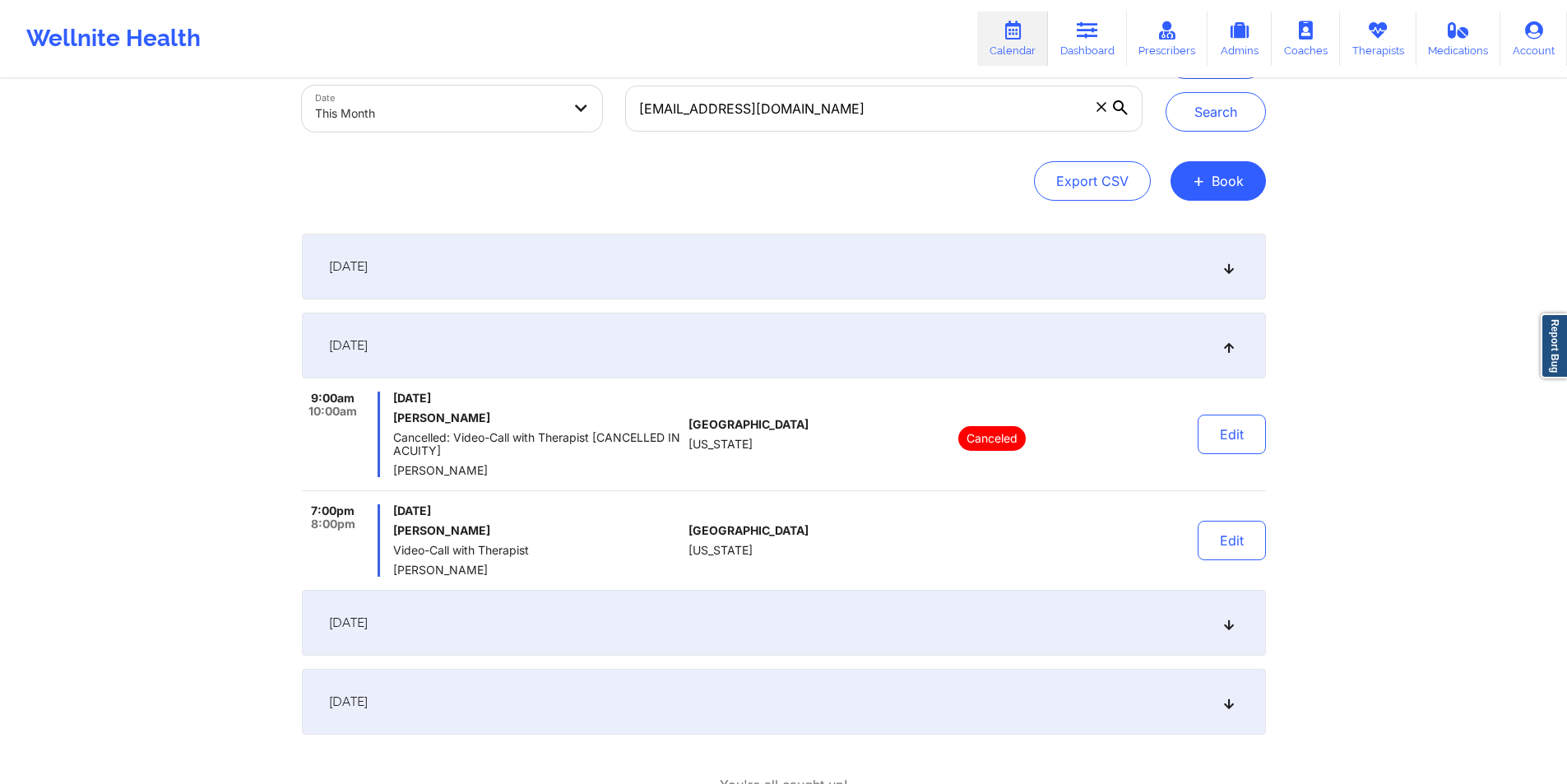
scroll to position [103, 0]
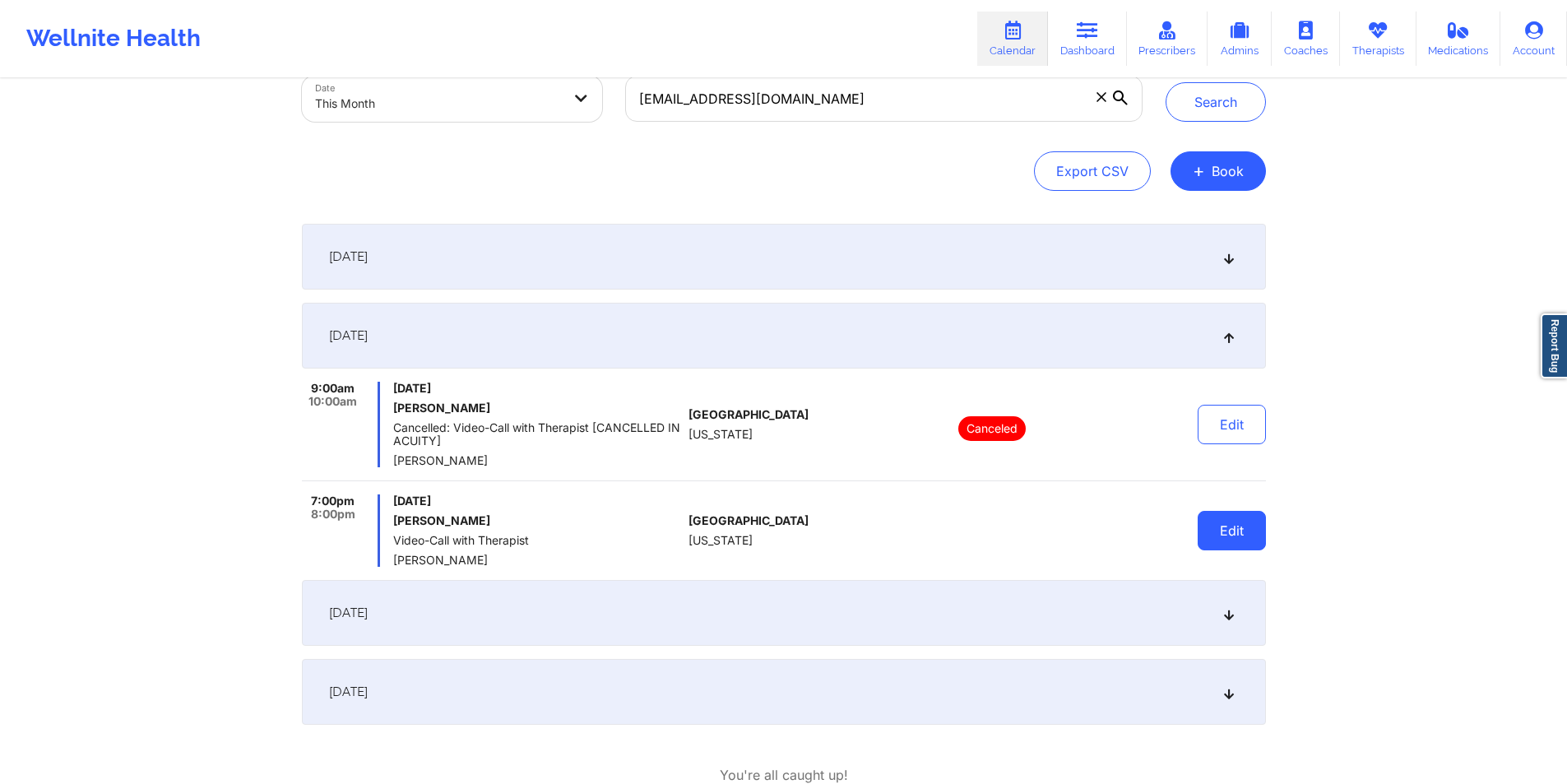
click at [1227, 528] on button "Edit" at bounding box center [1232, 531] width 69 height 40
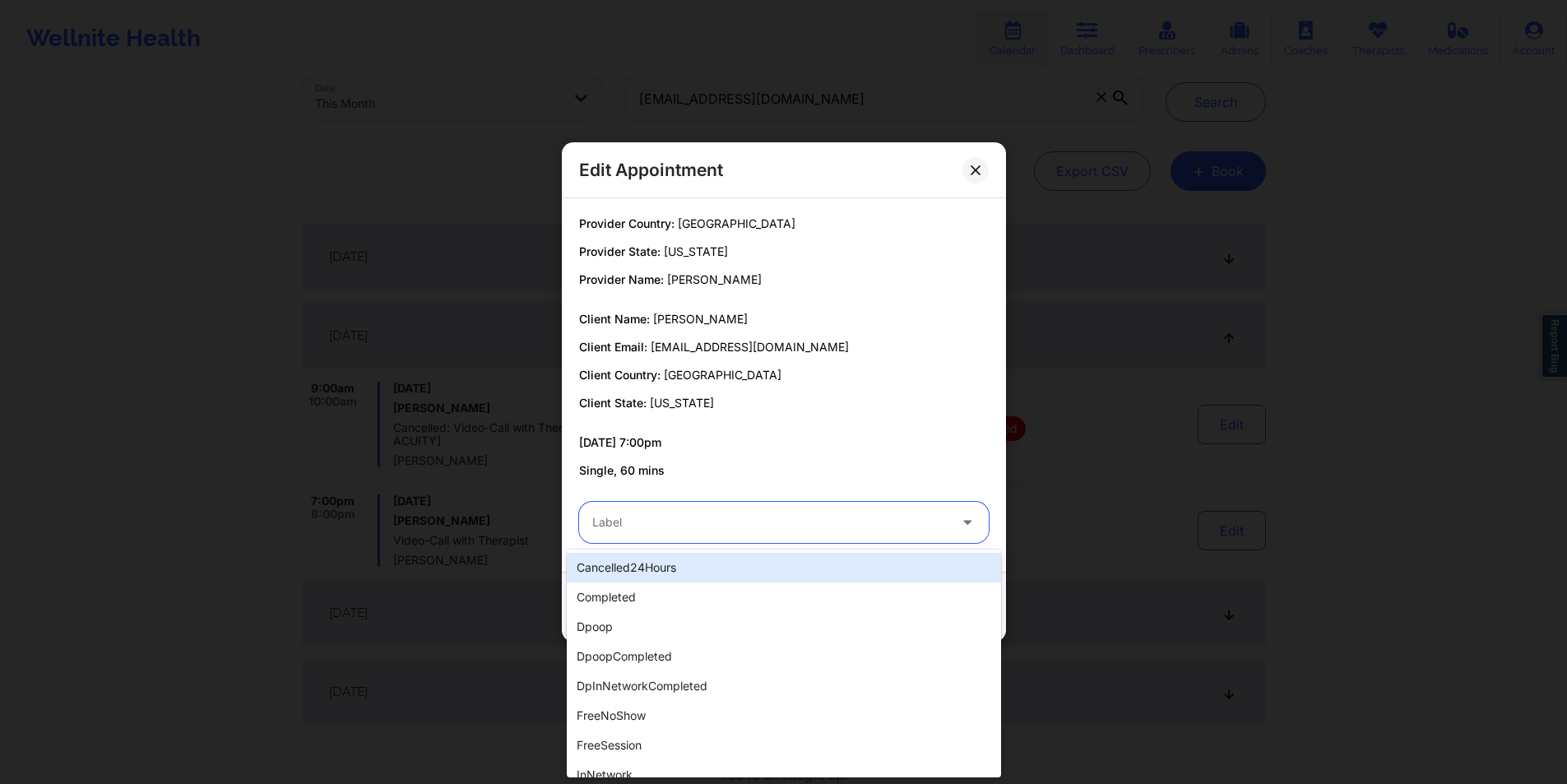
click at [812, 518] on div at bounding box center [770, 523] width 355 height 20
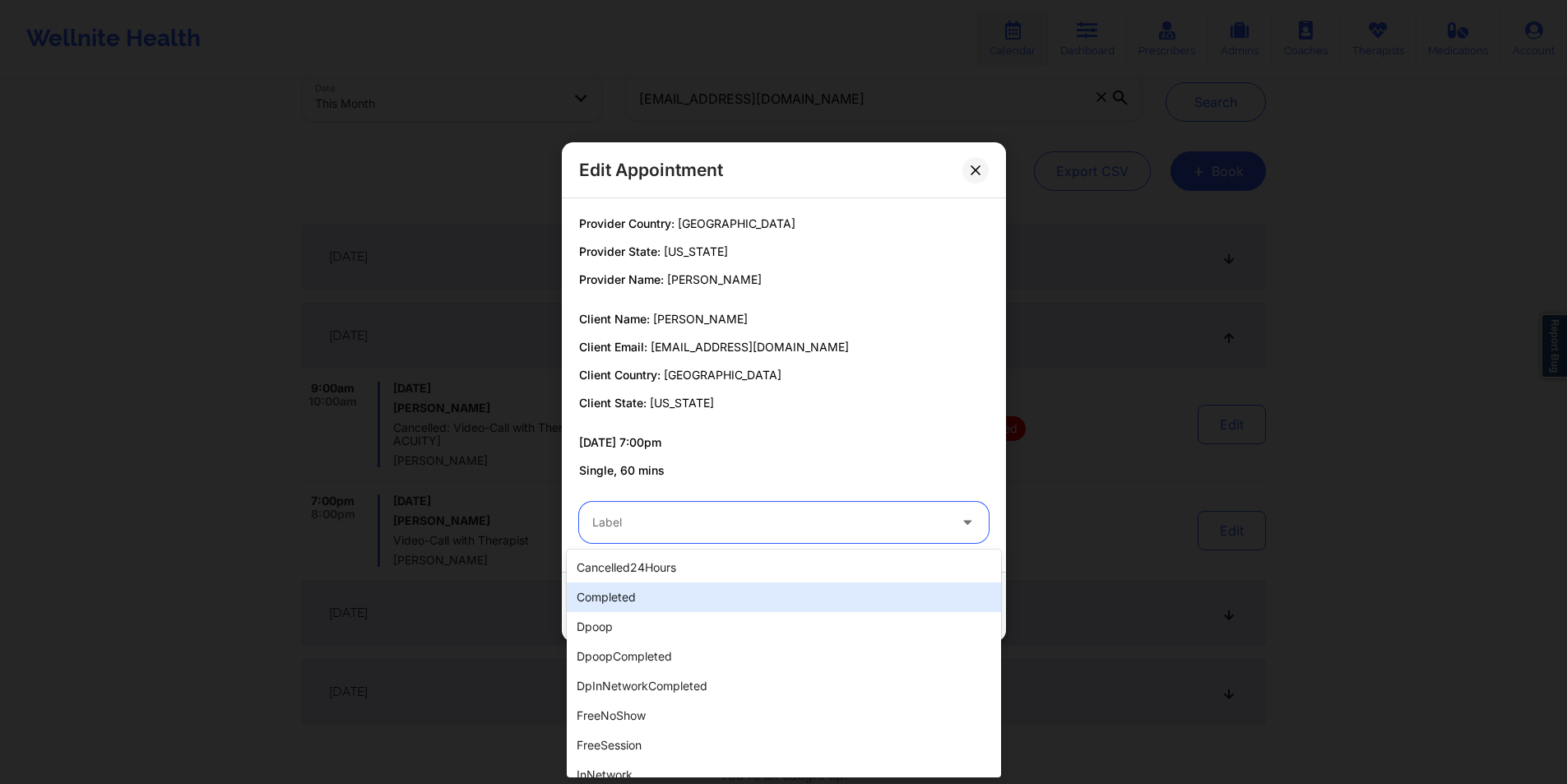
click at [660, 601] on div "completed" at bounding box center [784, 597] width 435 height 30
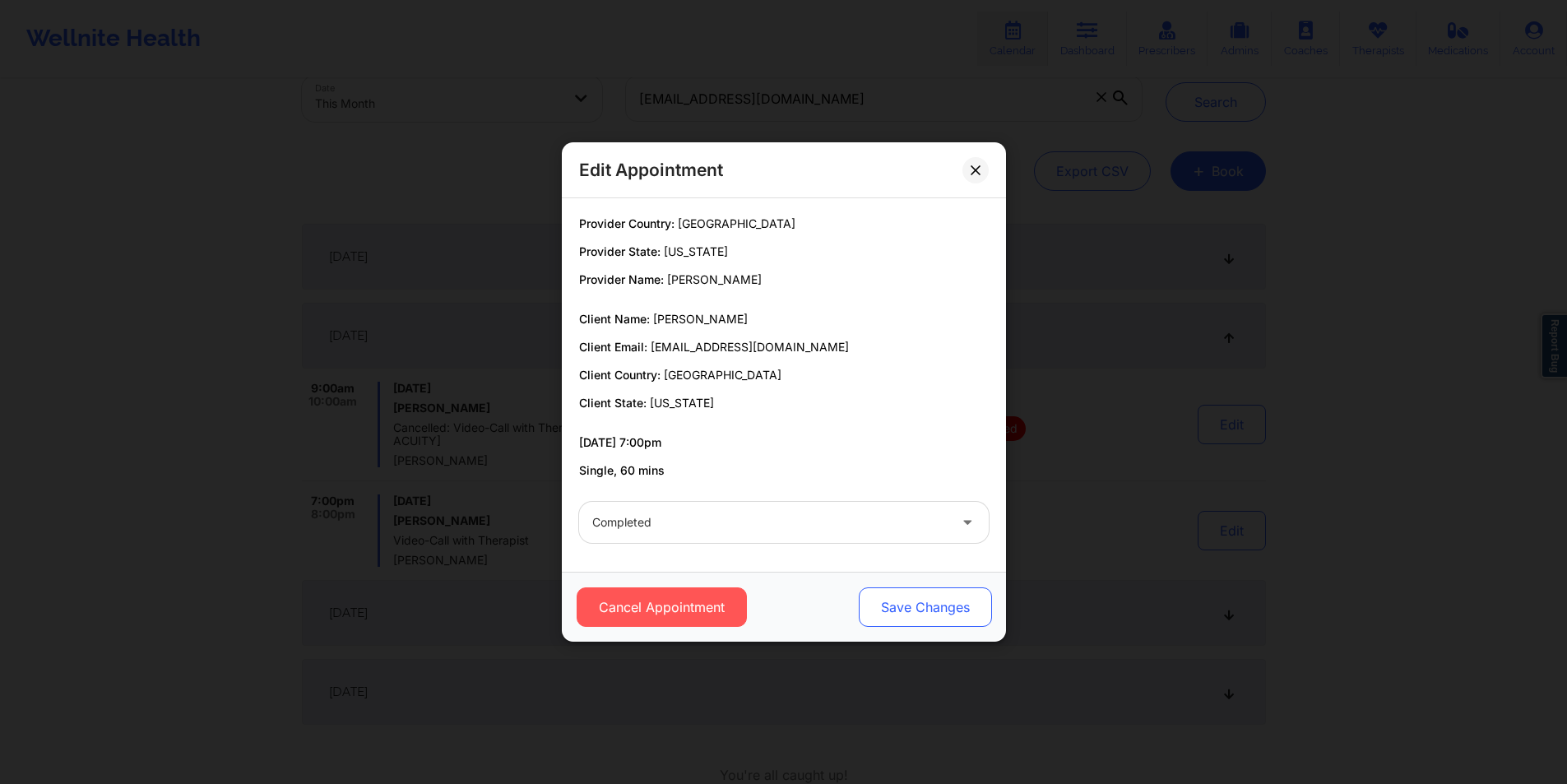
click at [956, 597] on button "Save Changes" at bounding box center [925, 607] width 133 height 40
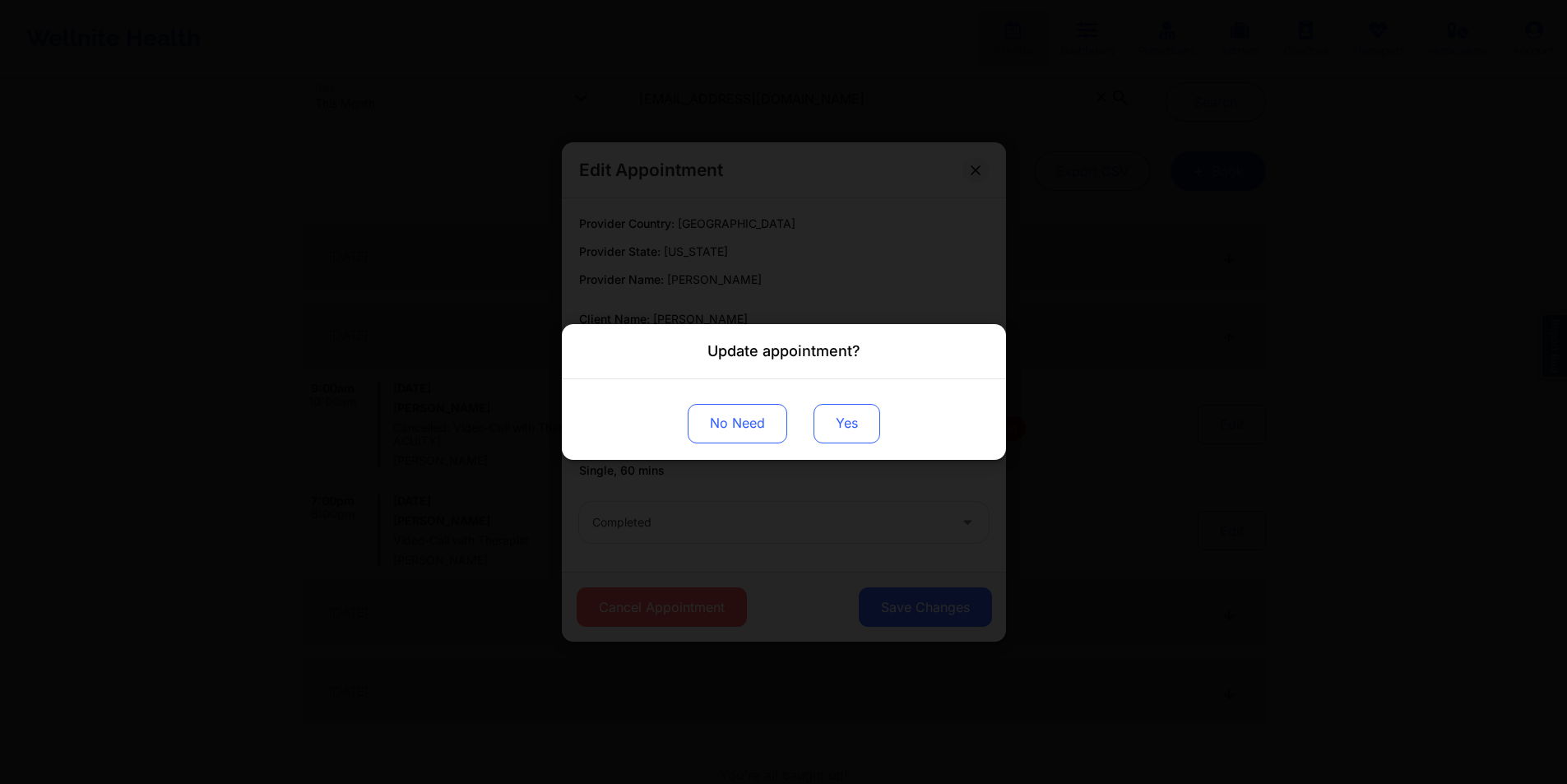
click at [854, 416] on button "Yes" at bounding box center [846, 423] width 67 height 40
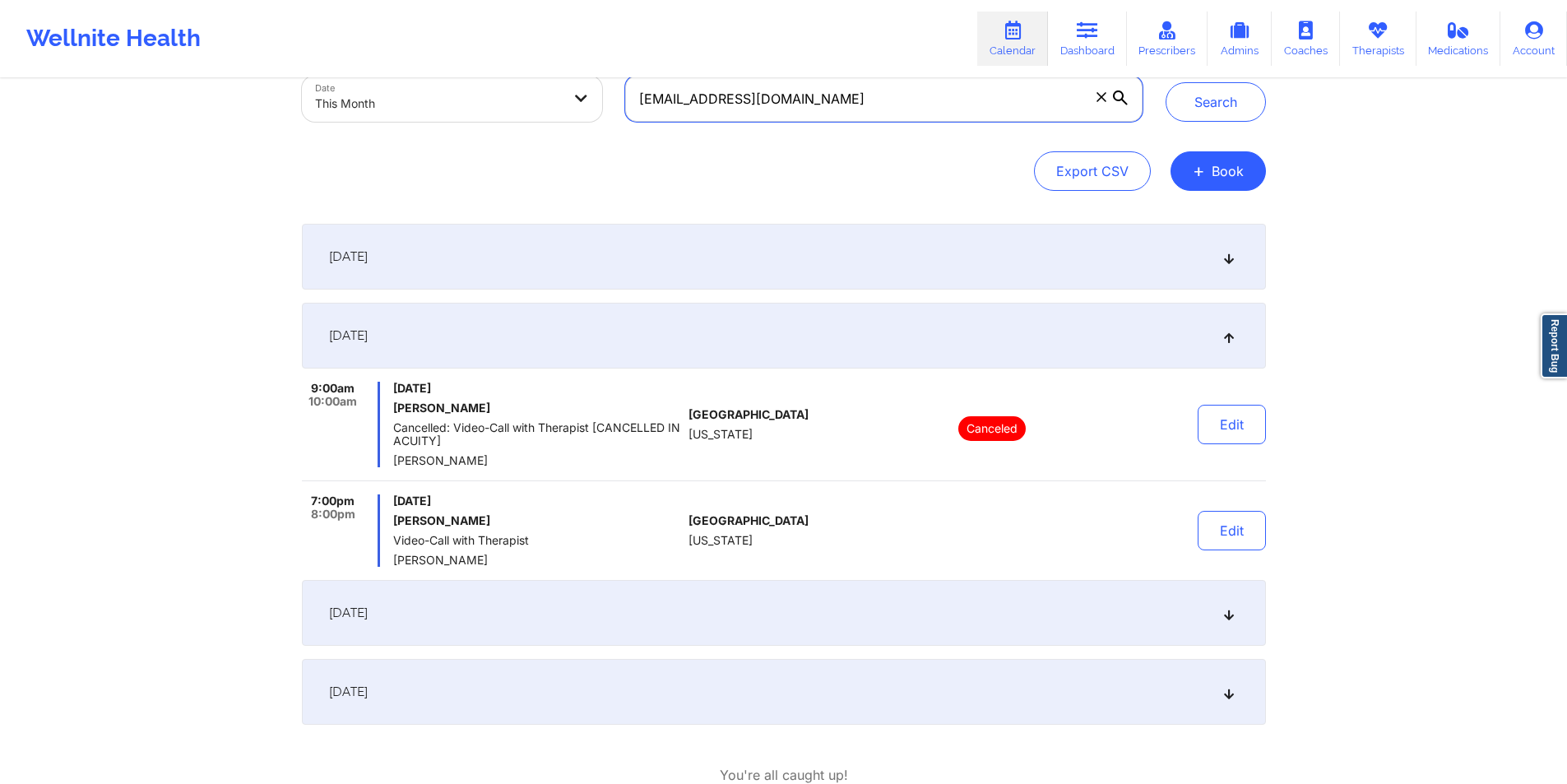
click at [943, 93] on input "[EMAIL_ADDRESS][DOMAIN_NAME]" at bounding box center [884, 98] width 517 height 46
paste input "jdwspirit@hot"
click at [1212, 92] on button "Search" at bounding box center [1216, 102] width 100 height 40
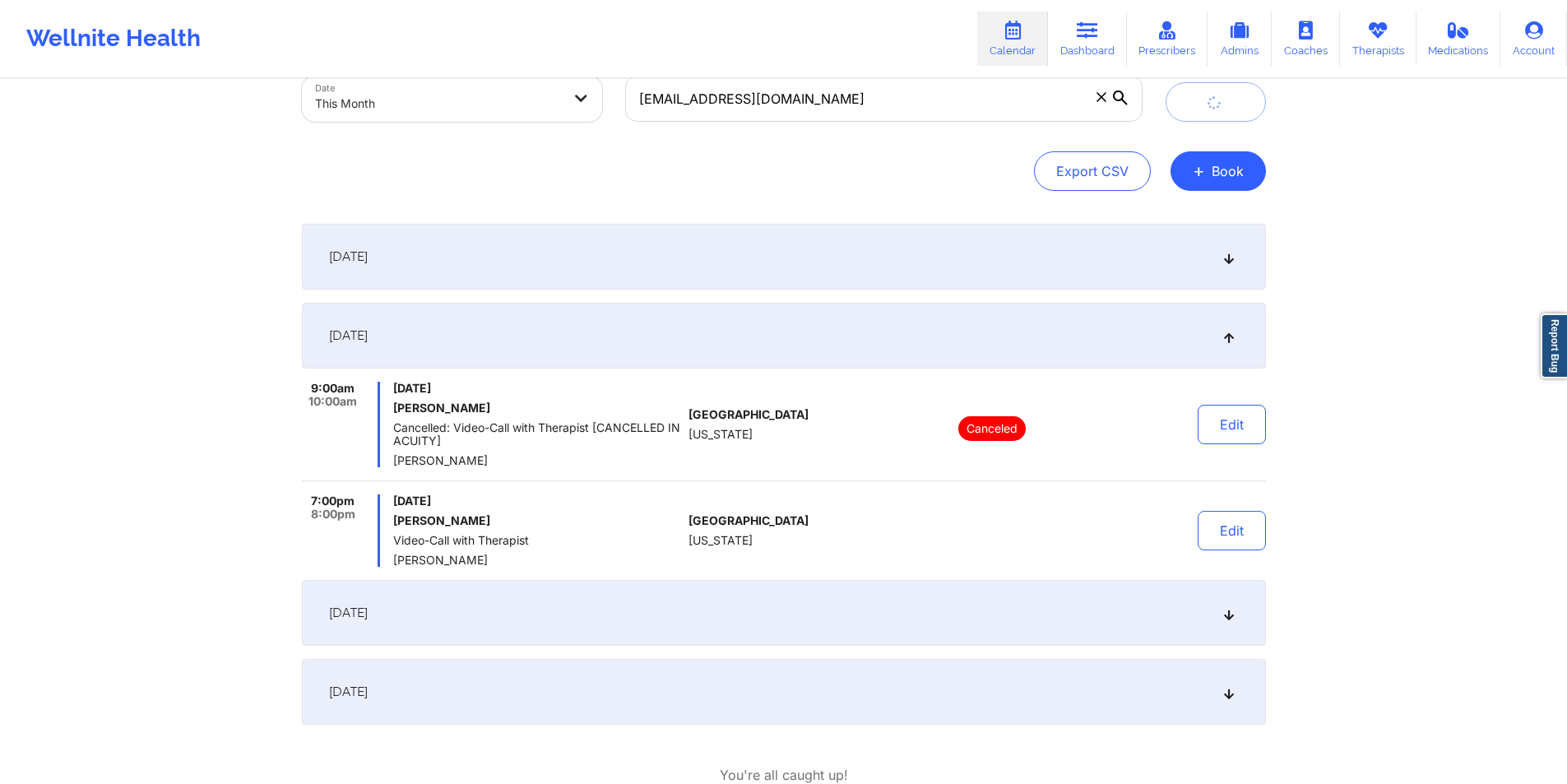
scroll to position [99, 0]
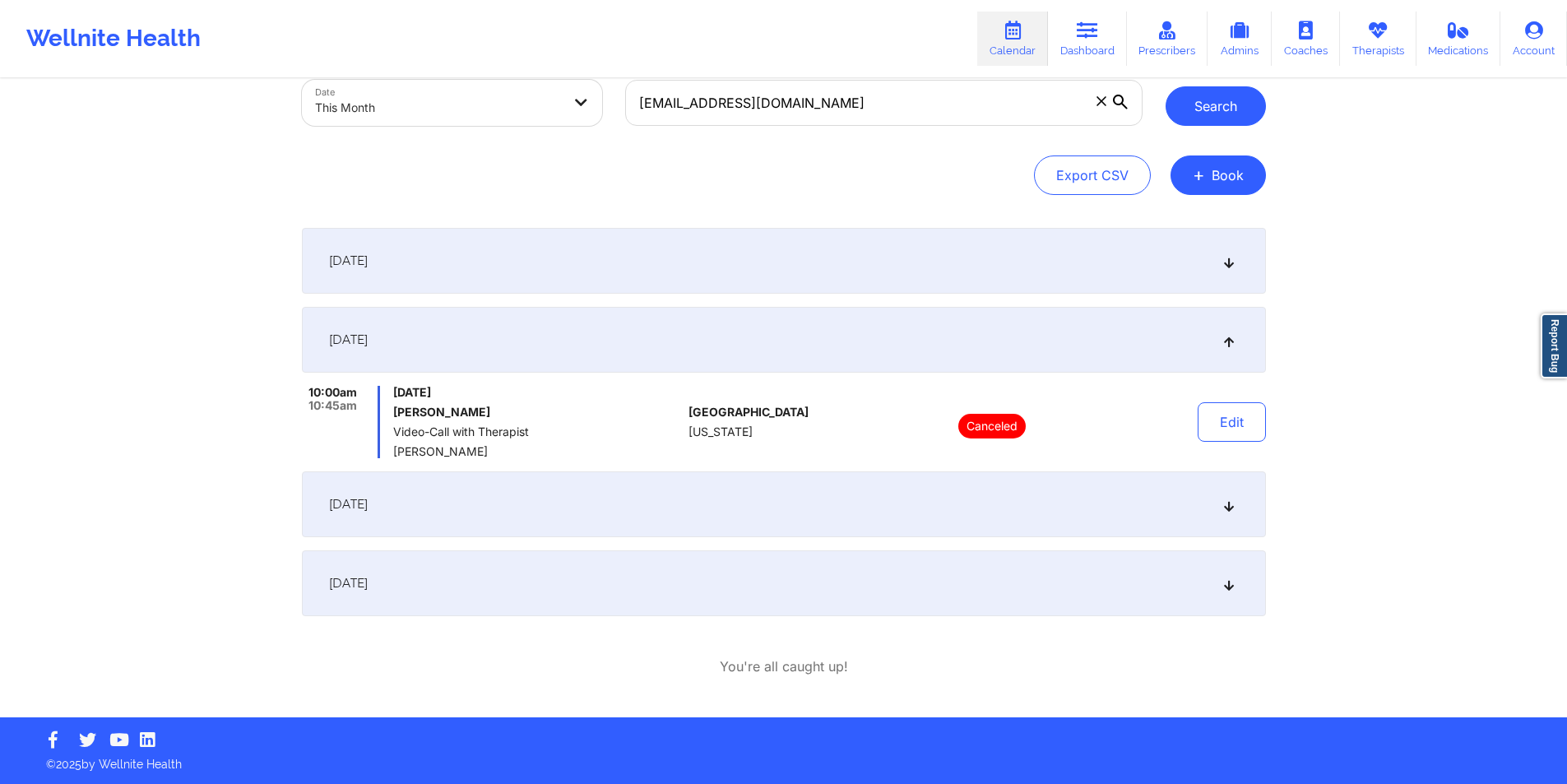
click at [1233, 110] on button "Search" at bounding box center [1216, 106] width 100 height 40
click at [1233, 263] on icon at bounding box center [1229, 261] width 14 height 12
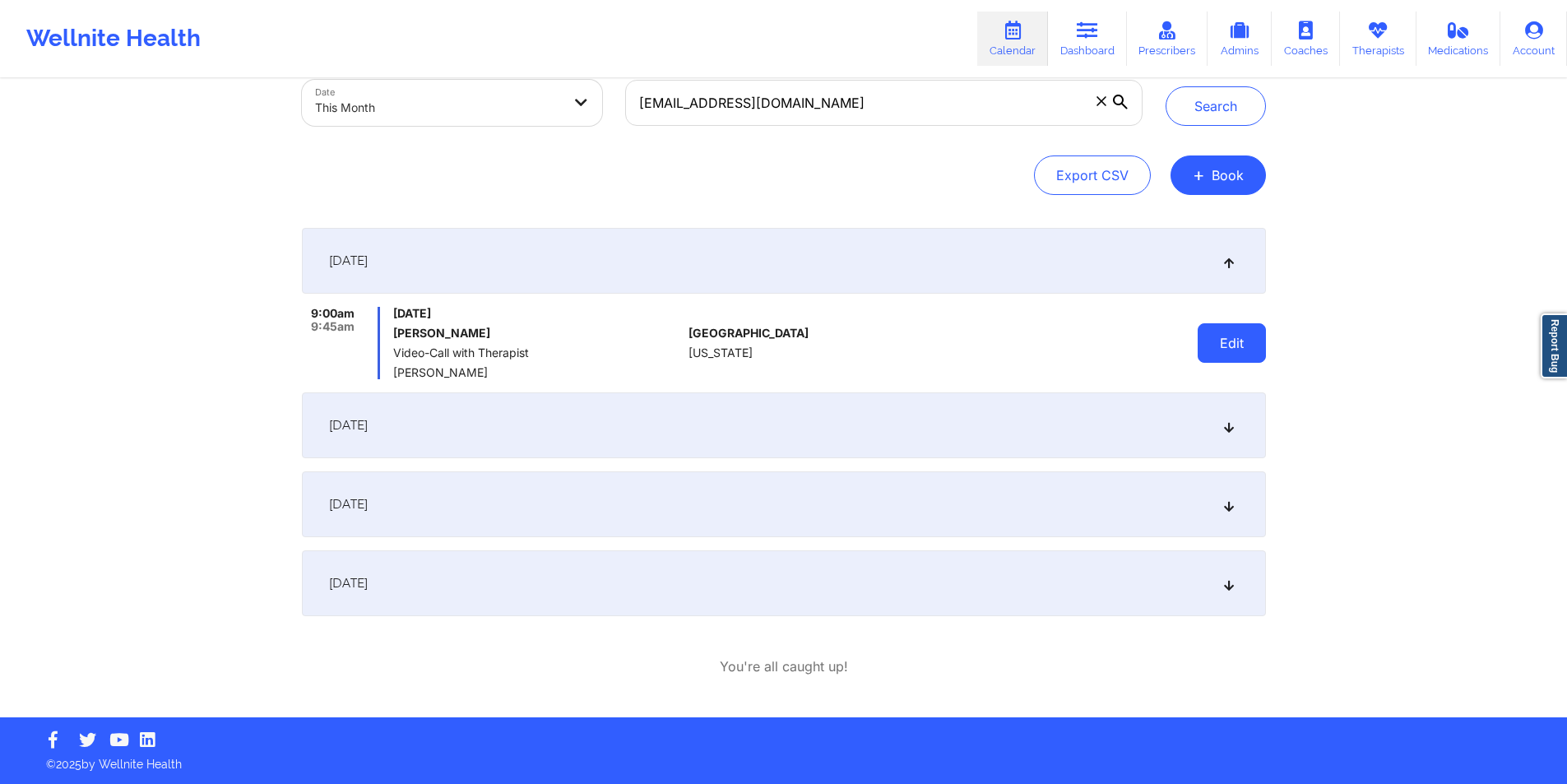
click at [1233, 327] on button "Edit" at bounding box center [1232, 343] width 69 height 40
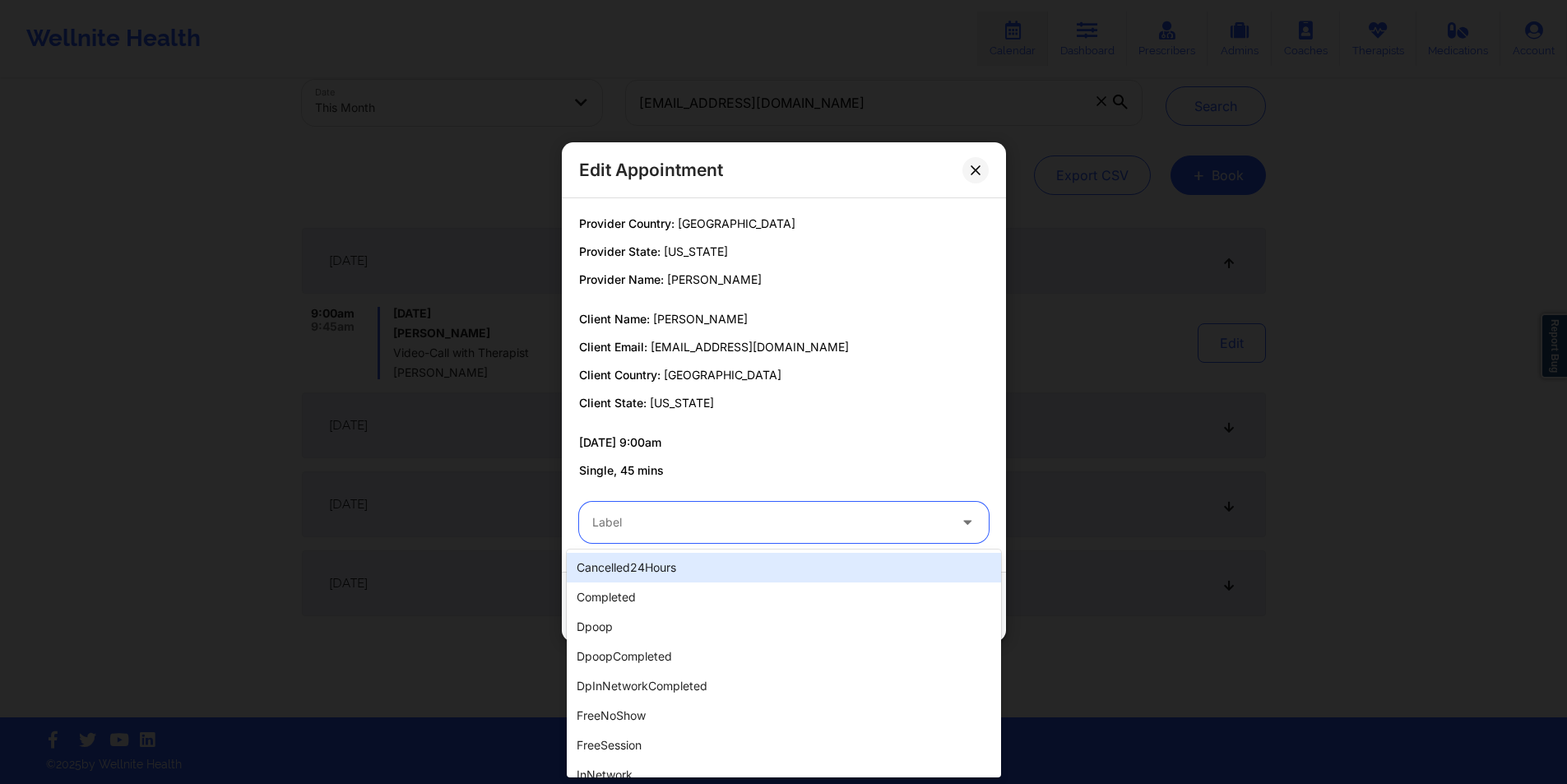
click at [864, 530] on div at bounding box center [770, 523] width 355 height 20
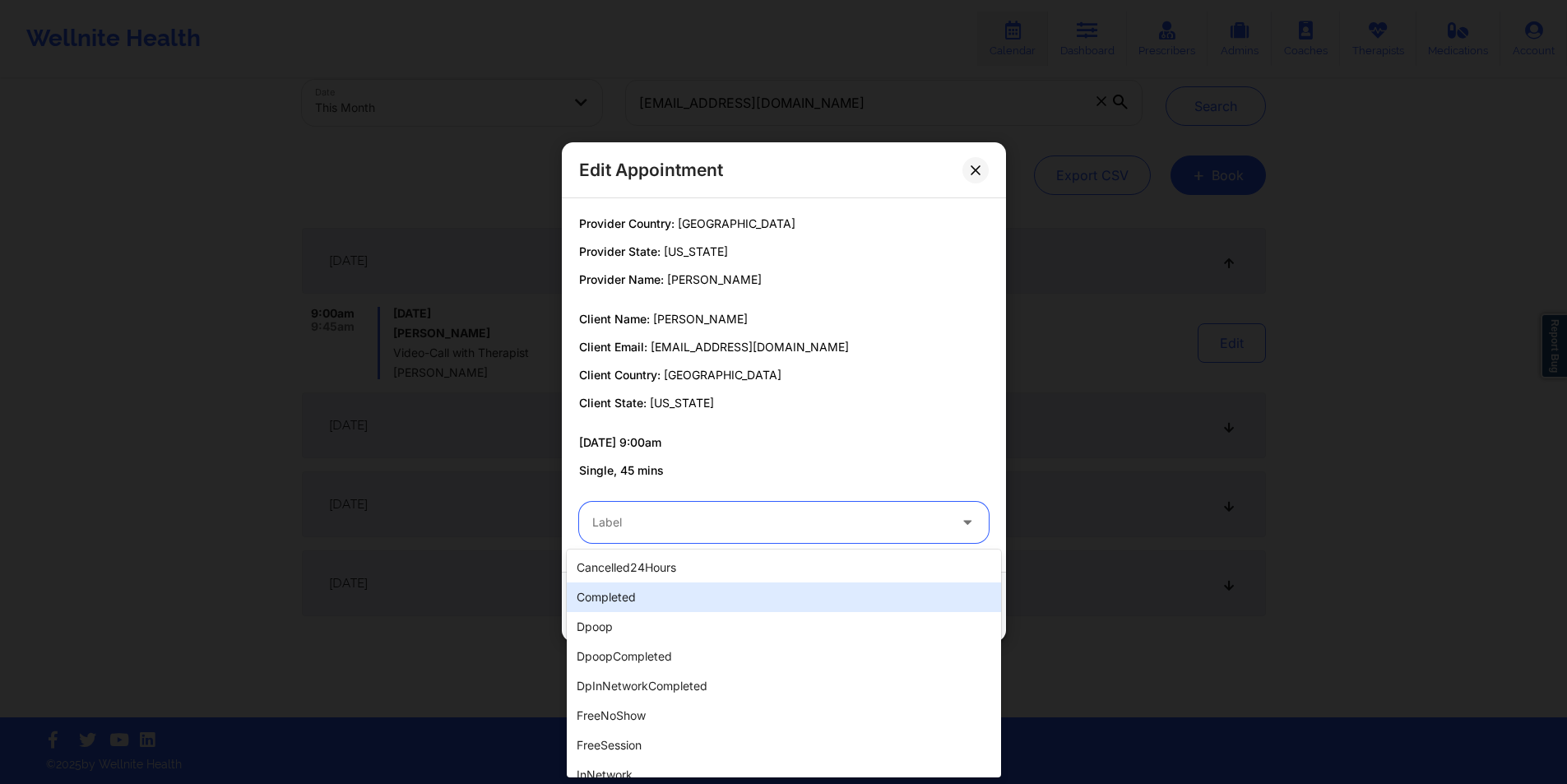
click at [682, 598] on div "completed" at bounding box center [784, 597] width 435 height 30
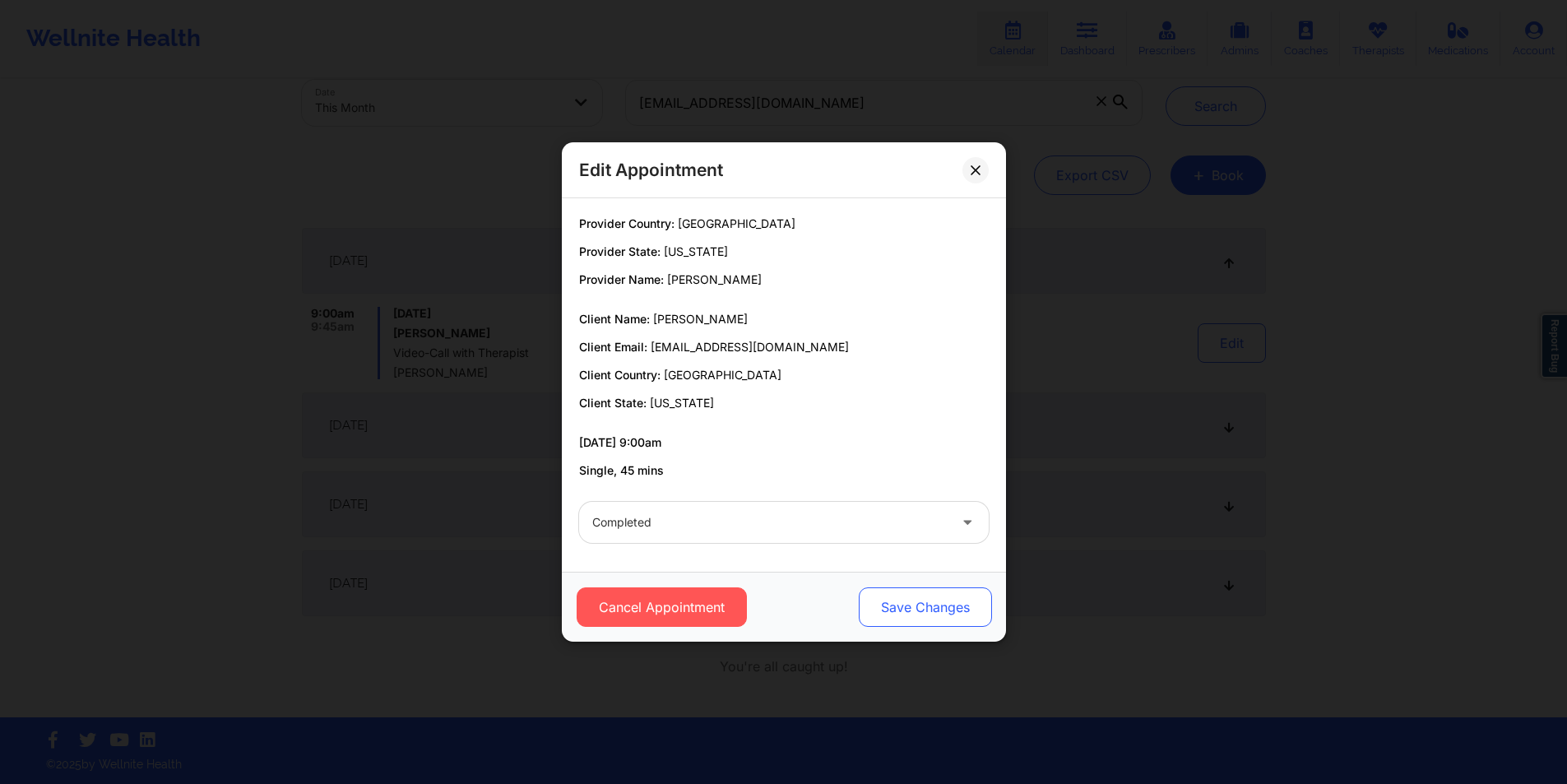
click at [935, 598] on button "Save Changes" at bounding box center [925, 607] width 133 height 40
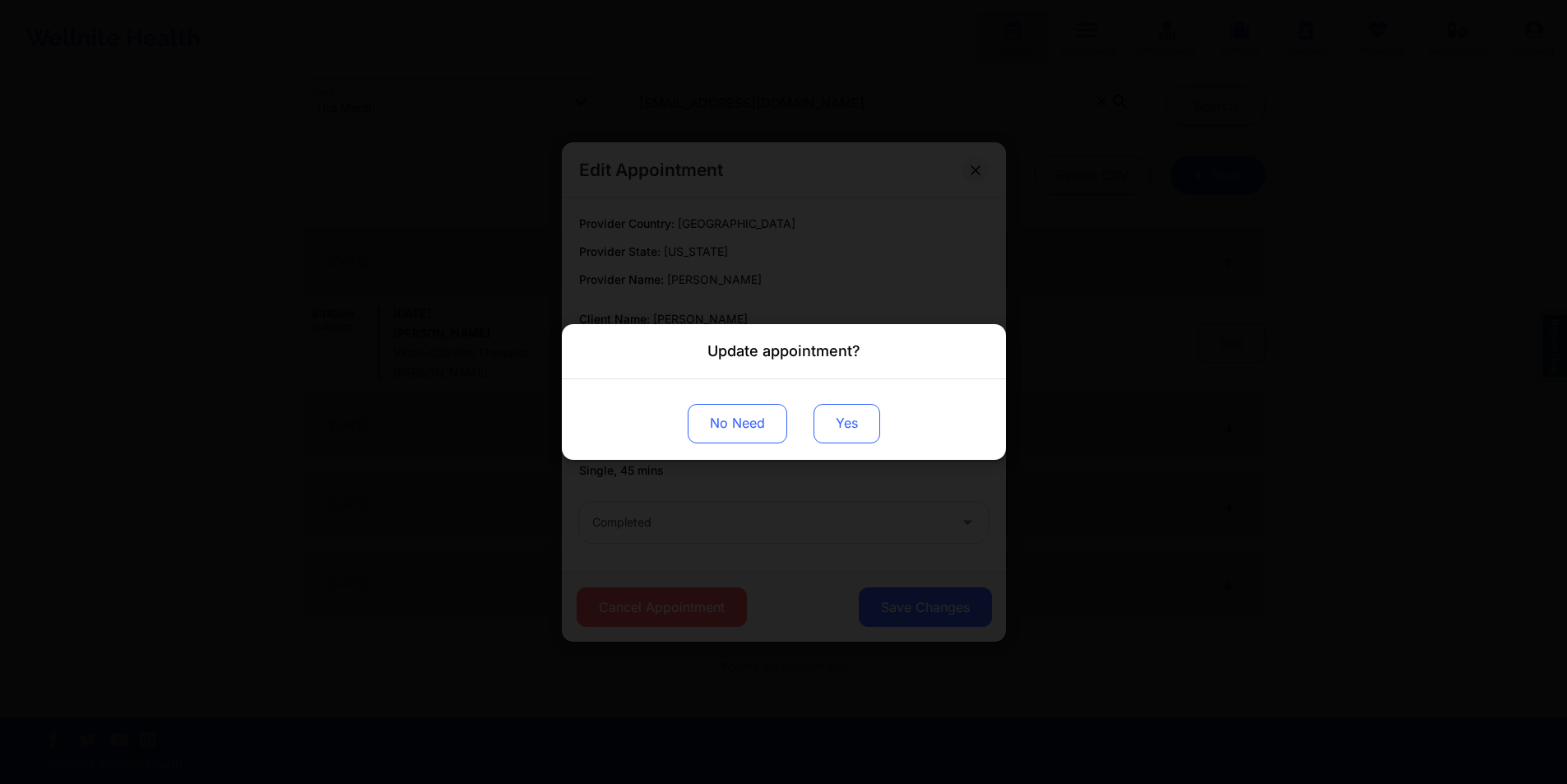
click at [846, 429] on button "Yes" at bounding box center [846, 423] width 67 height 40
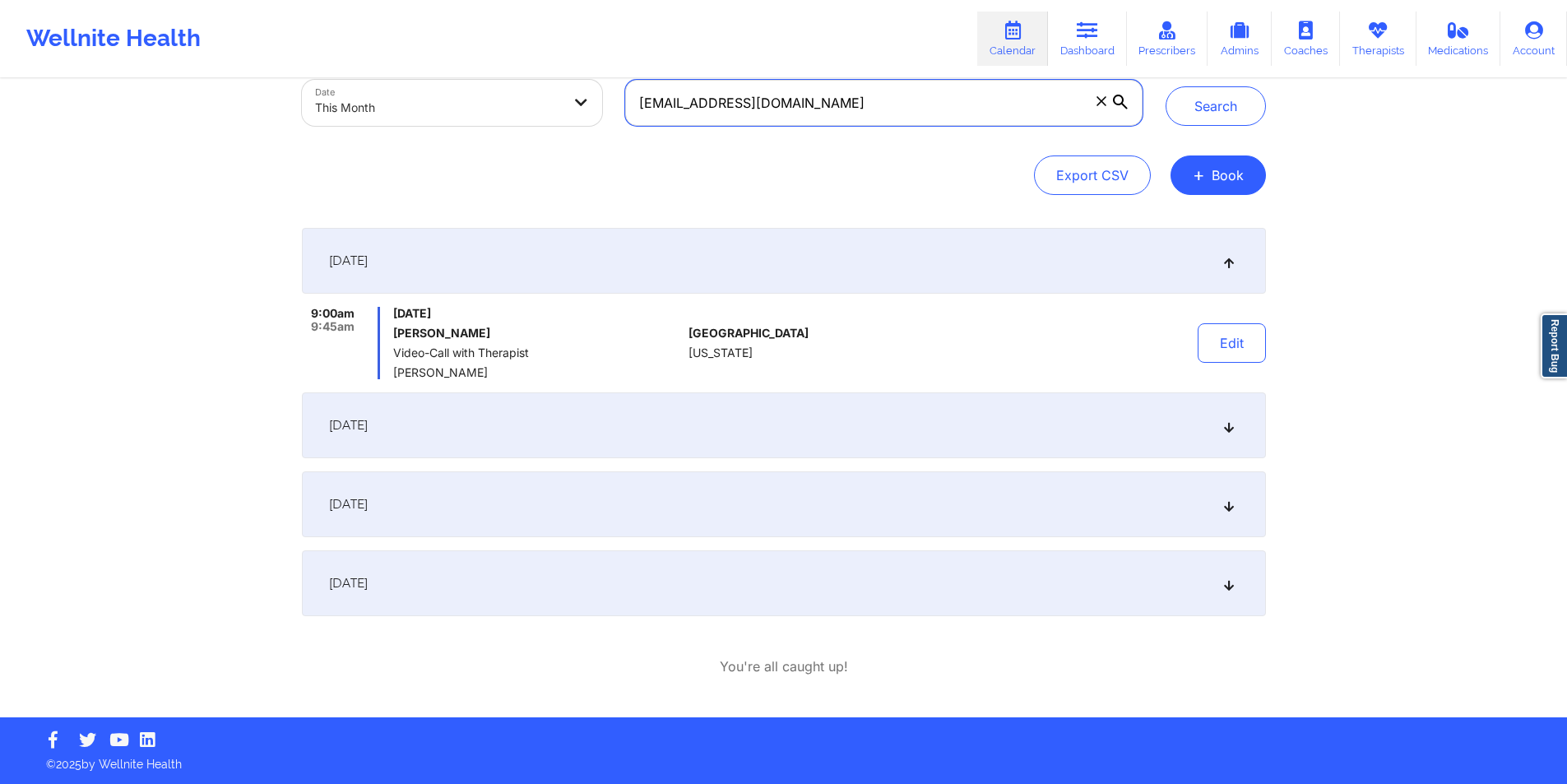
click at [945, 114] on input "[EMAIL_ADDRESS][DOMAIN_NAME]" at bounding box center [884, 102] width 517 height 46
paste input "[EMAIL_ADDRESS]"
click at [1228, 107] on button "Search" at bounding box center [1216, 106] width 100 height 40
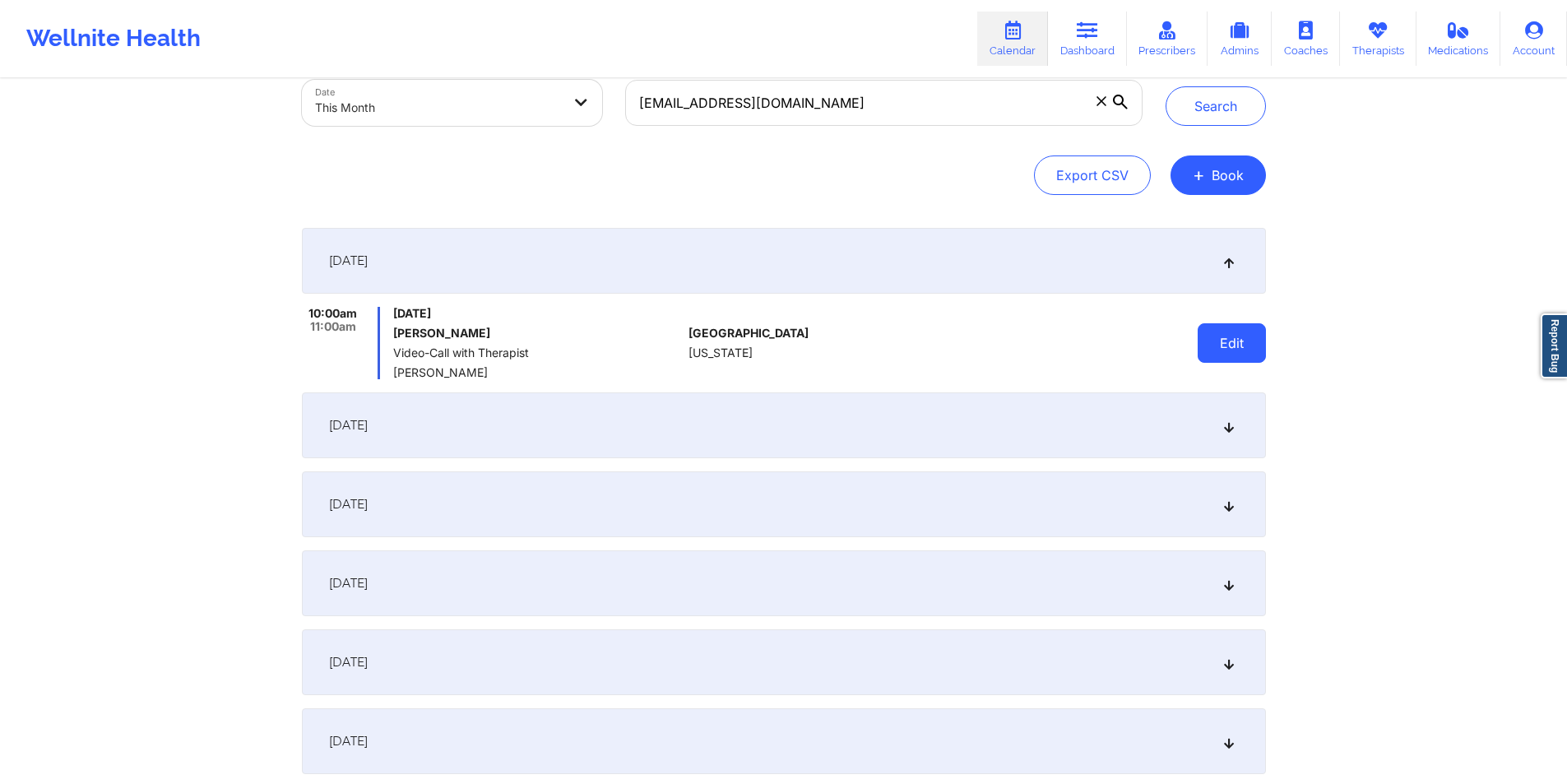
click at [1245, 330] on button "Edit" at bounding box center [1232, 343] width 69 height 40
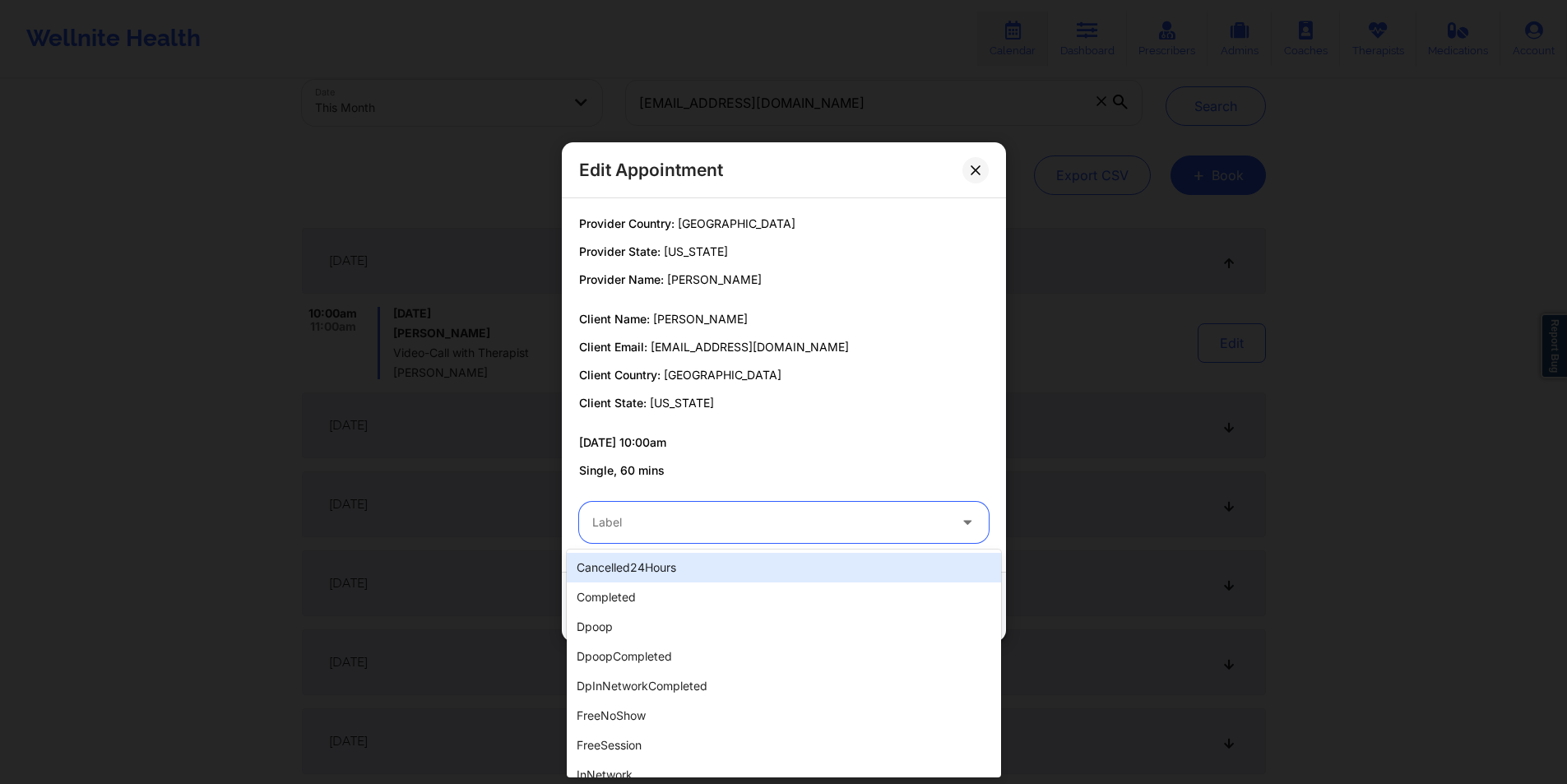
click at [696, 517] on div at bounding box center [770, 523] width 355 height 20
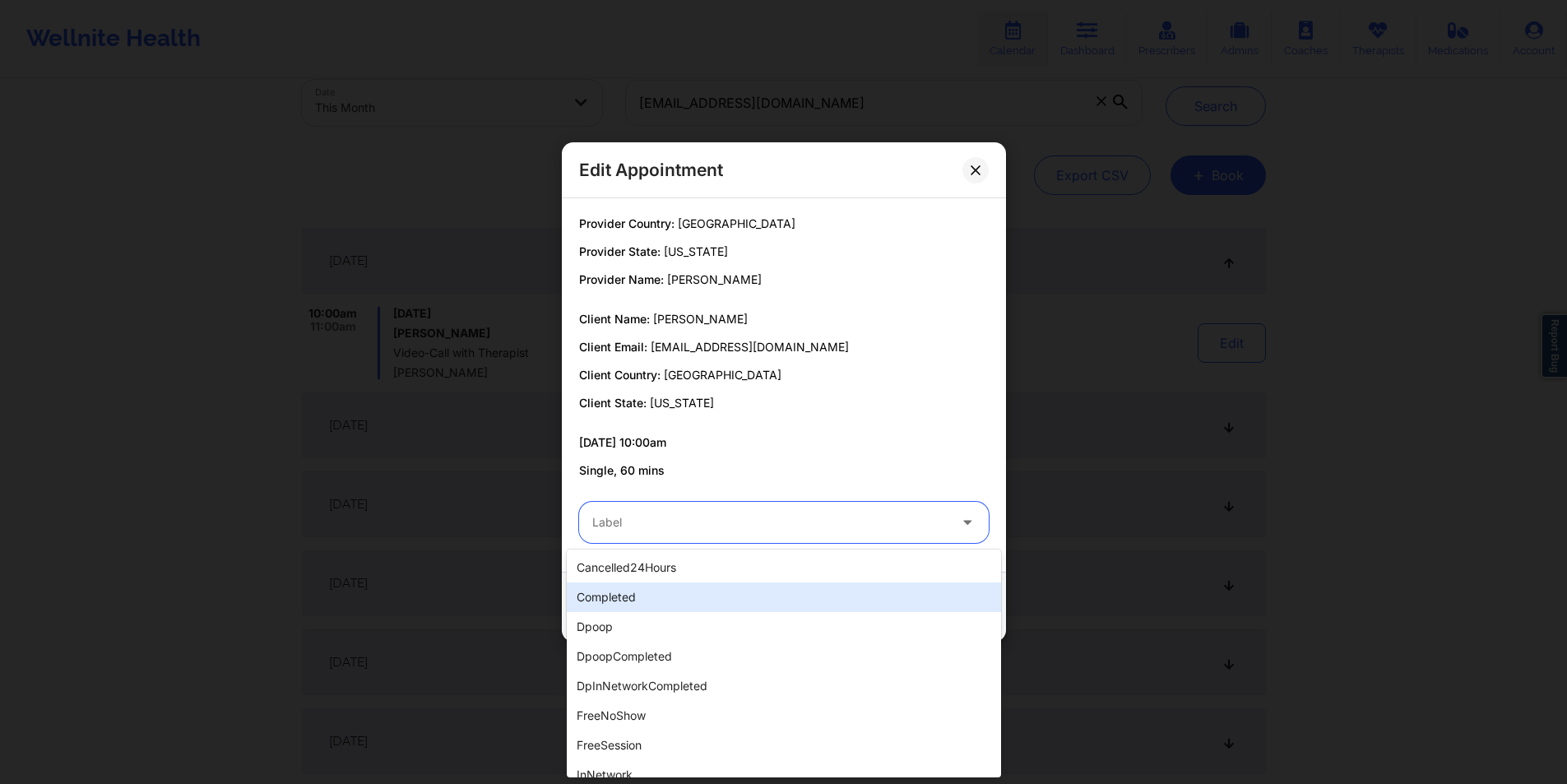
click at [649, 605] on div "completed" at bounding box center [784, 597] width 435 height 30
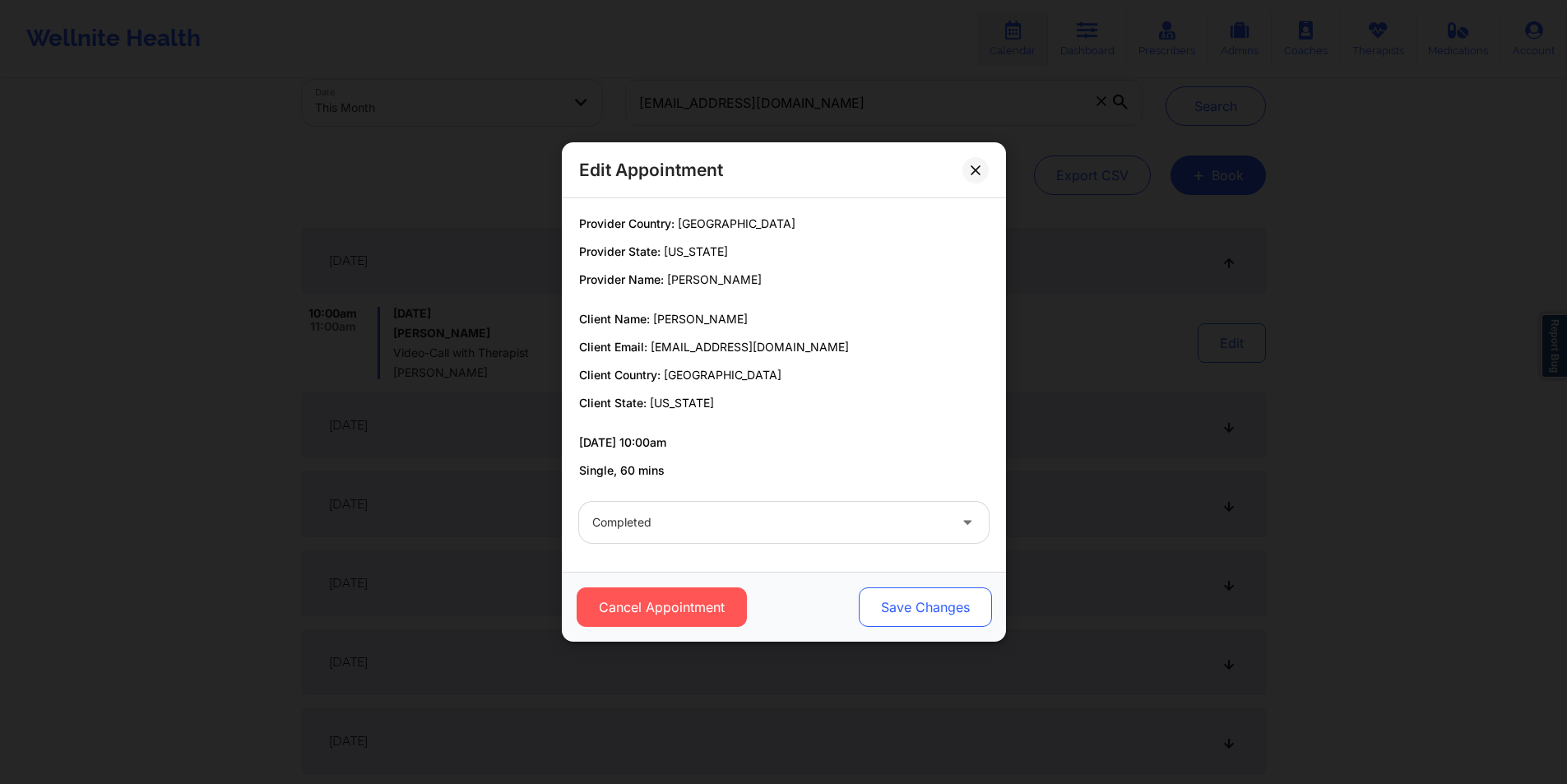
click at [939, 609] on button "Save Changes" at bounding box center [925, 607] width 133 height 40
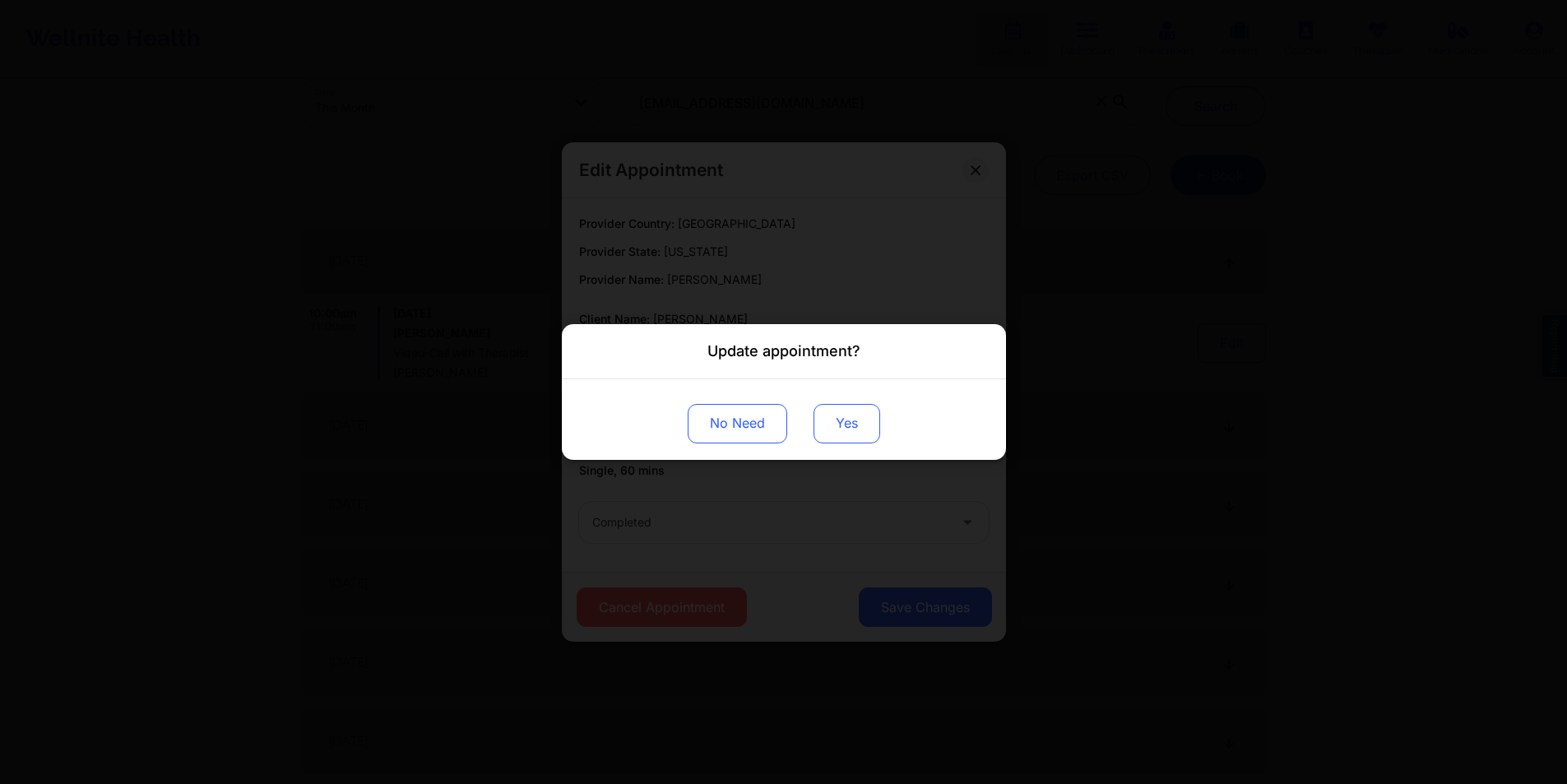
click at [851, 431] on button "Yes" at bounding box center [846, 423] width 67 height 40
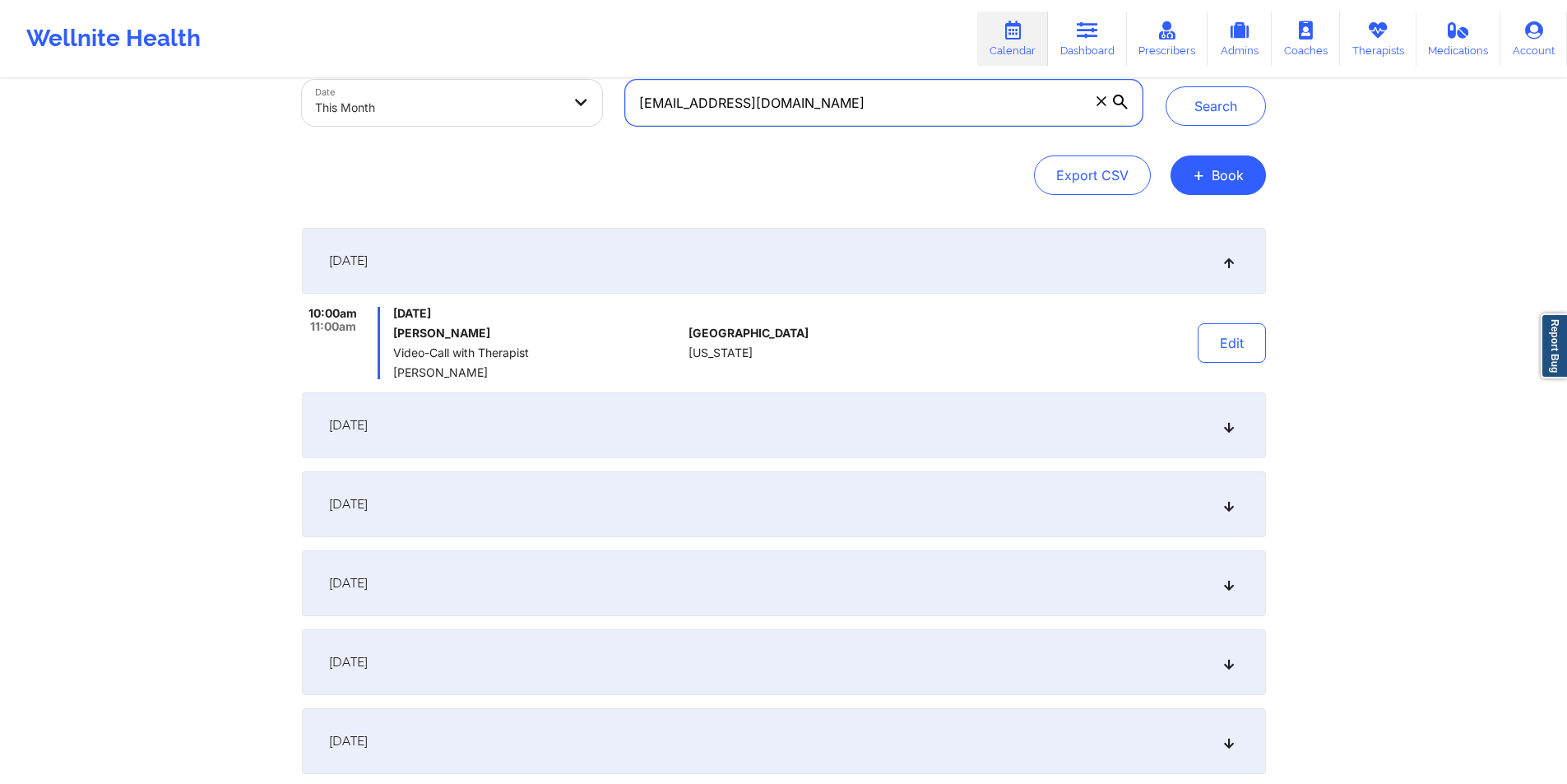
click at [1002, 111] on input "[EMAIL_ADDRESS][DOMAIN_NAME]" at bounding box center [884, 102] width 517 height 46
paste input "naturenikki35"
click at [1195, 114] on button "Search" at bounding box center [1216, 106] width 100 height 40
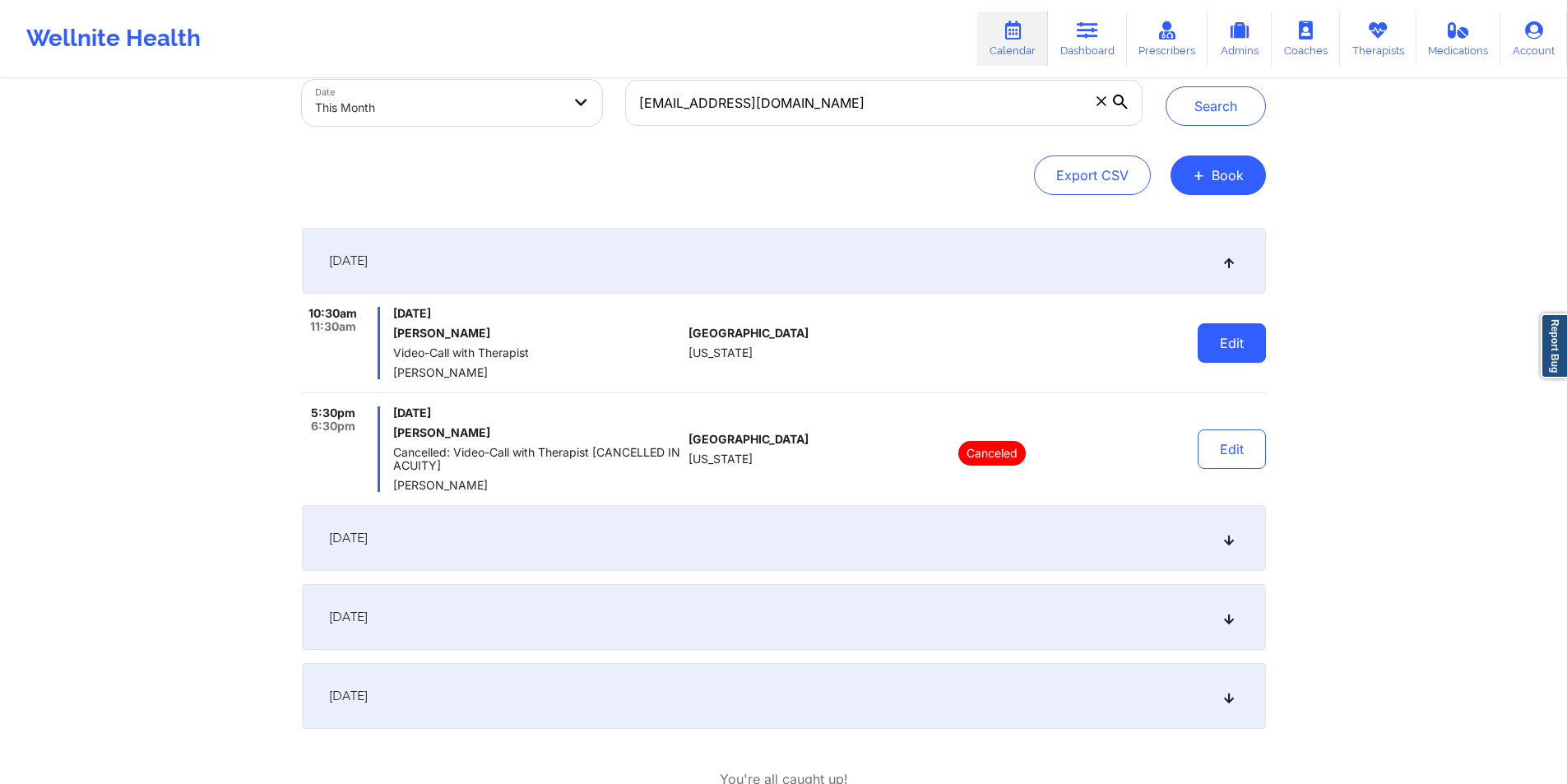
click at [1233, 341] on button "Edit" at bounding box center [1232, 343] width 69 height 40
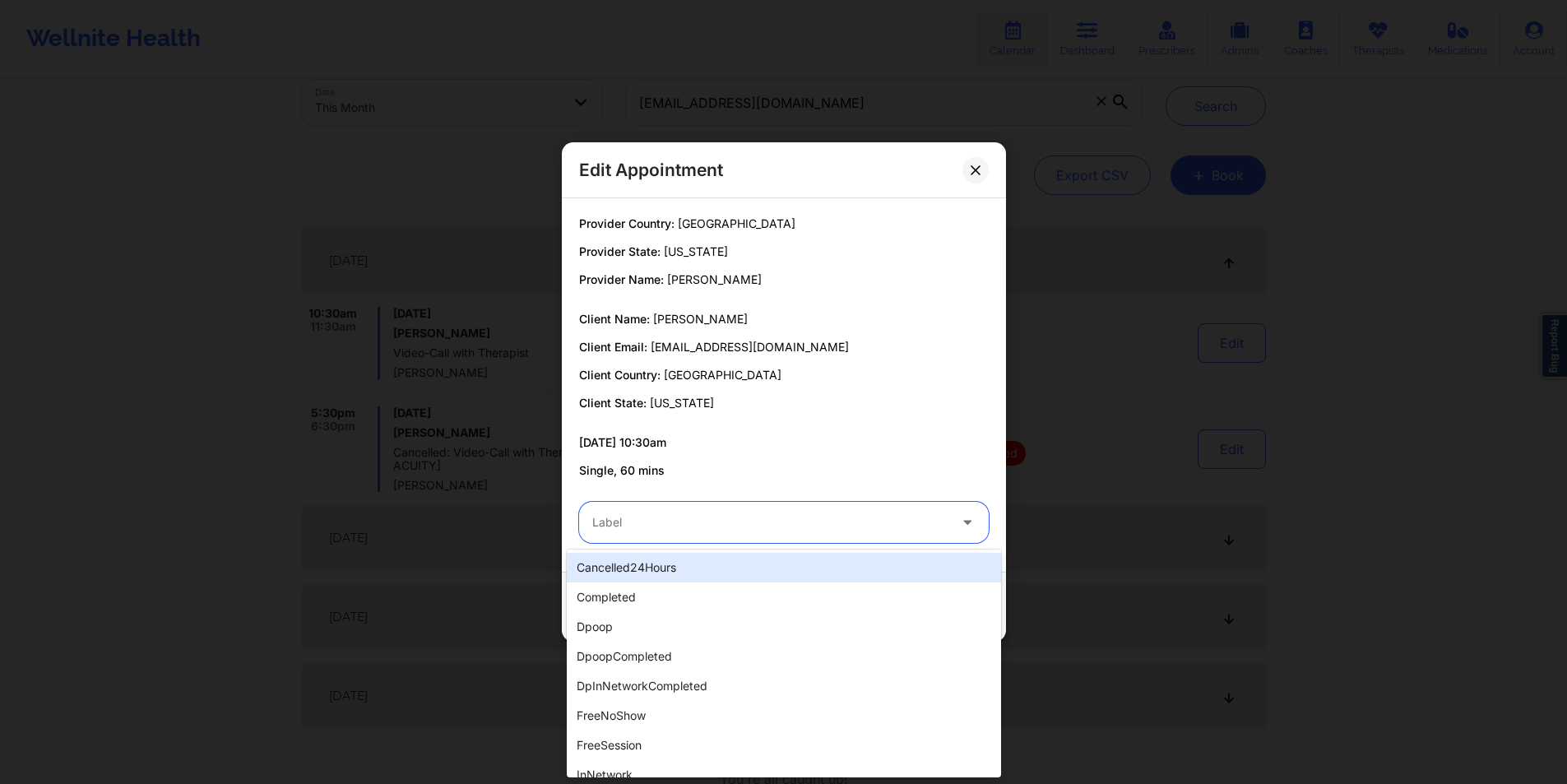
click at [756, 527] on div at bounding box center [770, 523] width 355 height 20
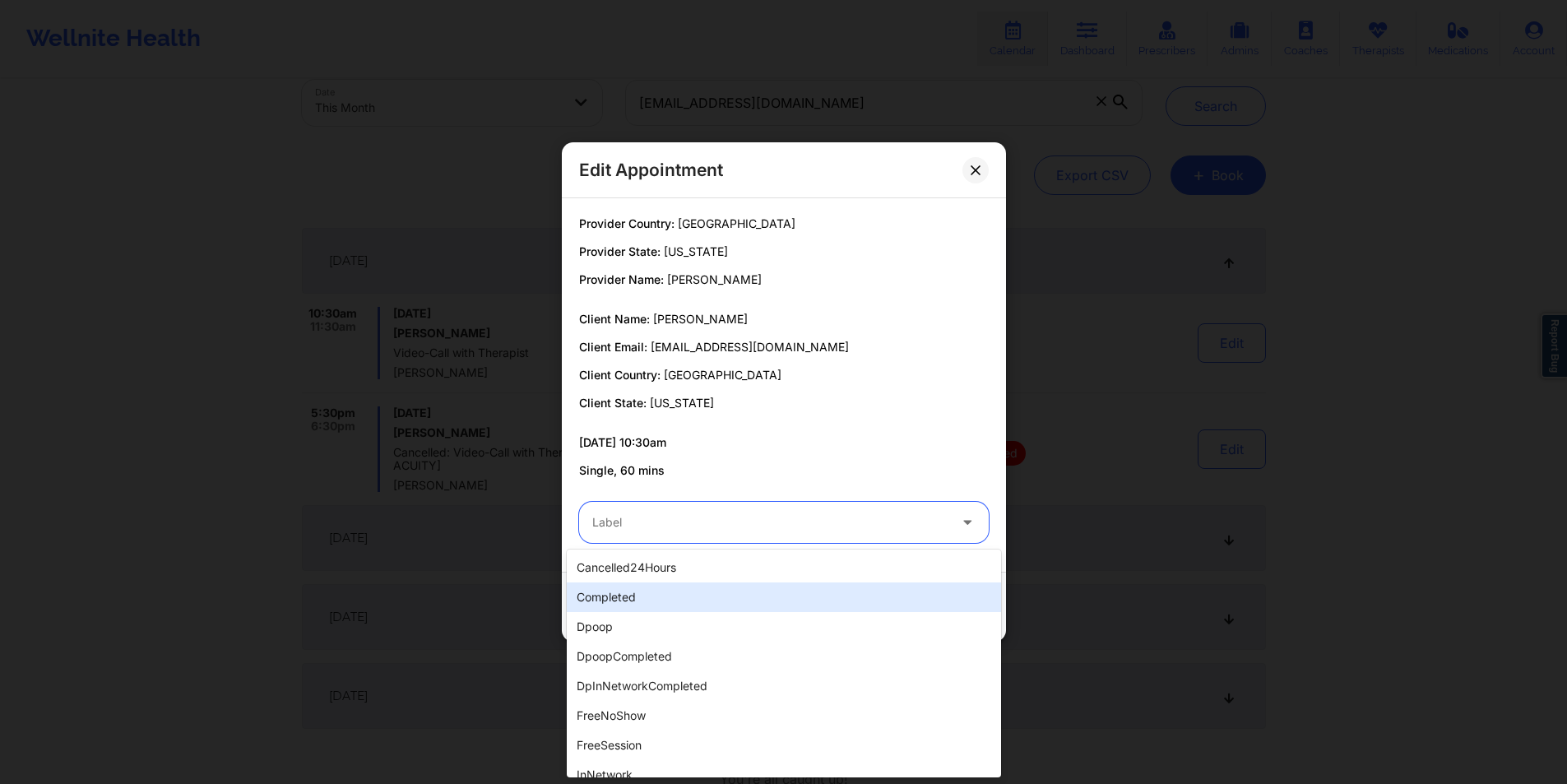
click at [674, 598] on div "completed" at bounding box center [784, 597] width 435 height 30
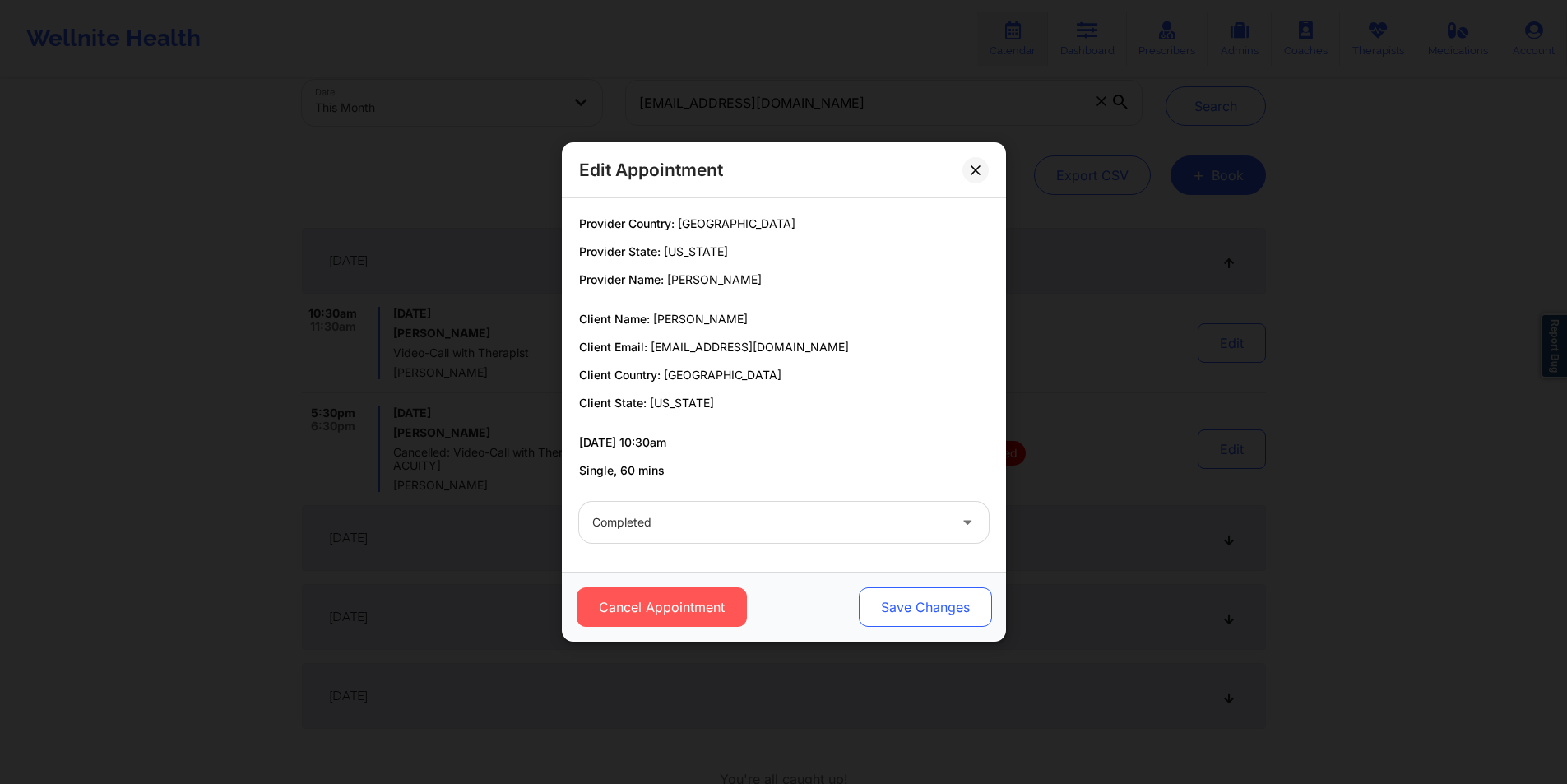
click at [957, 612] on button "Save Changes" at bounding box center [925, 607] width 133 height 40
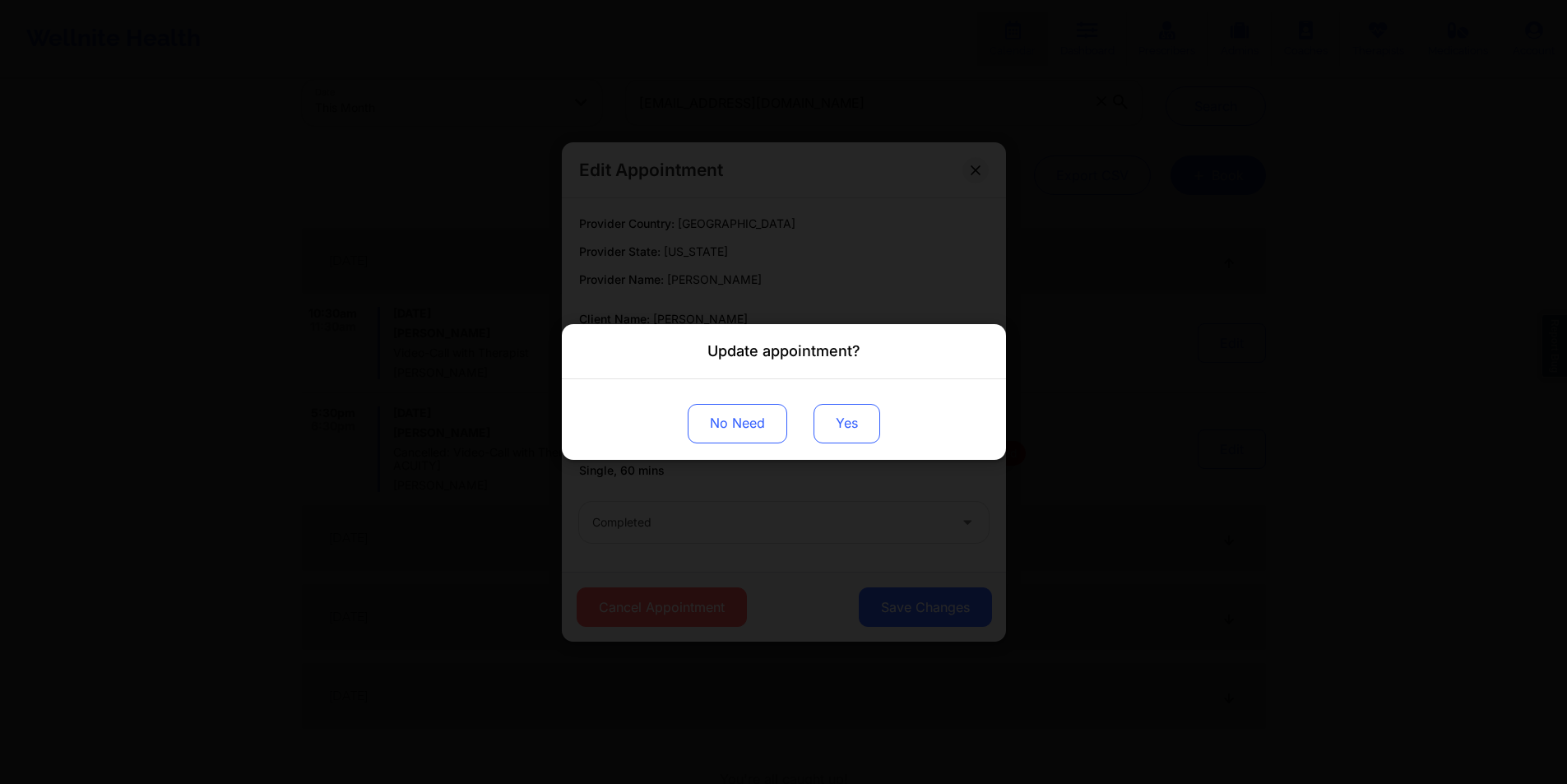
click at [851, 420] on button "Yes" at bounding box center [846, 423] width 67 height 40
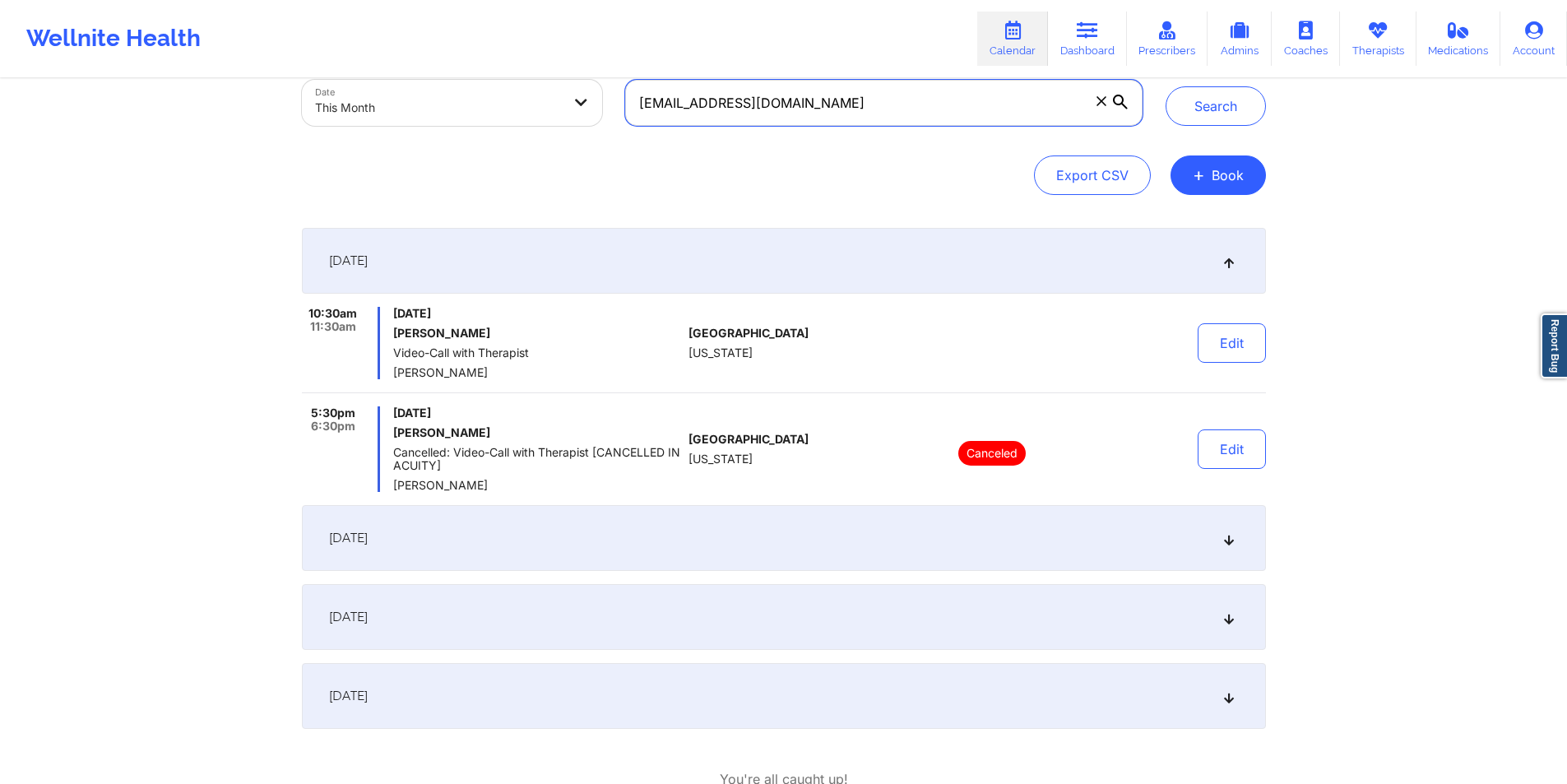
click at [947, 100] on input "[EMAIL_ADDRESS][DOMAIN_NAME]" at bounding box center [884, 102] width 517 height 46
paste input "[EMAIL_ADDRESS]"
click at [1211, 108] on button "Search" at bounding box center [1216, 106] width 100 height 40
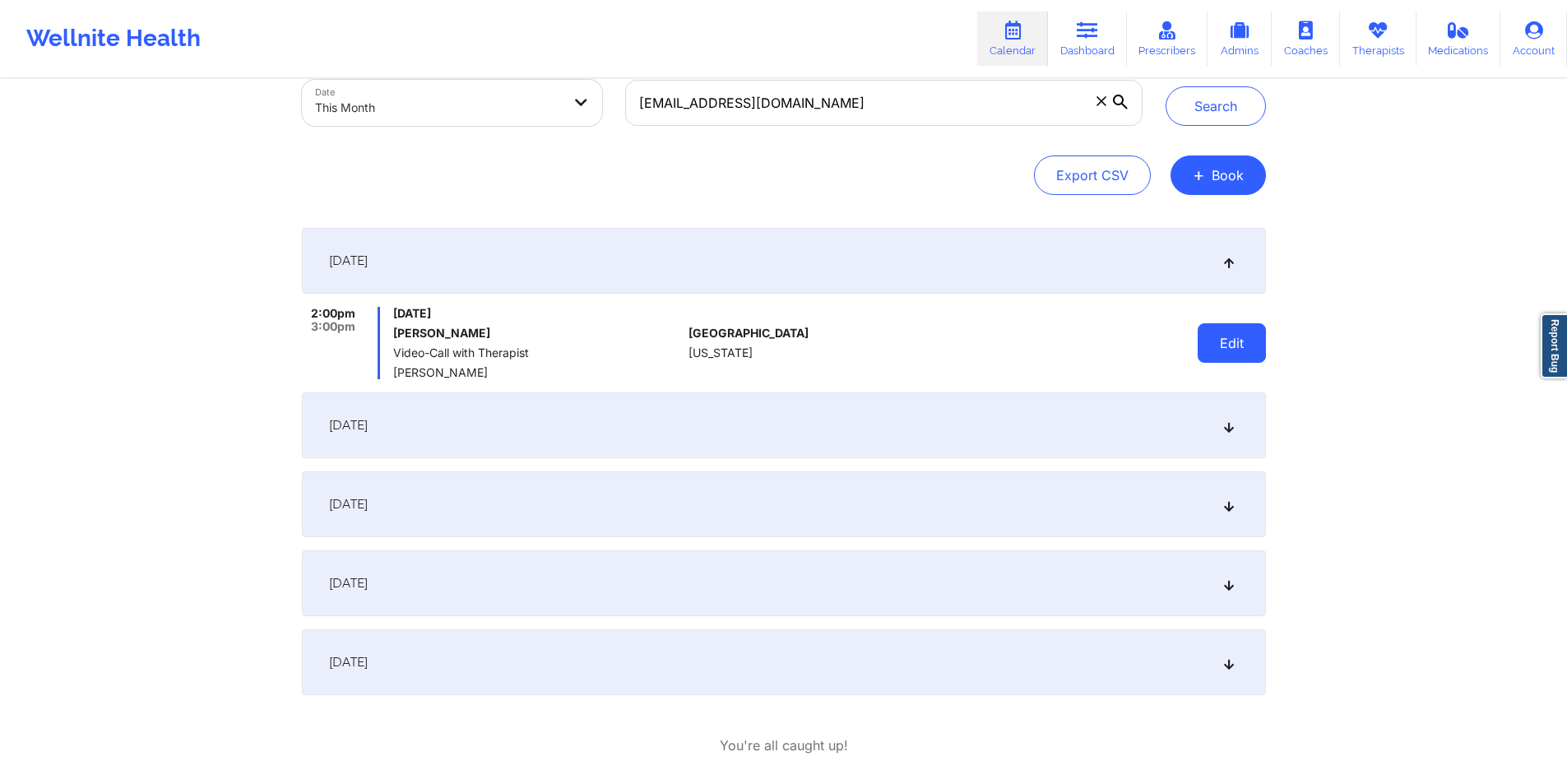
click at [1244, 339] on button "Edit" at bounding box center [1232, 343] width 69 height 40
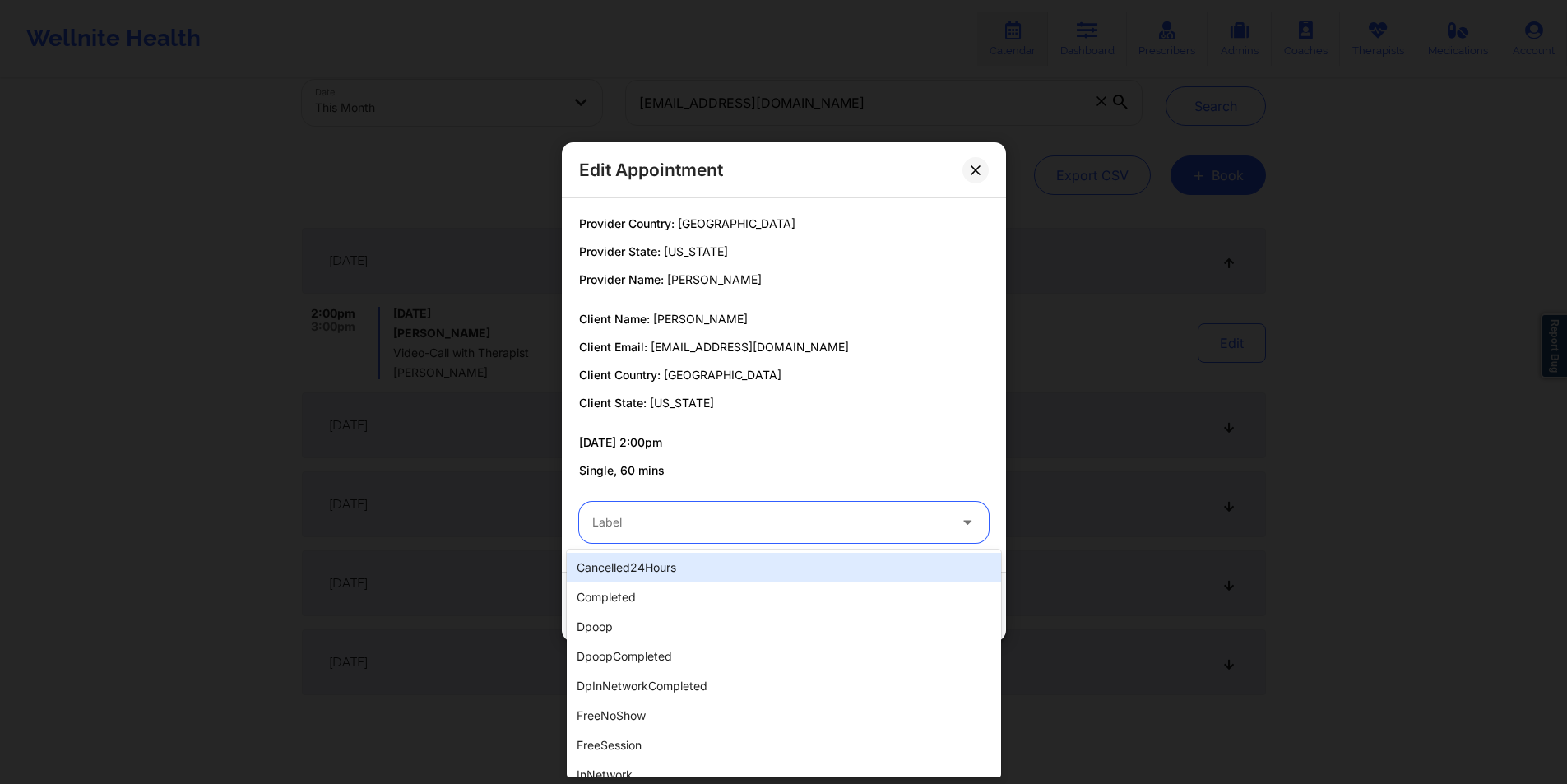
click at [741, 530] on div at bounding box center [770, 523] width 355 height 20
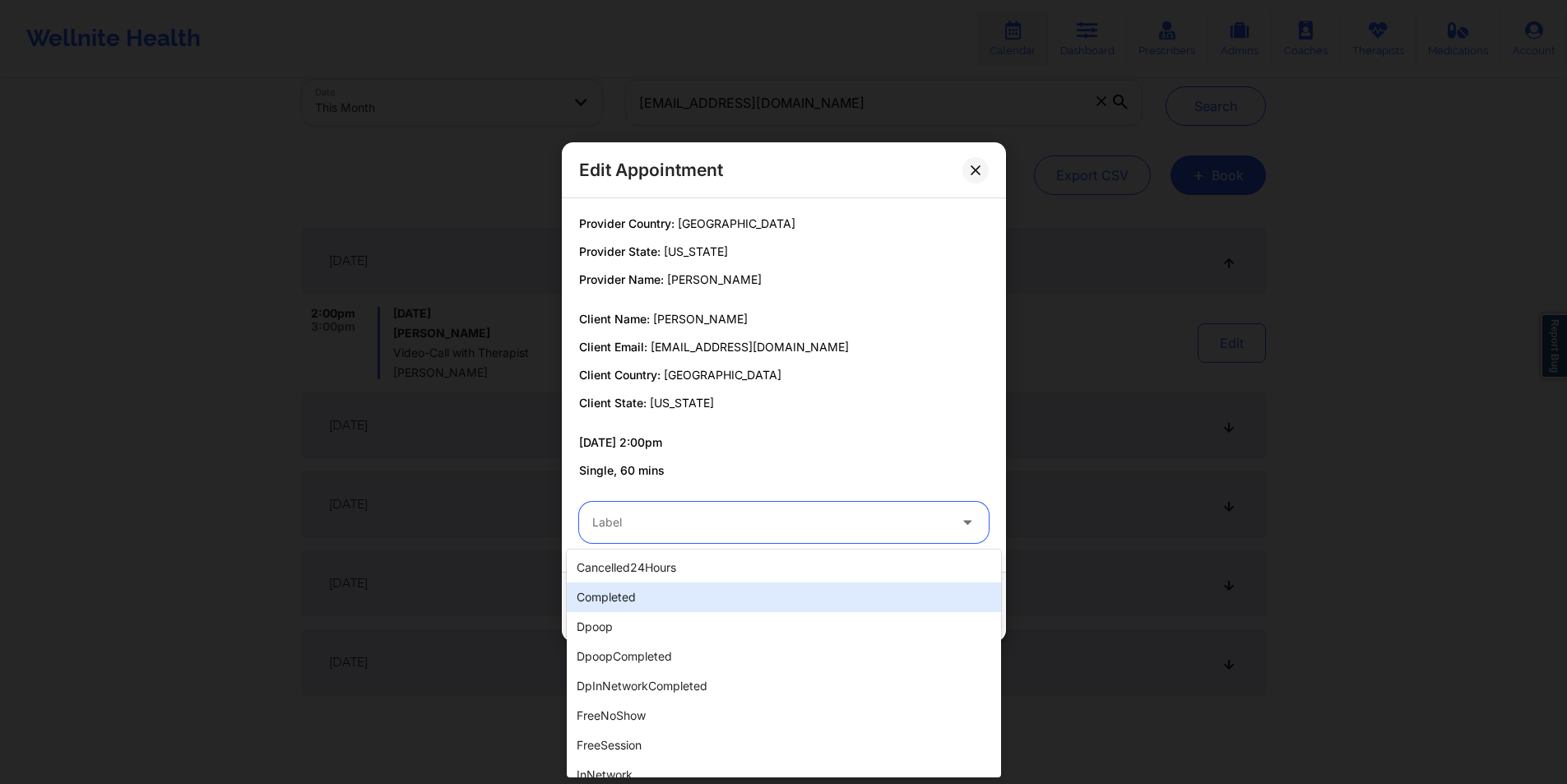
click at [658, 591] on div "completed" at bounding box center [784, 597] width 435 height 30
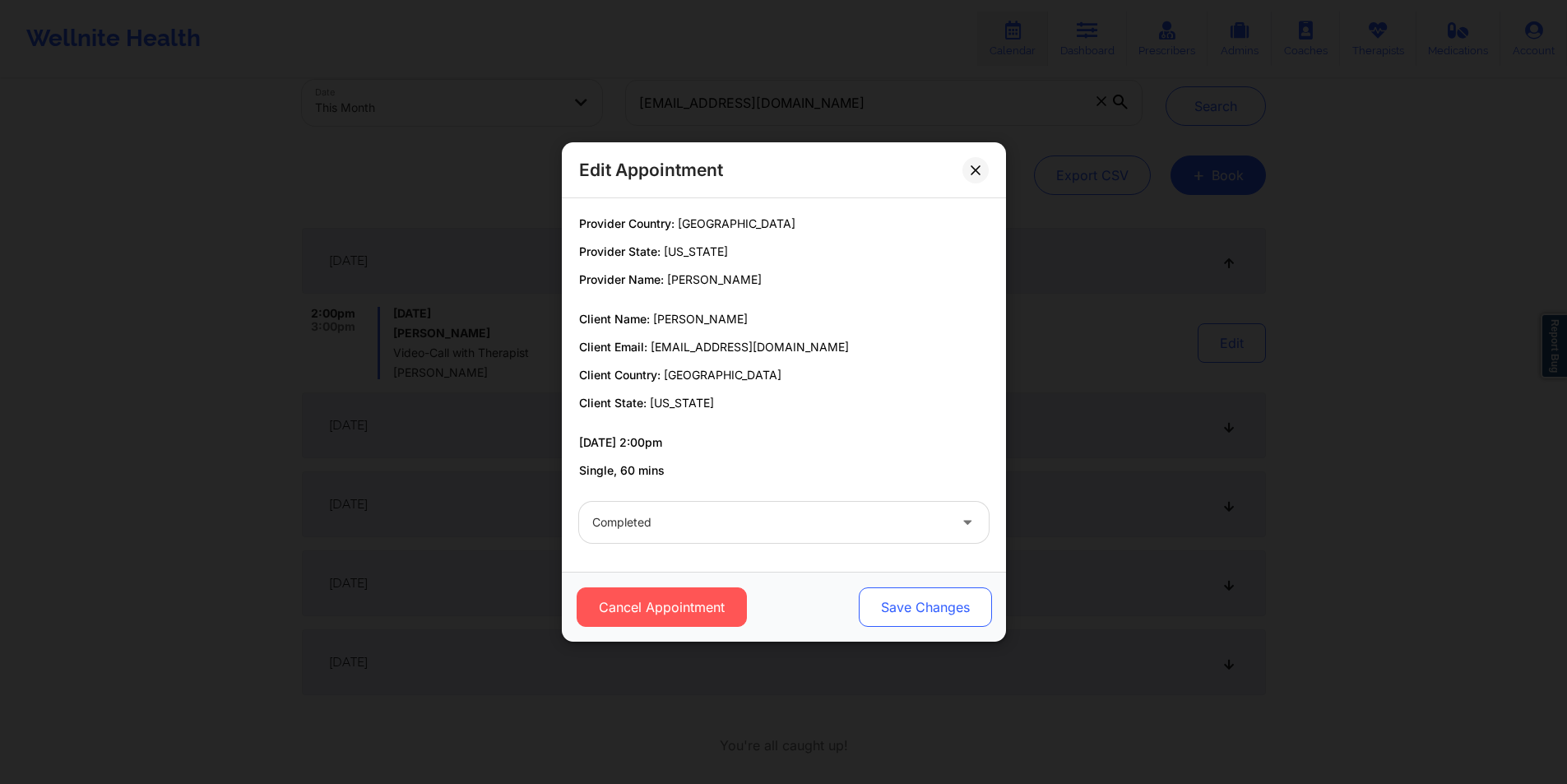
click at [965, 606] on button "Save Changes" at bounding box center [925, 607] width 133 height 40
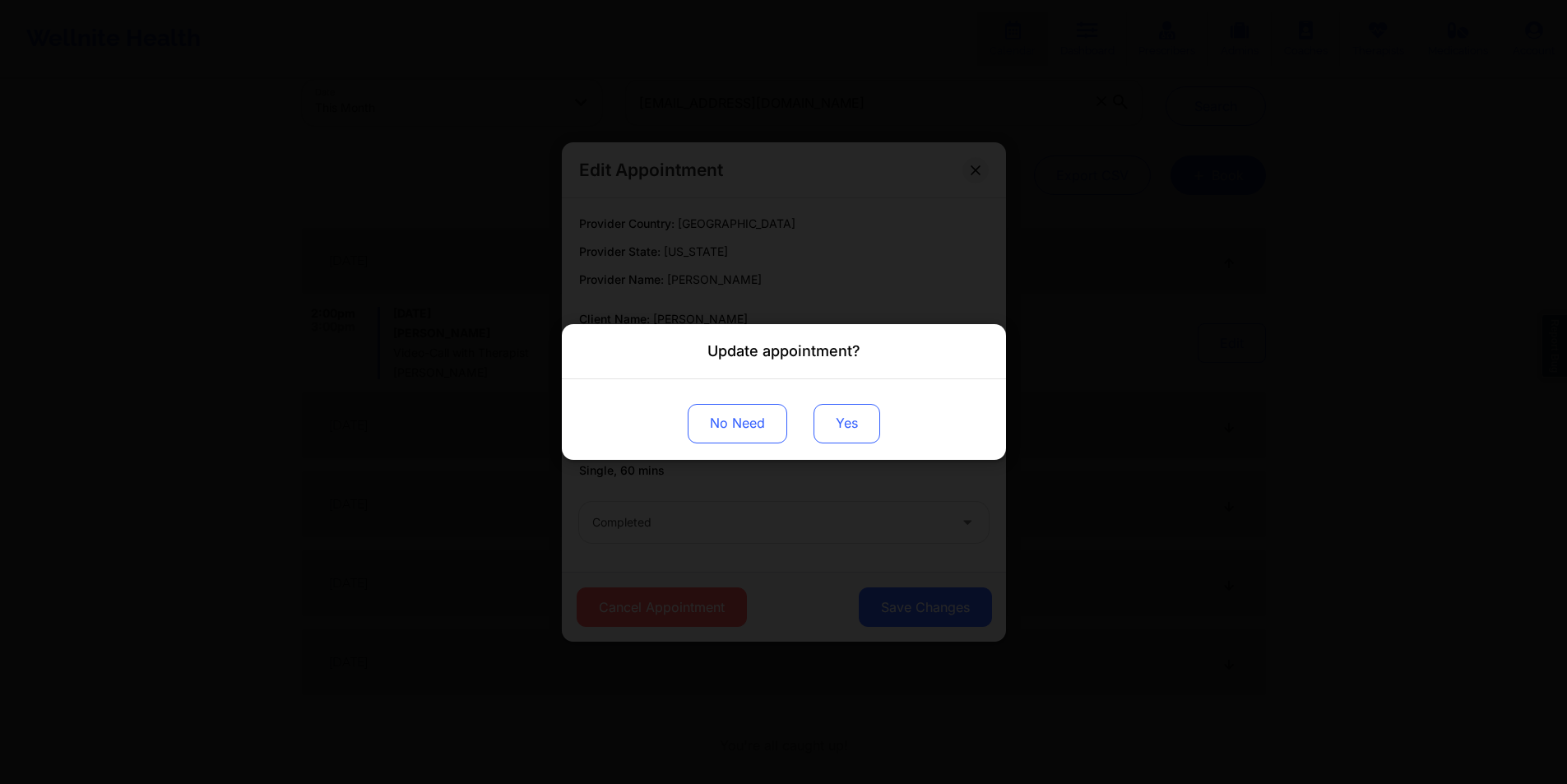
click at [851, 413] on button "Yes" at bounding box center [846, 423] width 67 height 40
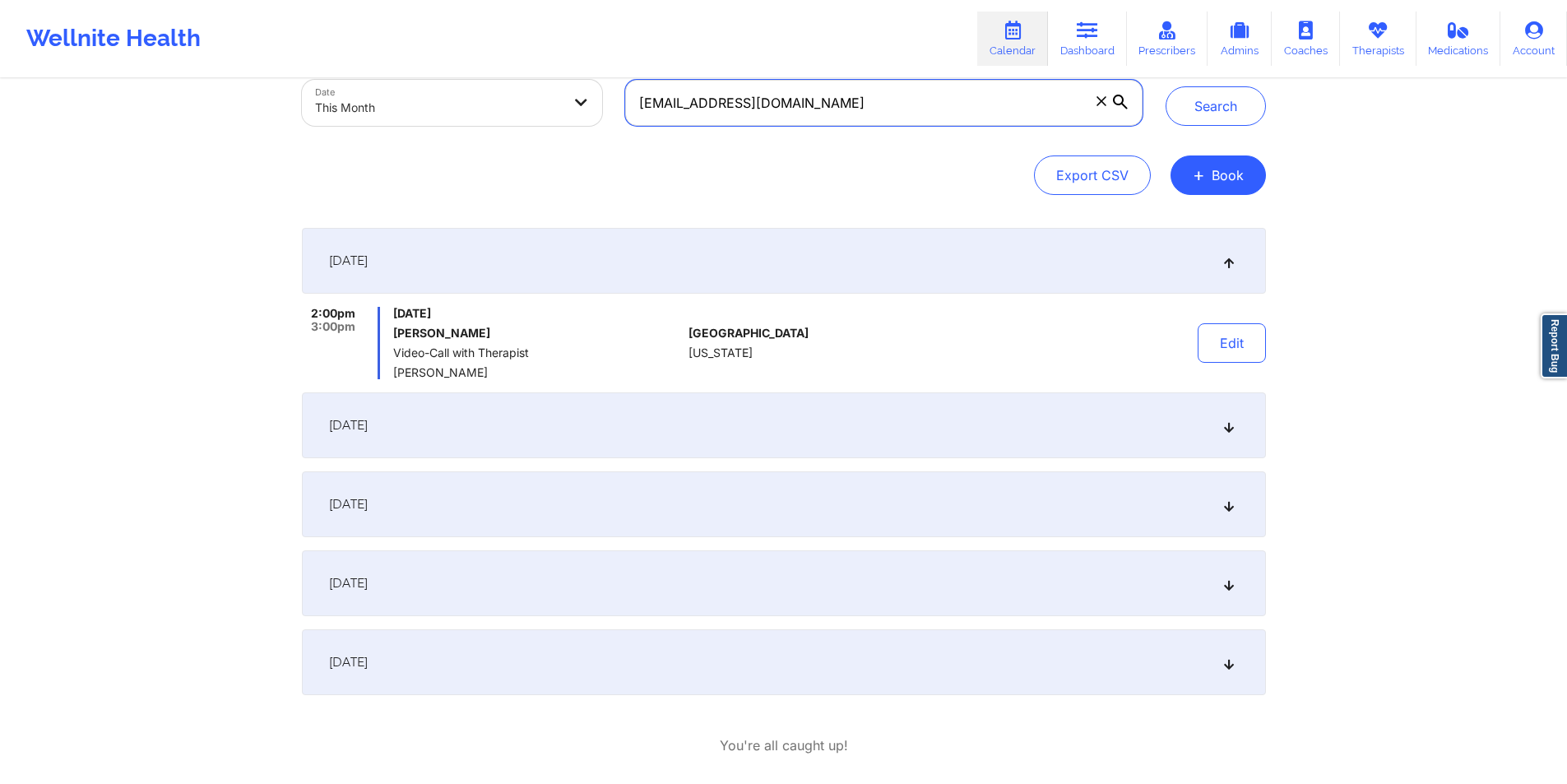
click at [885, 99] on input "[EMAIL_ADDRESS][DOMAIN_NAME]" at bounding box center [884, 102] width 517 height 46
paste input "rebecahsaenz"
click at [1236, 108] on button "Search" at bounding box center [1216, 106] width 100 height 40
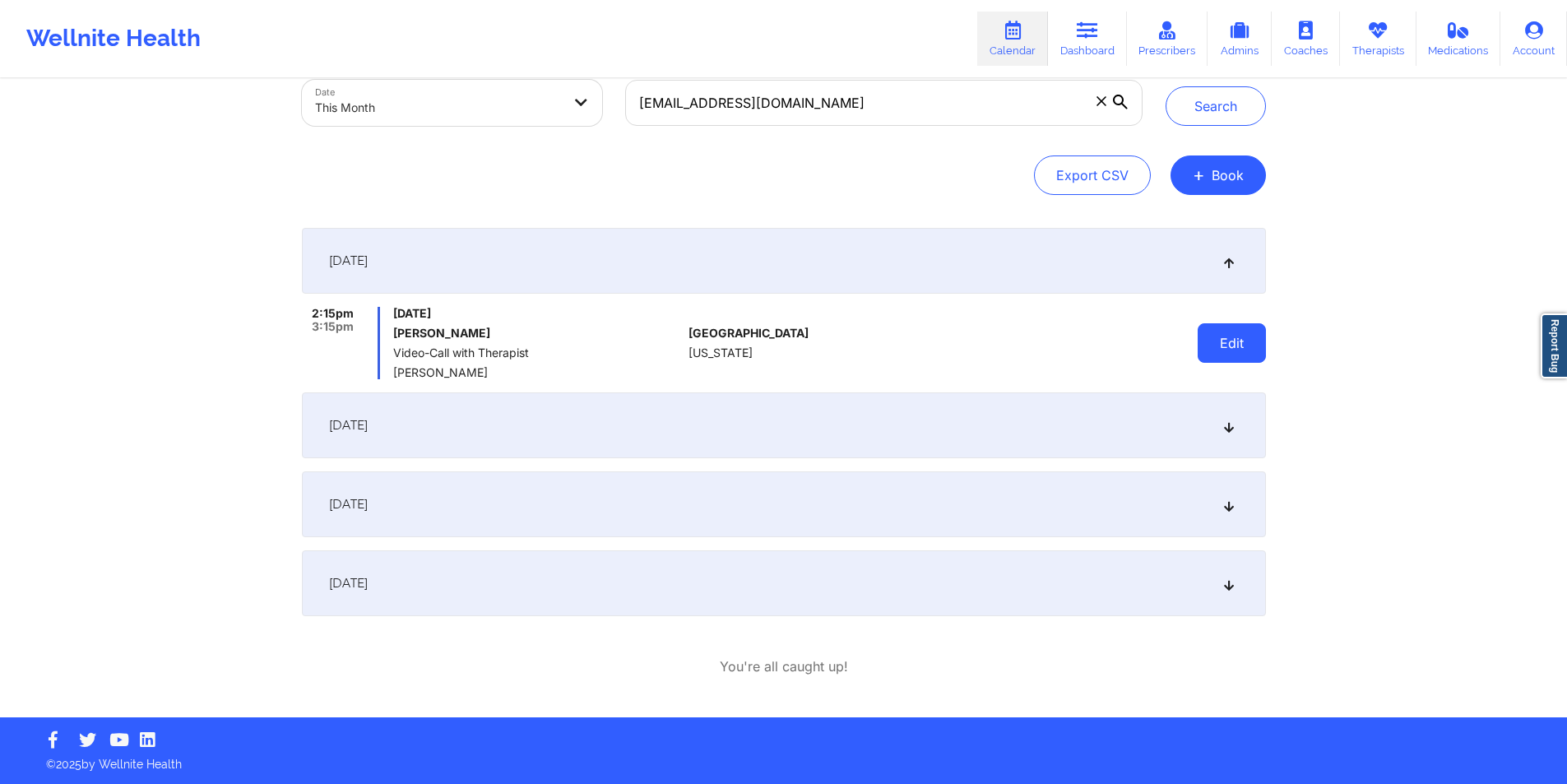
click at [1238, 340] on button "Edit" at bounding box center [1232, 343] width 69 height 40
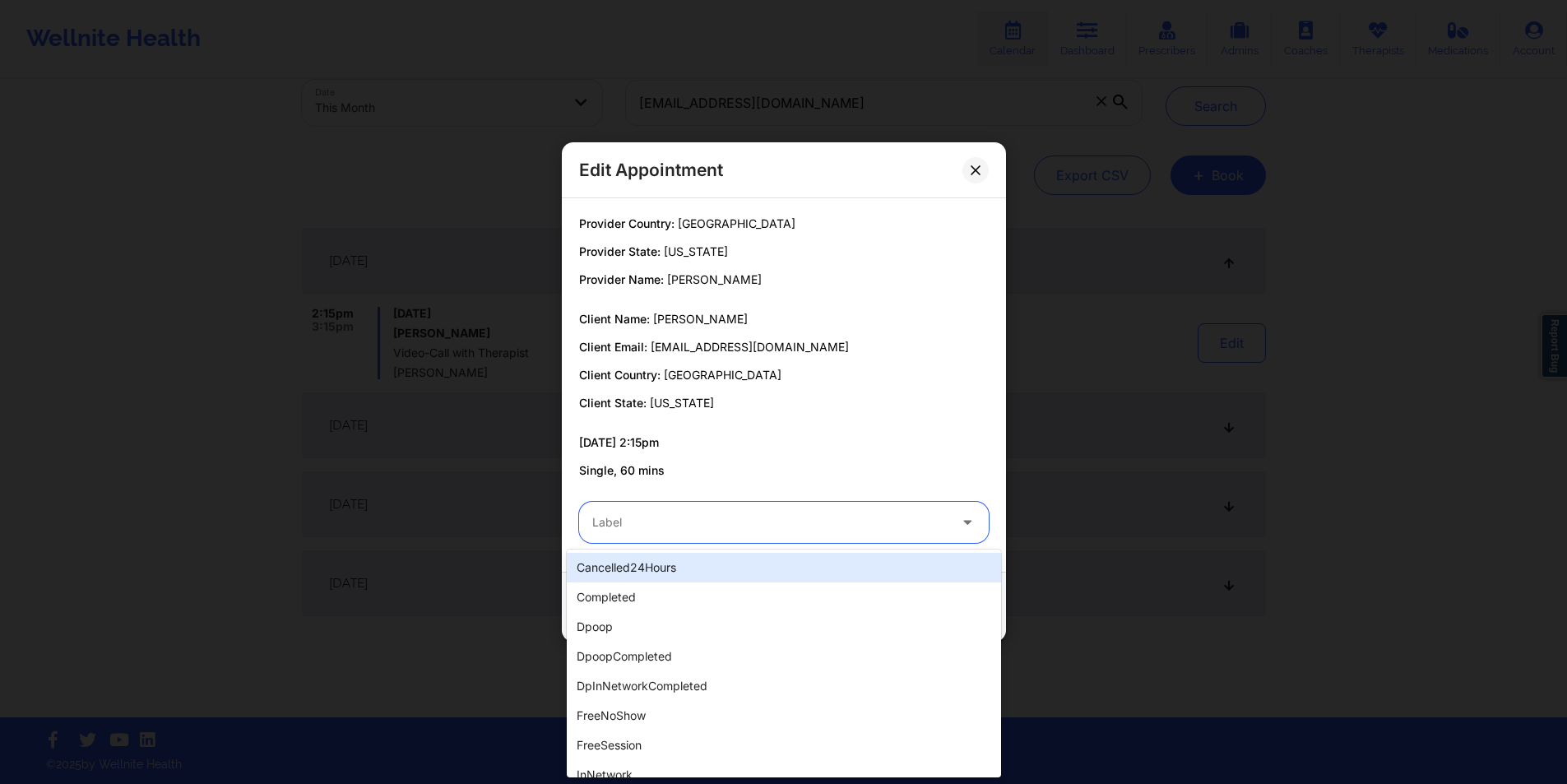
click at [975, 521] on icon at bounding box center [967, 520] width 17 height 14
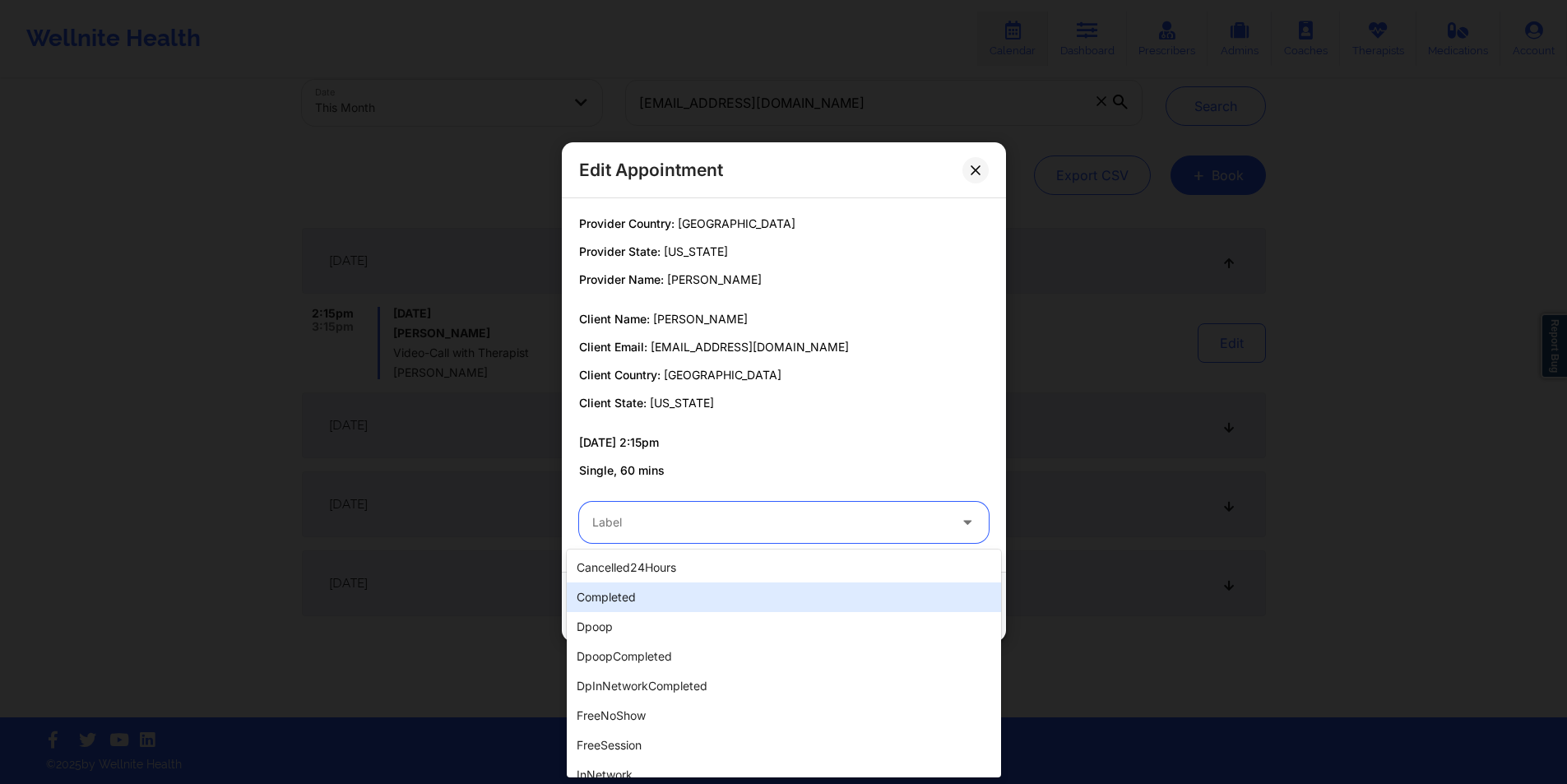
click at [684, 593] on div "completed" at bounding box center [784, 597] width 435 height 30
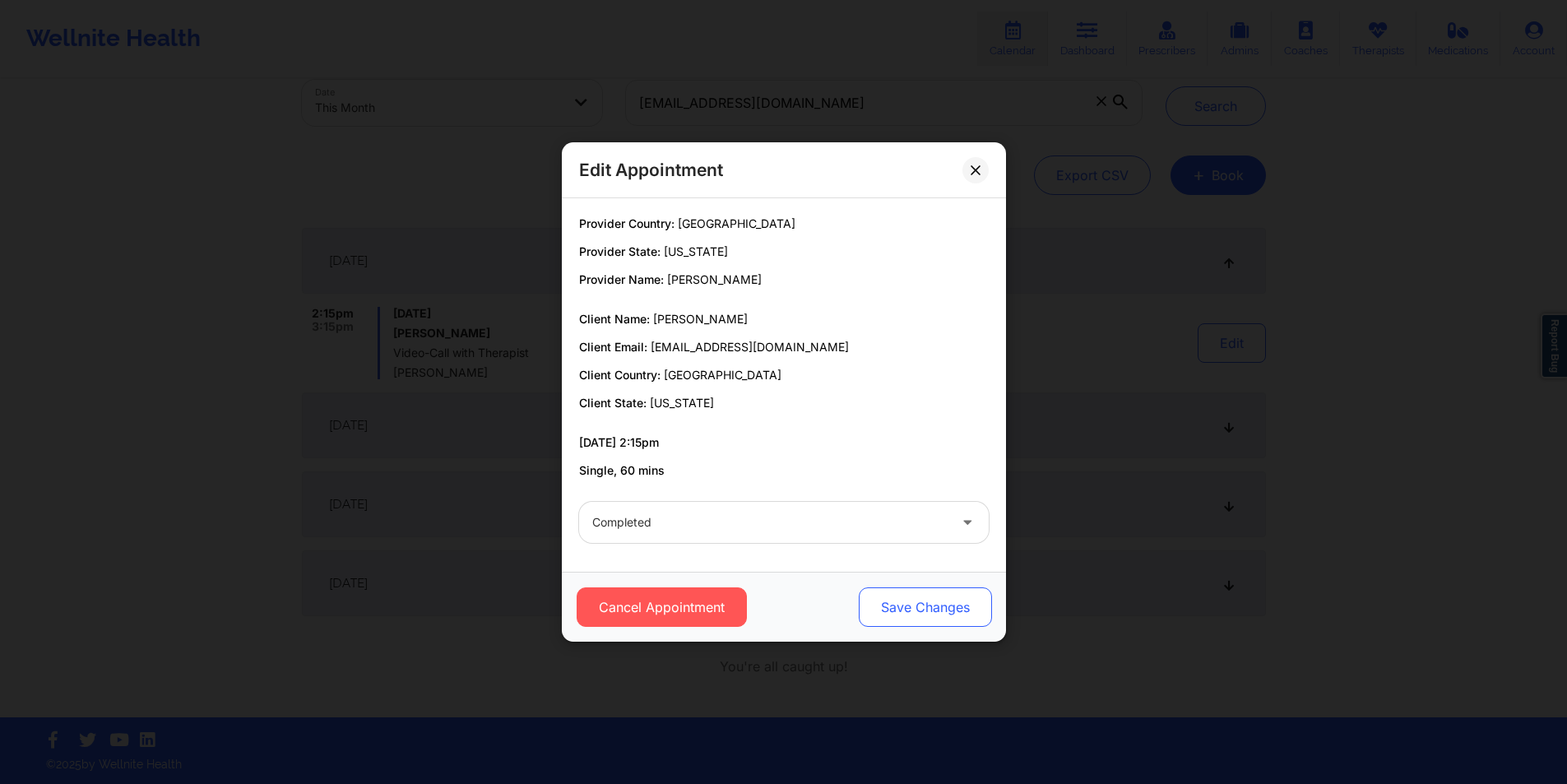
click at [948, 605] on button "Save Changes" at bounding box center [925, 607] width 133 height 40
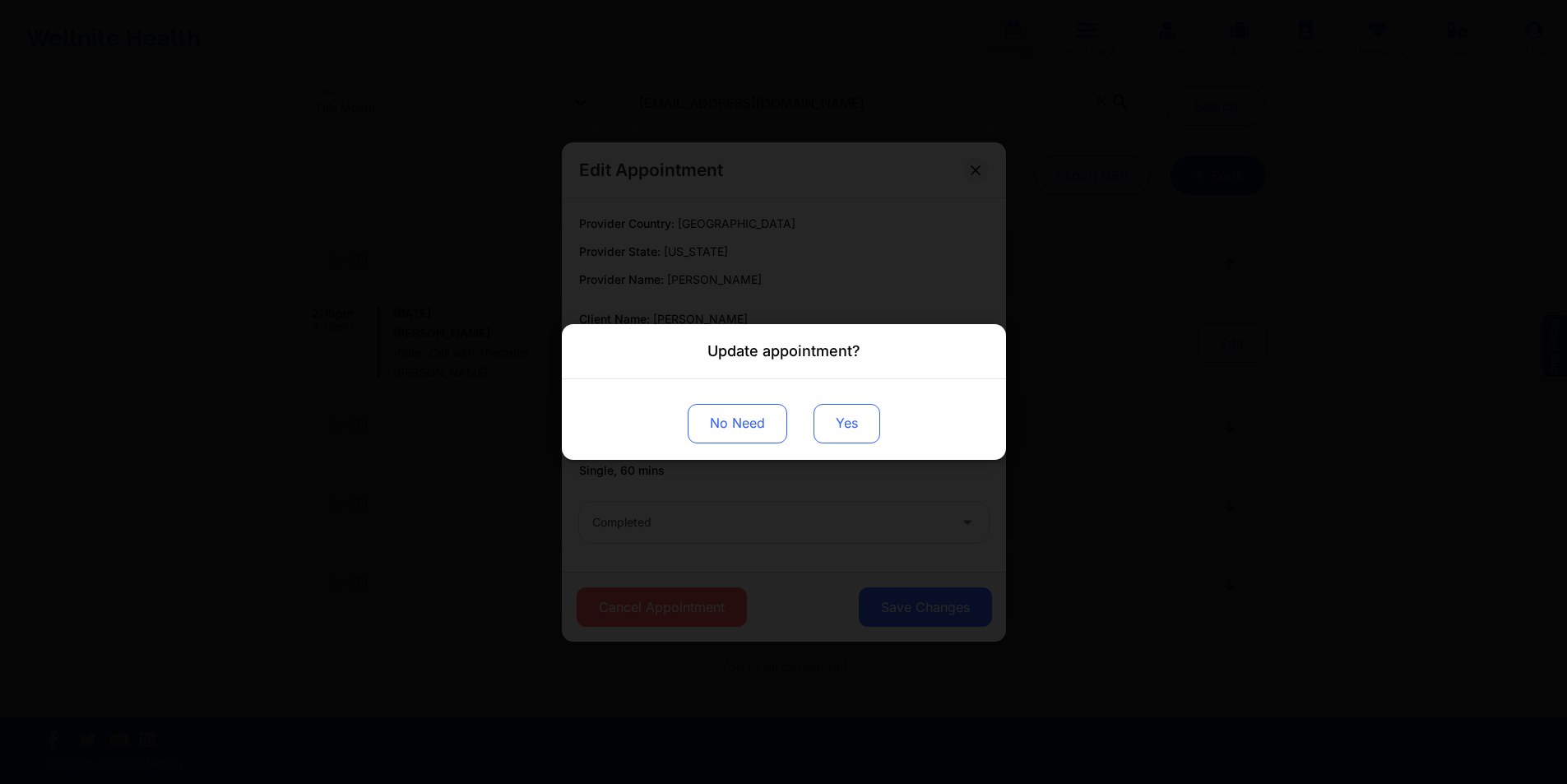
click at [854, 417] on button "Yes" at bounding box center [846, 423] width 67 height 40
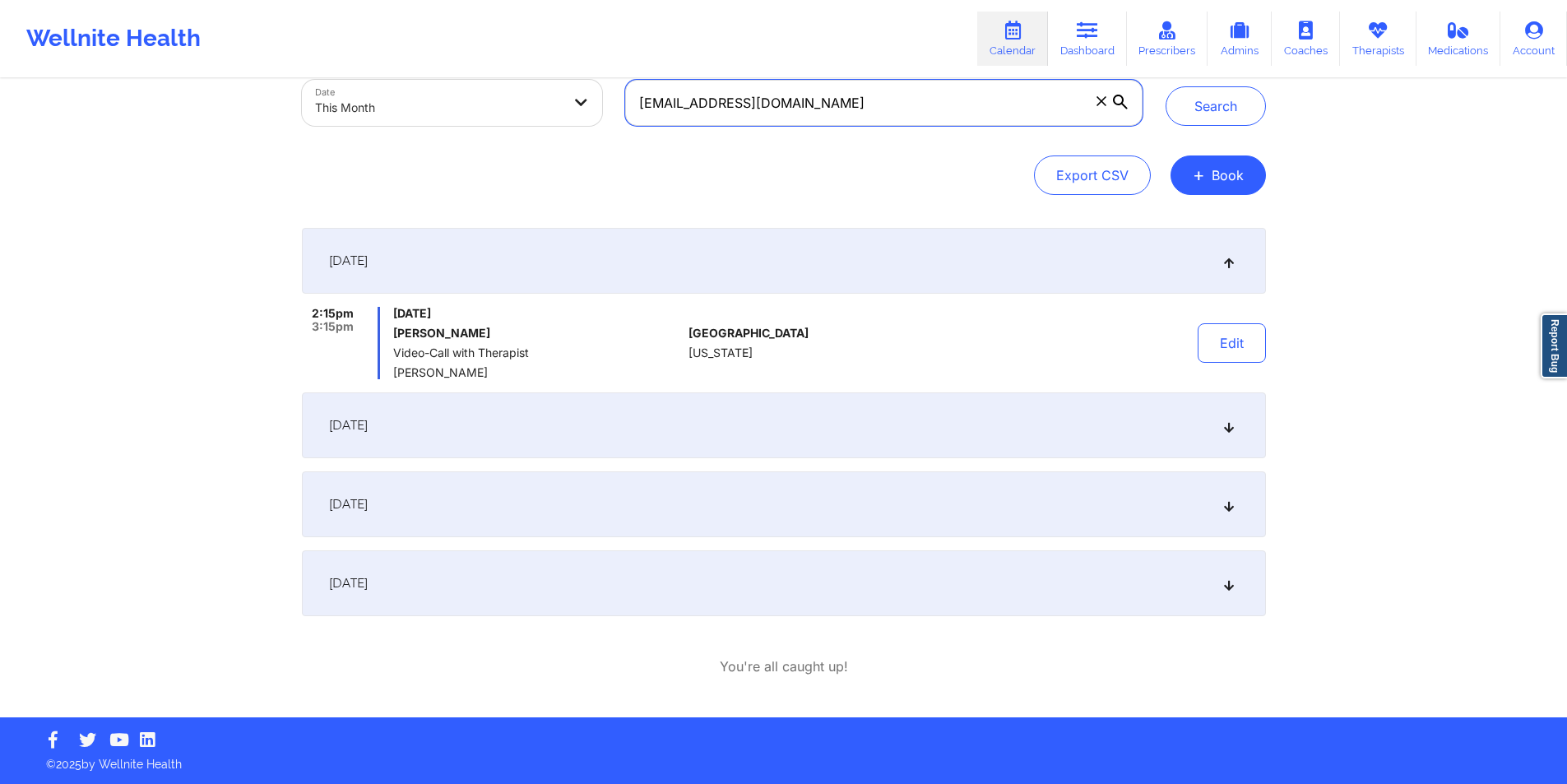
click at [960, 94] on input "[EMAIL_ADDRESS][DOMAIN_NAME]" at bounding box center [884, 102] width 517 height 46
paste input "[PERSON_NAME].tv7"
click at [1221, 107] on button "Search" at bounding box center [1216, 106] width 100 height 40
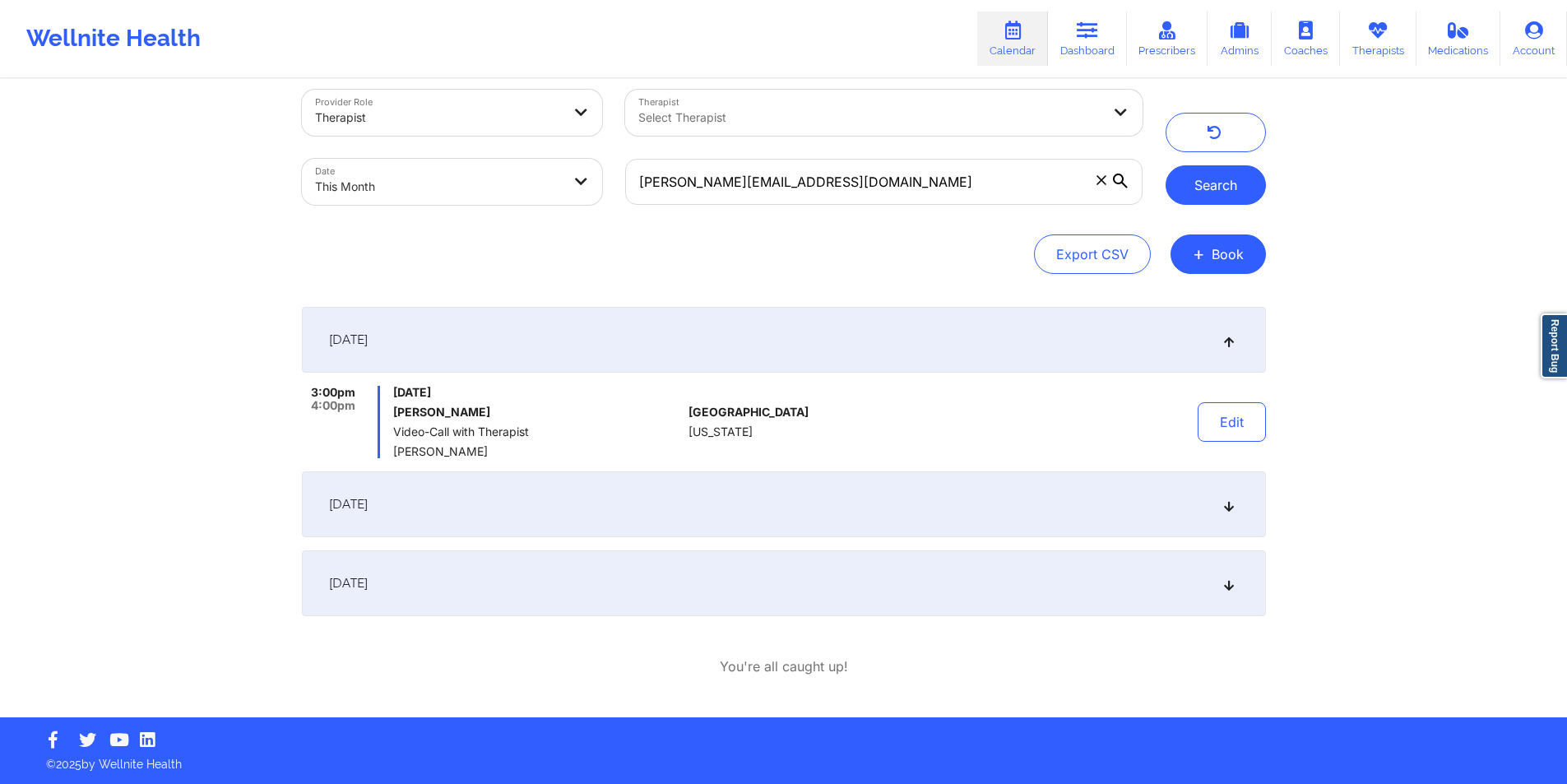
scroll to position [21, 0]
click at [1223, 419] on button "Edit" at bounding box center [1232, 422] width 69 height 40
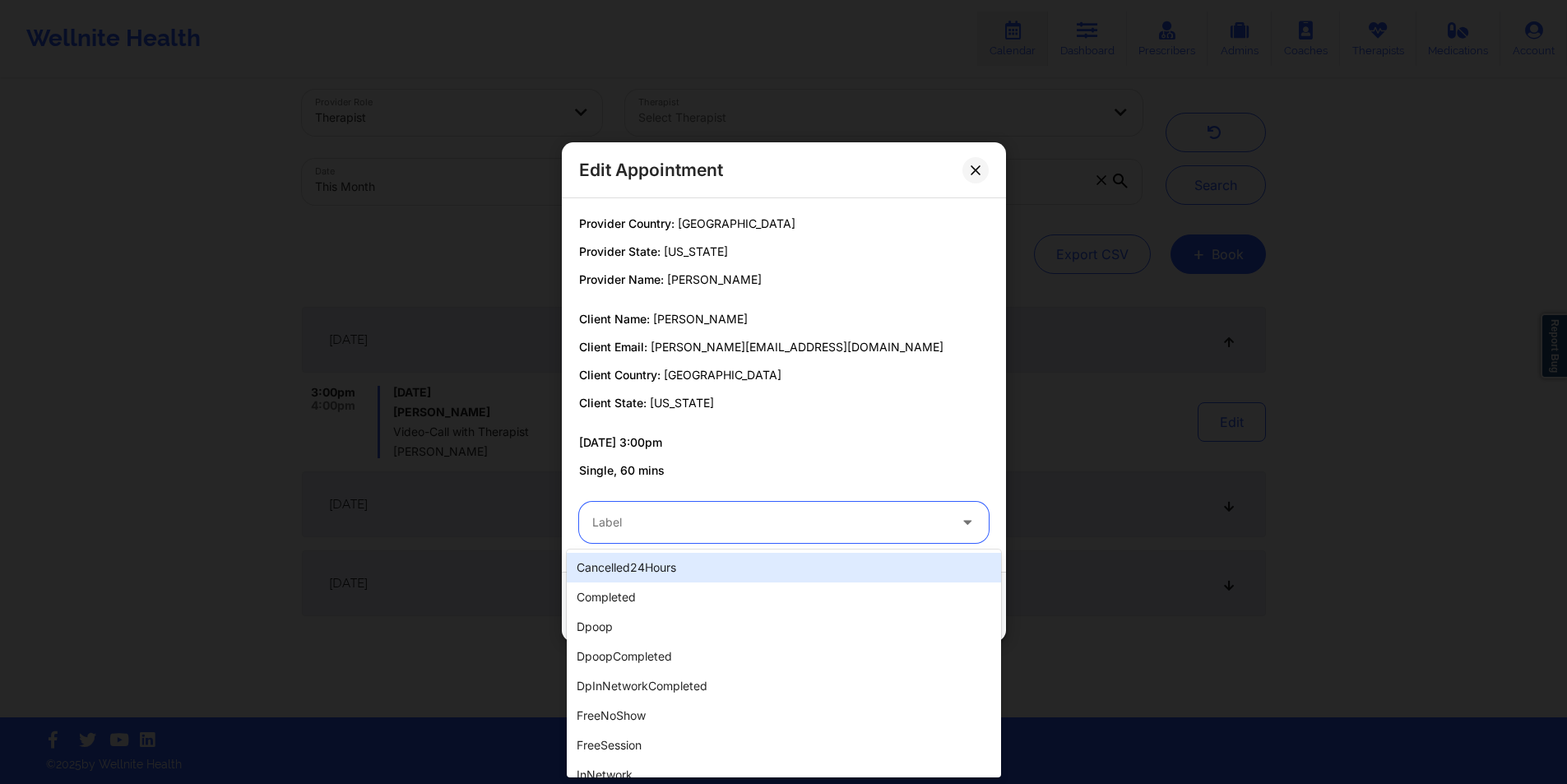
click at [790, 541] on div "Label" at bounding box center [765, 522] width 370 height 41
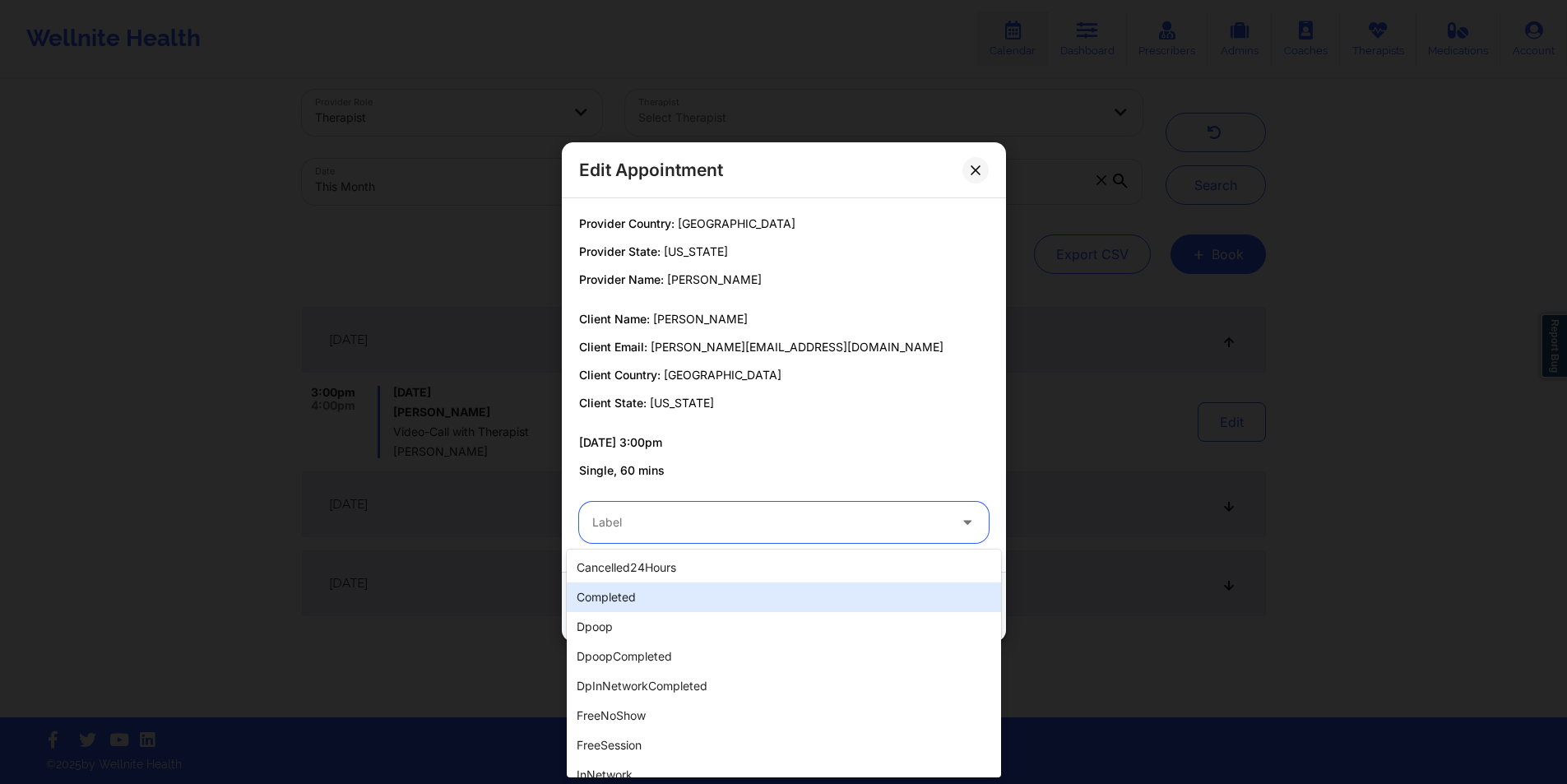
click at [723, 588] on div "completed" at bounding box center [784, 597] width 435 height 30
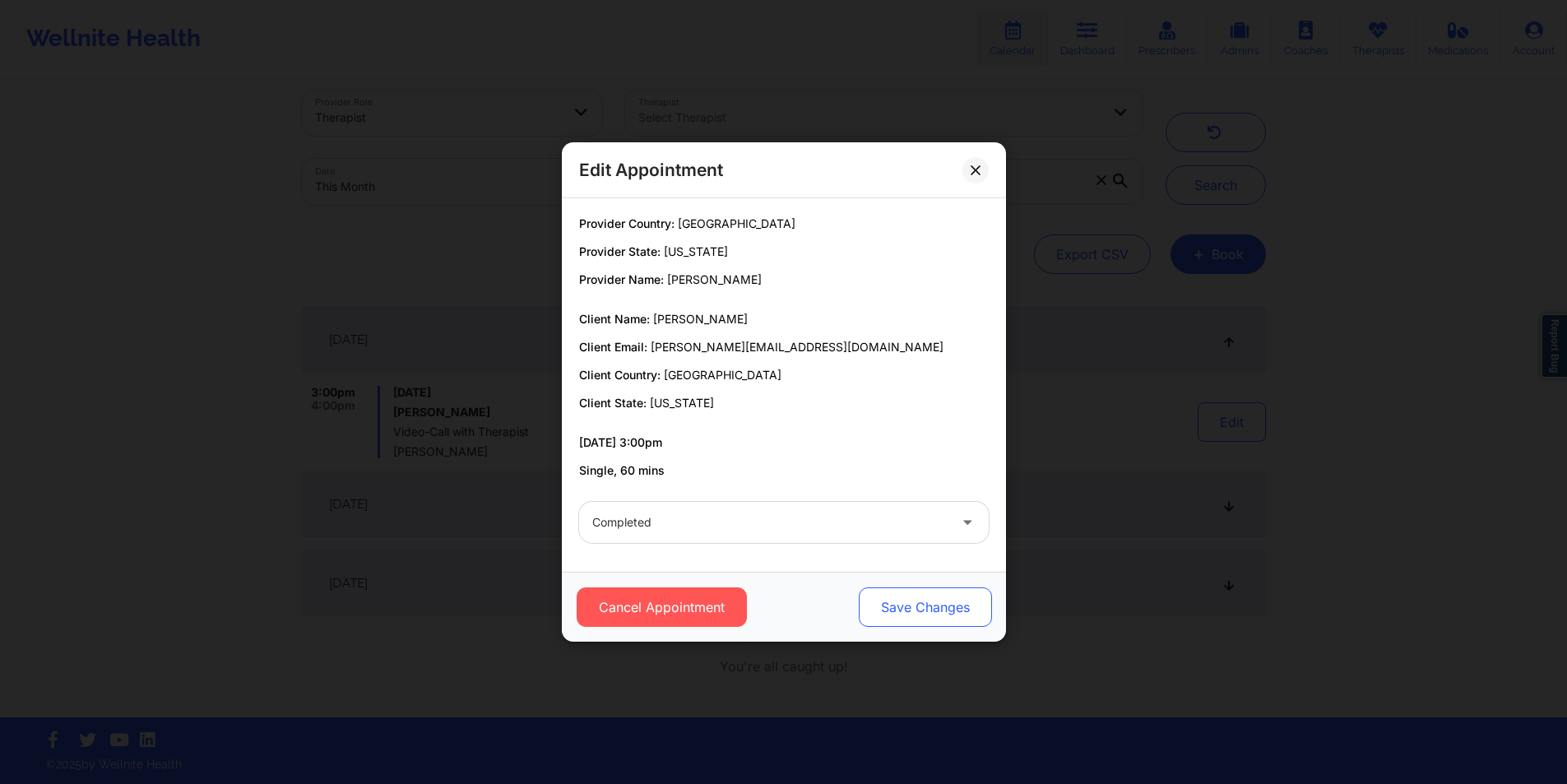
click at [963, 597] on button "Save Changes" at bounding box center [925, 607] width 133 height 40
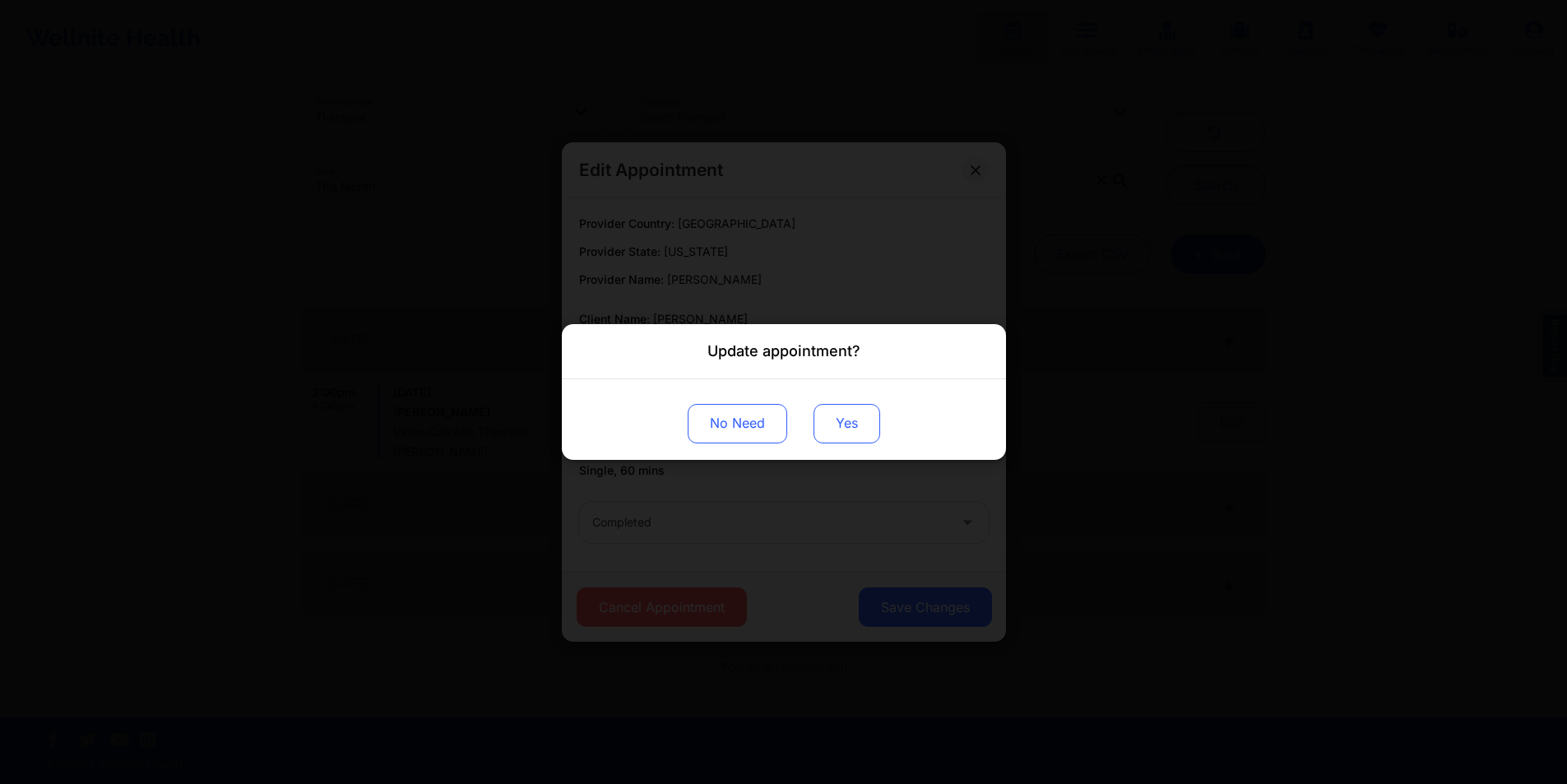
click at [857, 421] on button "Yes" at bounding box center [846, 423] width 67 height 40
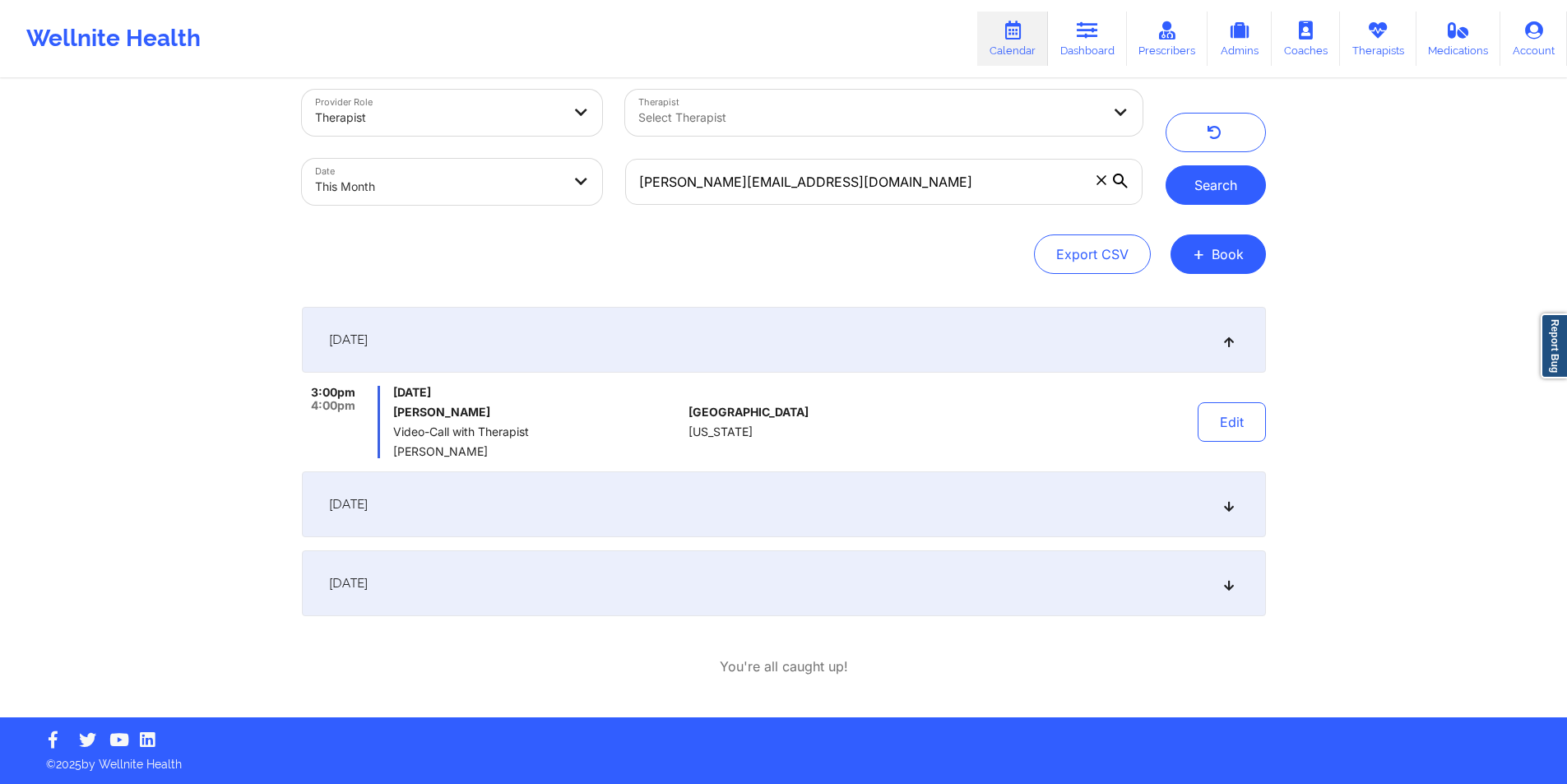
click at [1233, 182] on button "Search" at bounding box center [1216, 185] width 100 height 40
click at [851, 182] on input "[PERSON_NAME][EMAIL_ADDRESS][DOMAIN_NAME]" at bounding box center [884, 182] width 517 height 46
paste input "jes0918@valdane"
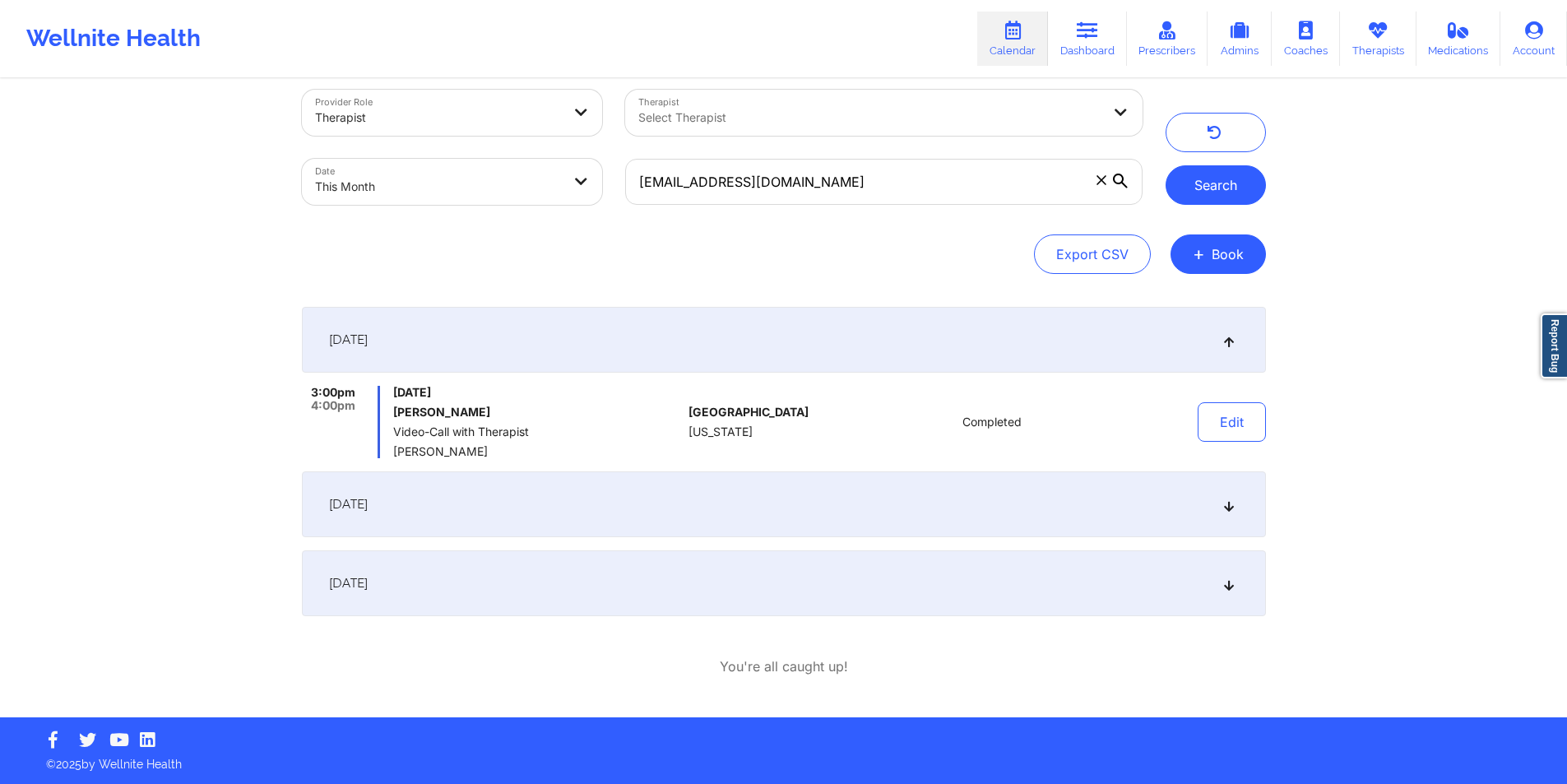
click at [1224, 188] on button "Search" at bounding box center [1216, 185] width 100 height 40
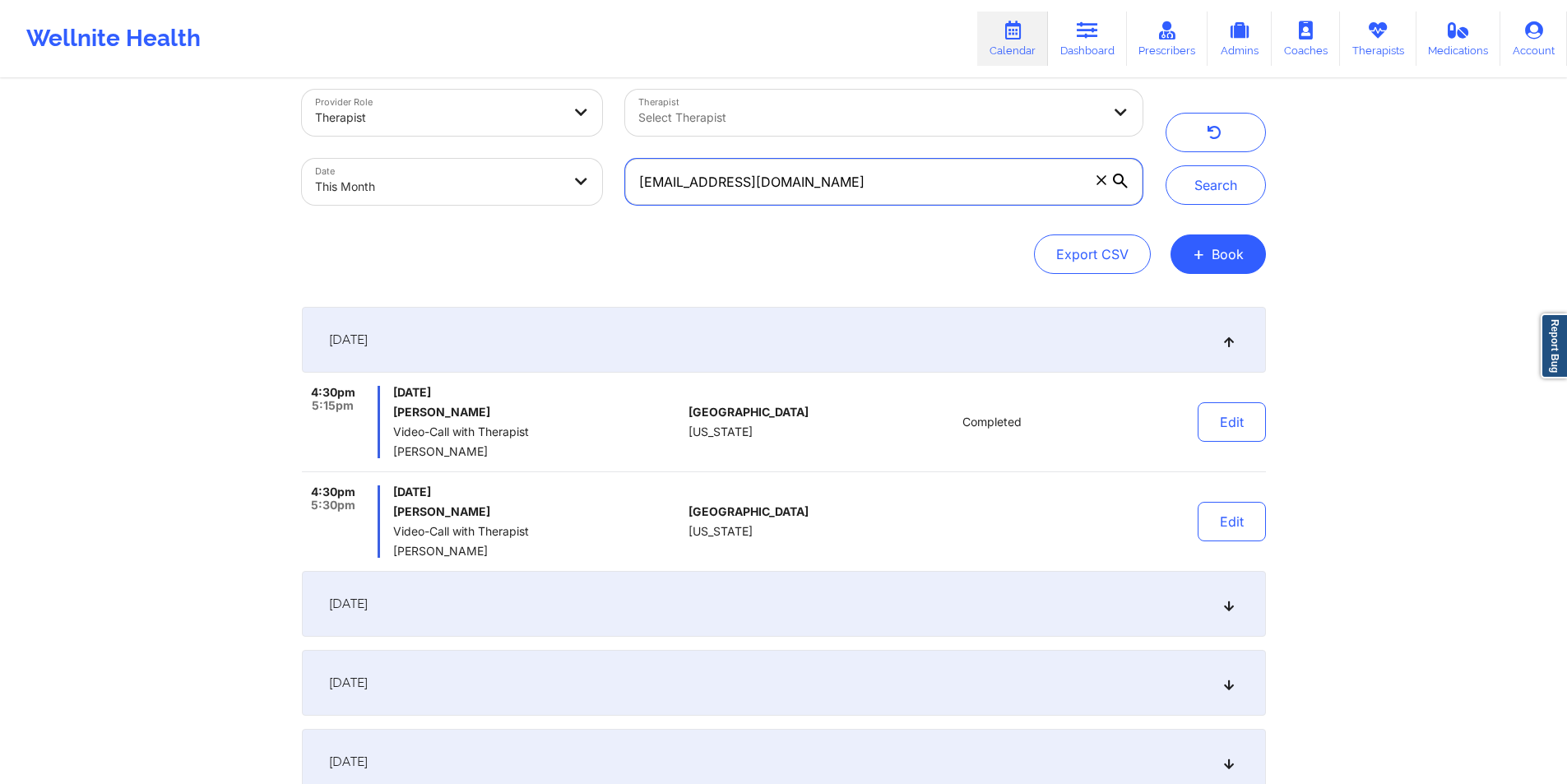
click at [830, 181] on input "[EMAIL_ADDRESS][DOMAIN_NAME]" at bounding box center [884, 182] width 517 height 46
paste input "[EMAIL_ADDRESS]"
click at [1227, 192] on button "Search" at bounding box center [1216, 185] width 100 height 40
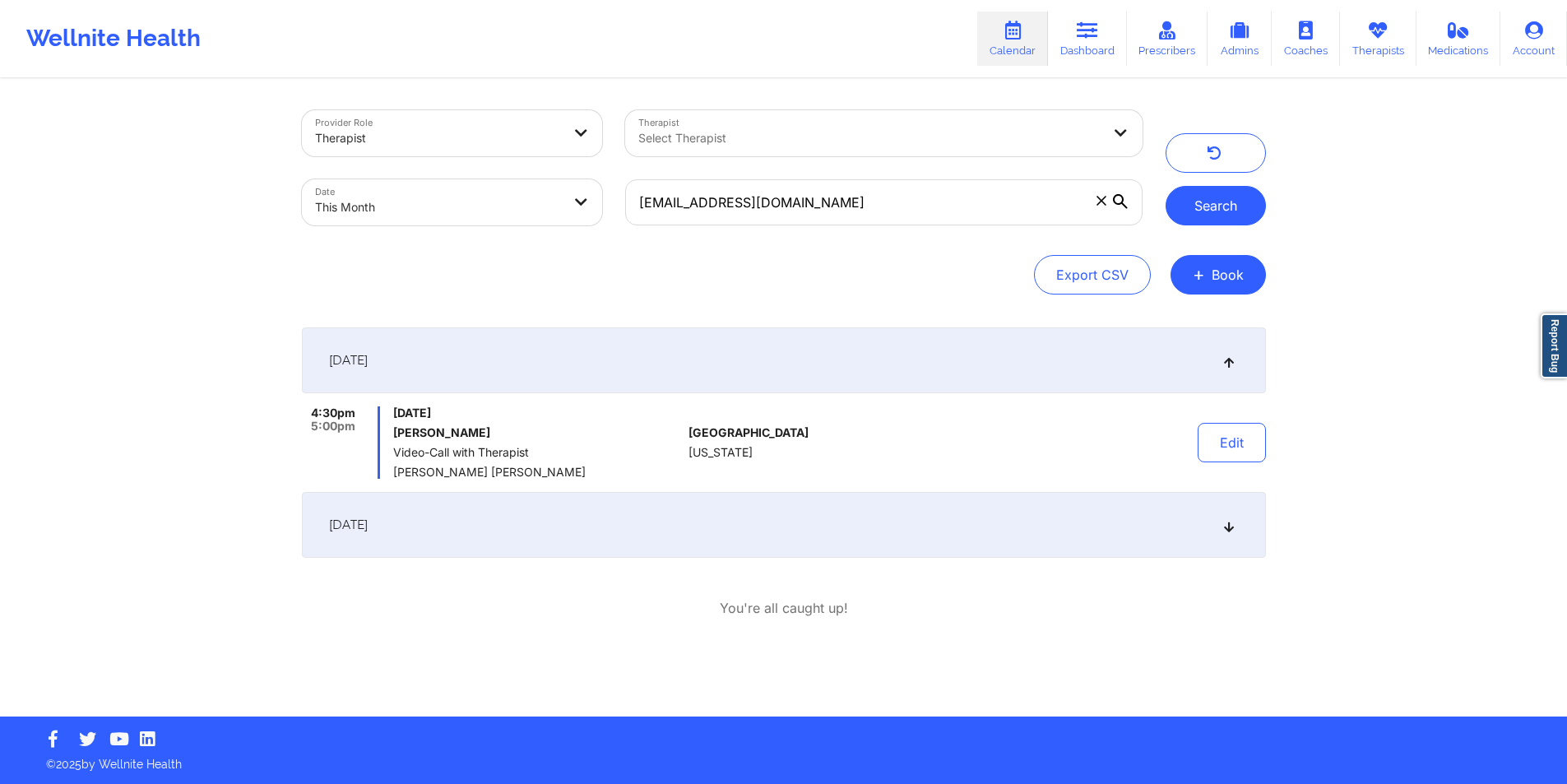
scroll to position [0, 0]
click at [1240, 441] on button "Edit" at bounding box center [1238, 442] width 69 height 40
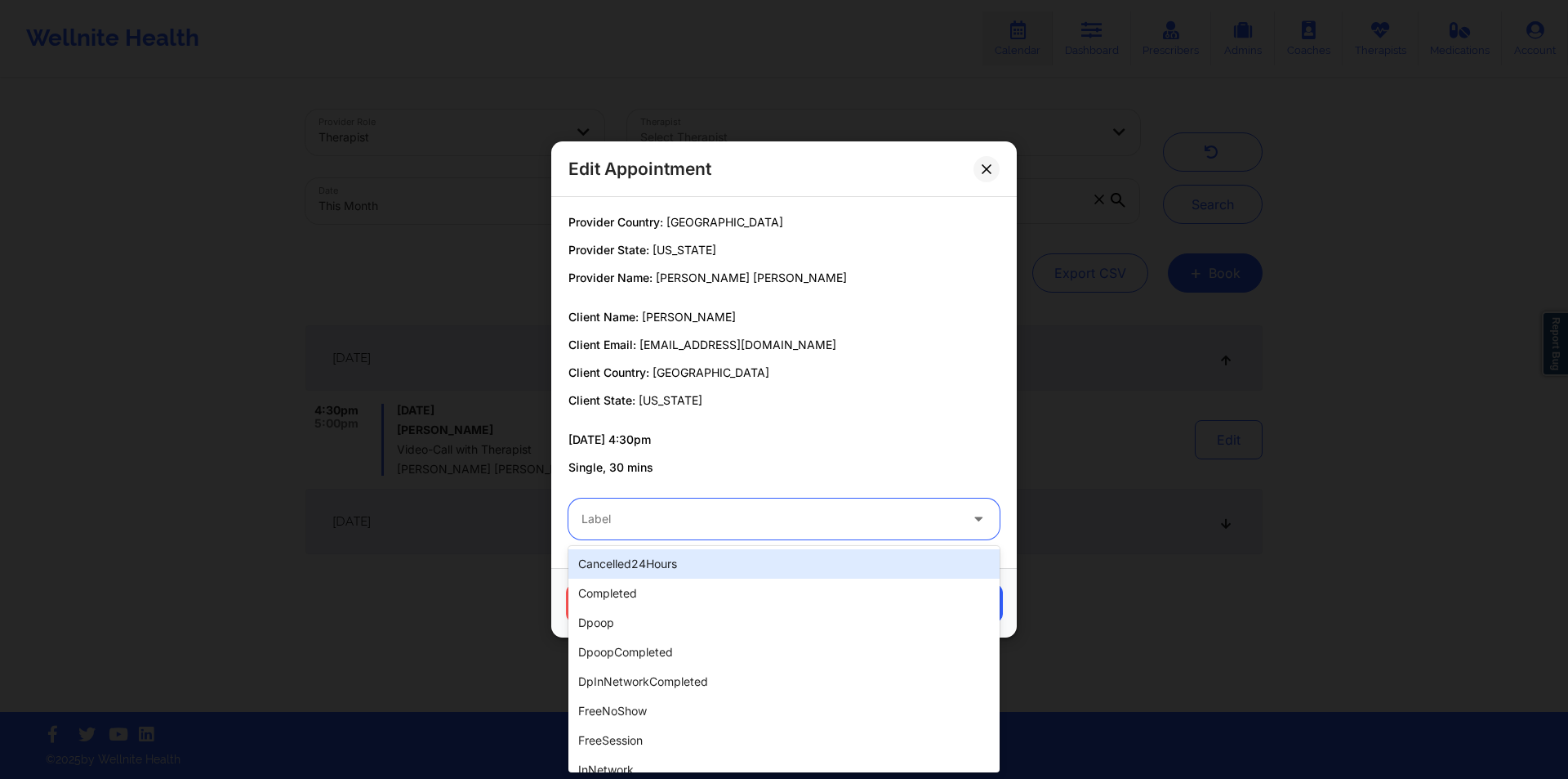
click at [956, 517] on div at bounding box center [770, 519] width 377 height 20
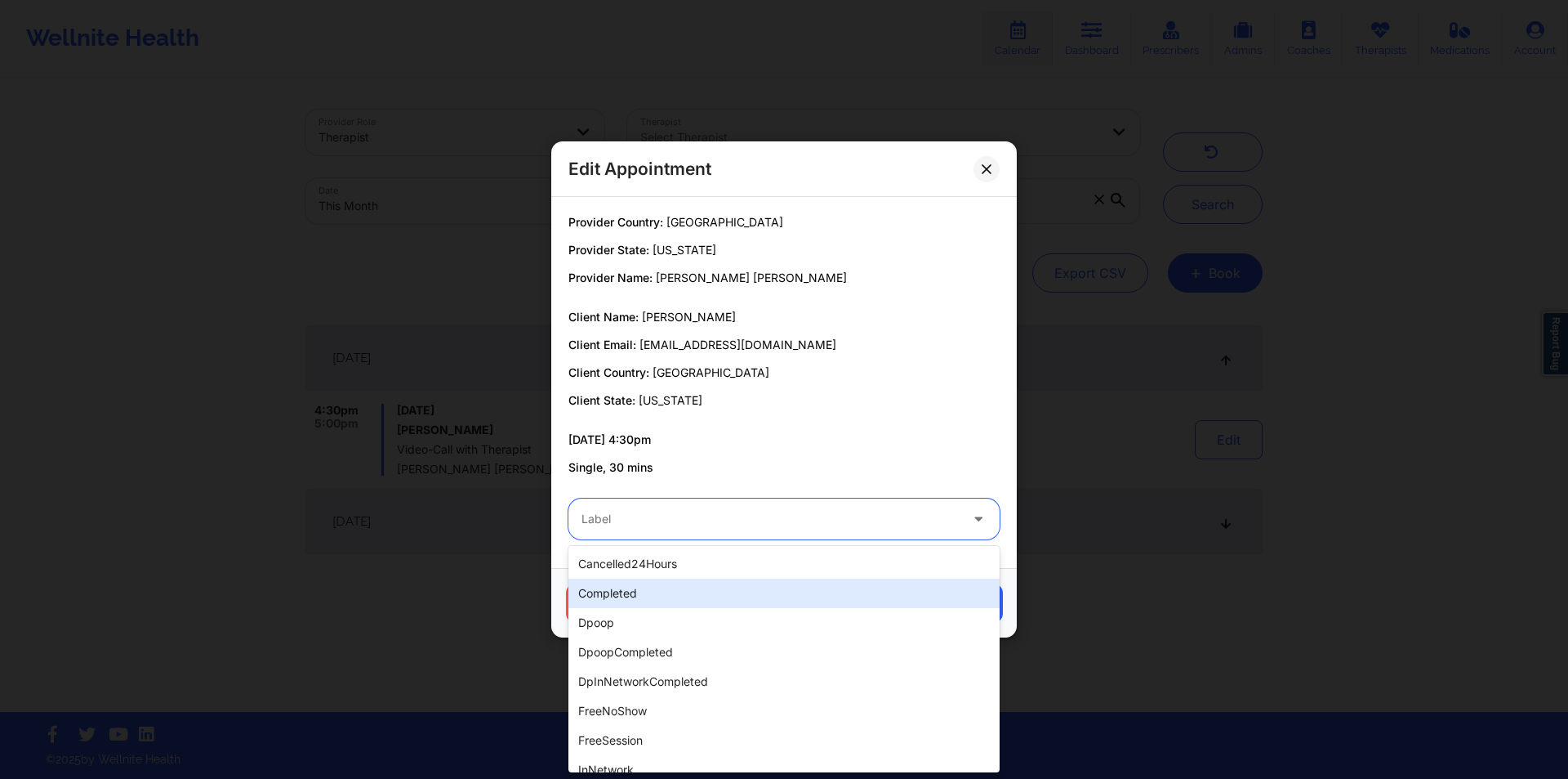
click at [690, 593] on div "completed" at bounding box center [784, 593] width 431 height 30
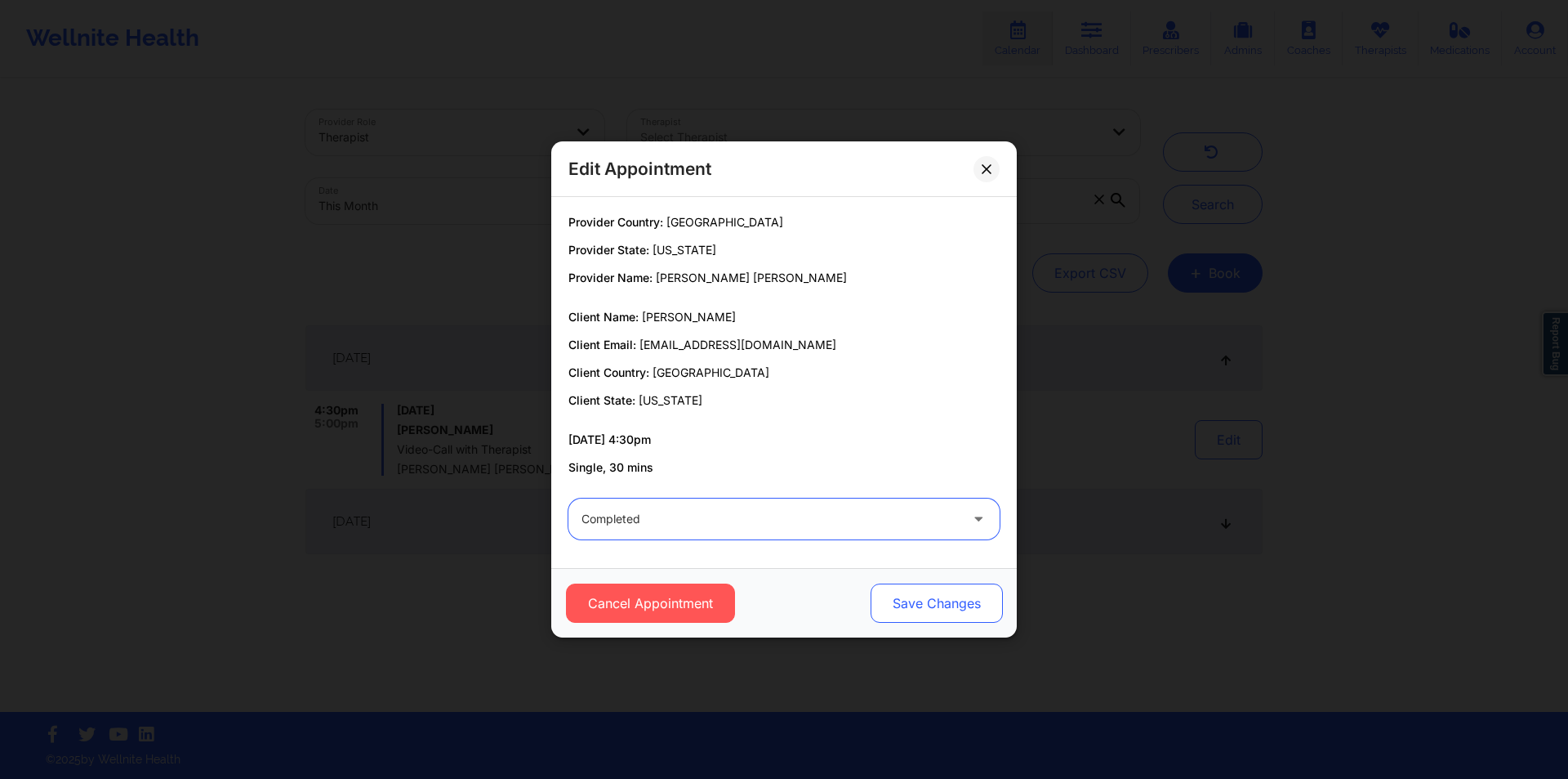
click at [933, 604] on button "Save Changes" at bounding box center [936, 603] width 132 height 39
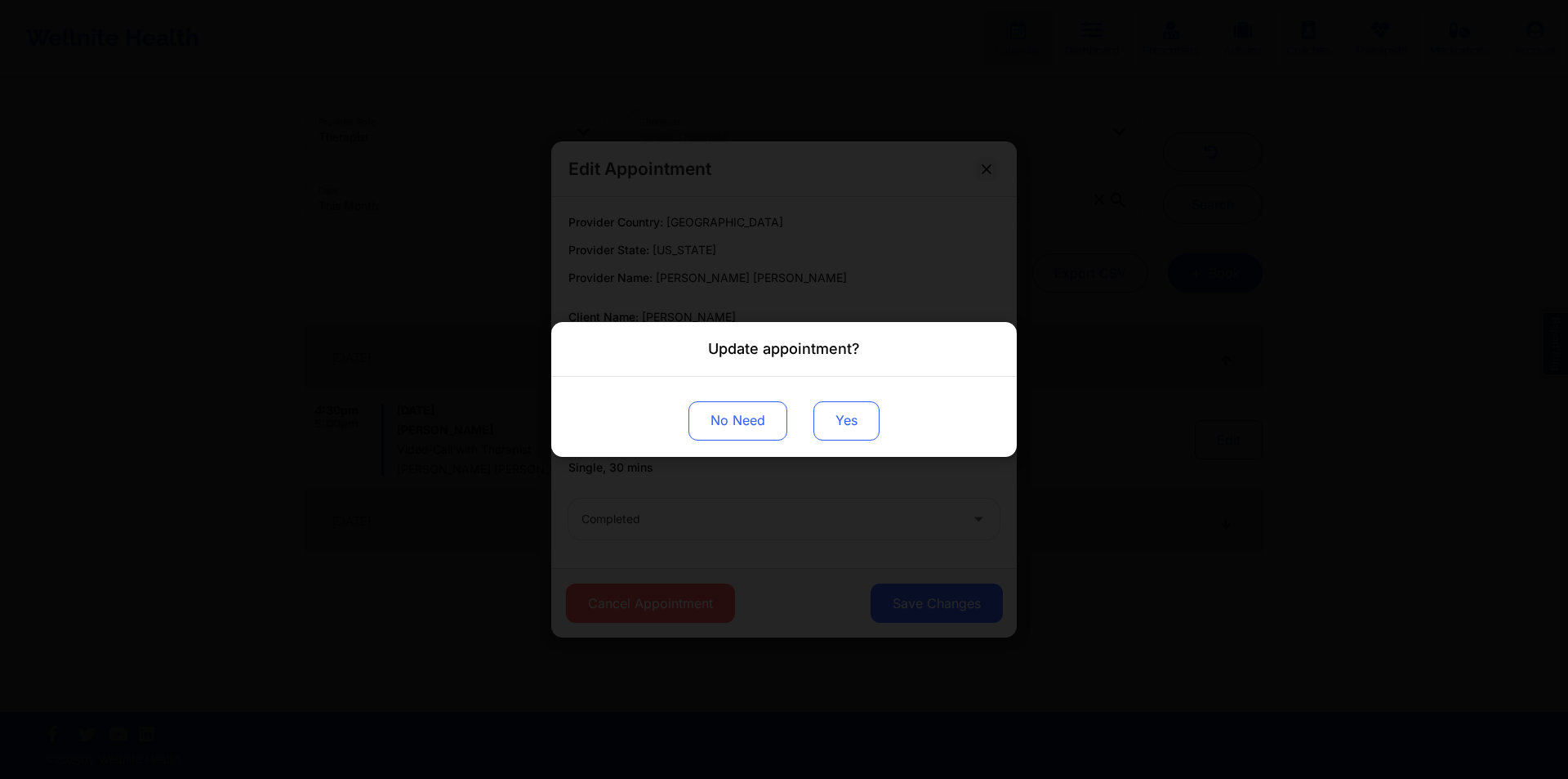
click at [859, 428] on button "Yes" at bounding box center [846, 421] width 66 height 39
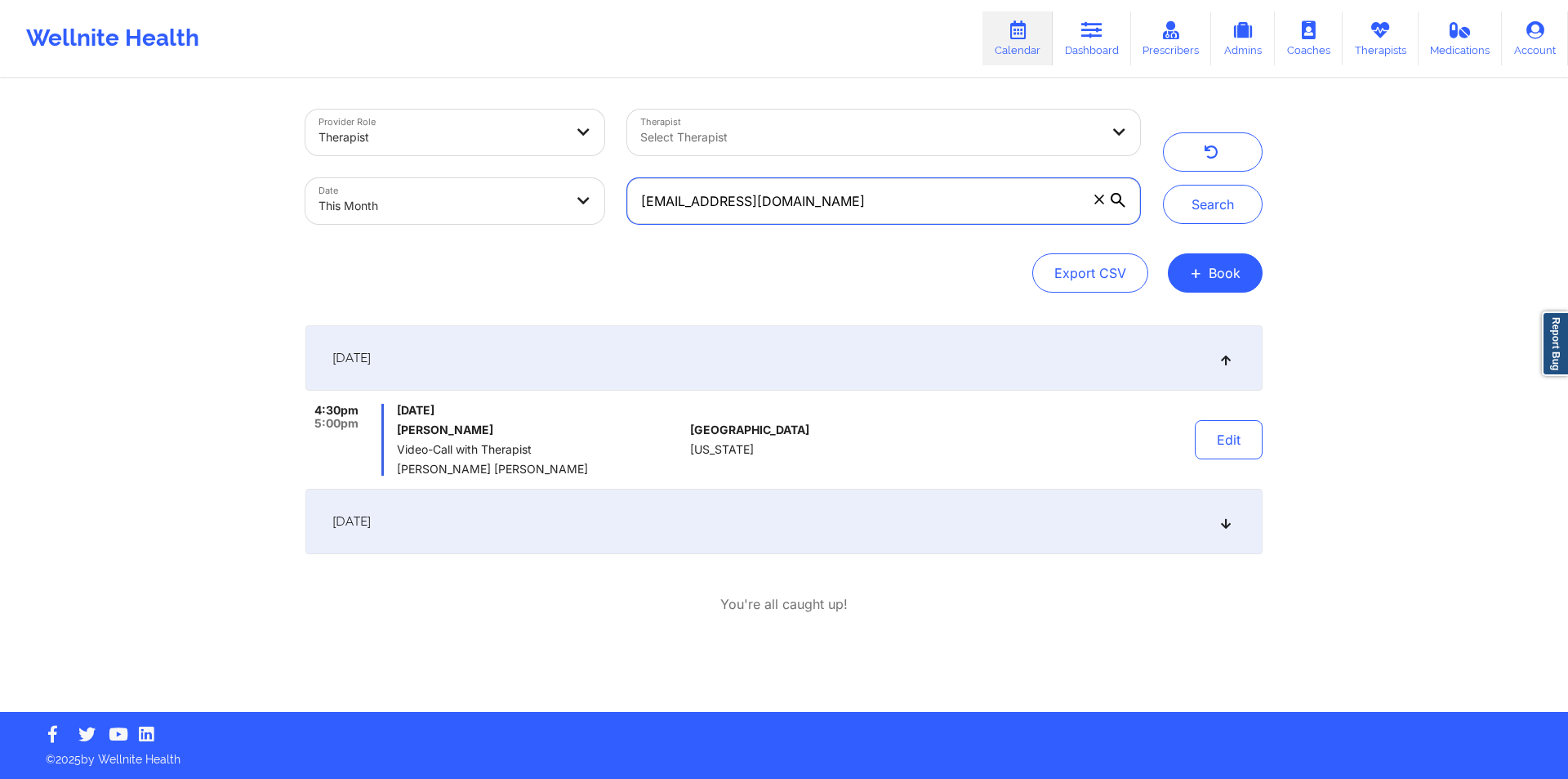
click at [864, 210] on input "[EMAIL_ADDRESS][DOMAIN_NAME]" at bounding box center [883, 200] width 513 height 45
paste input "yla2615"
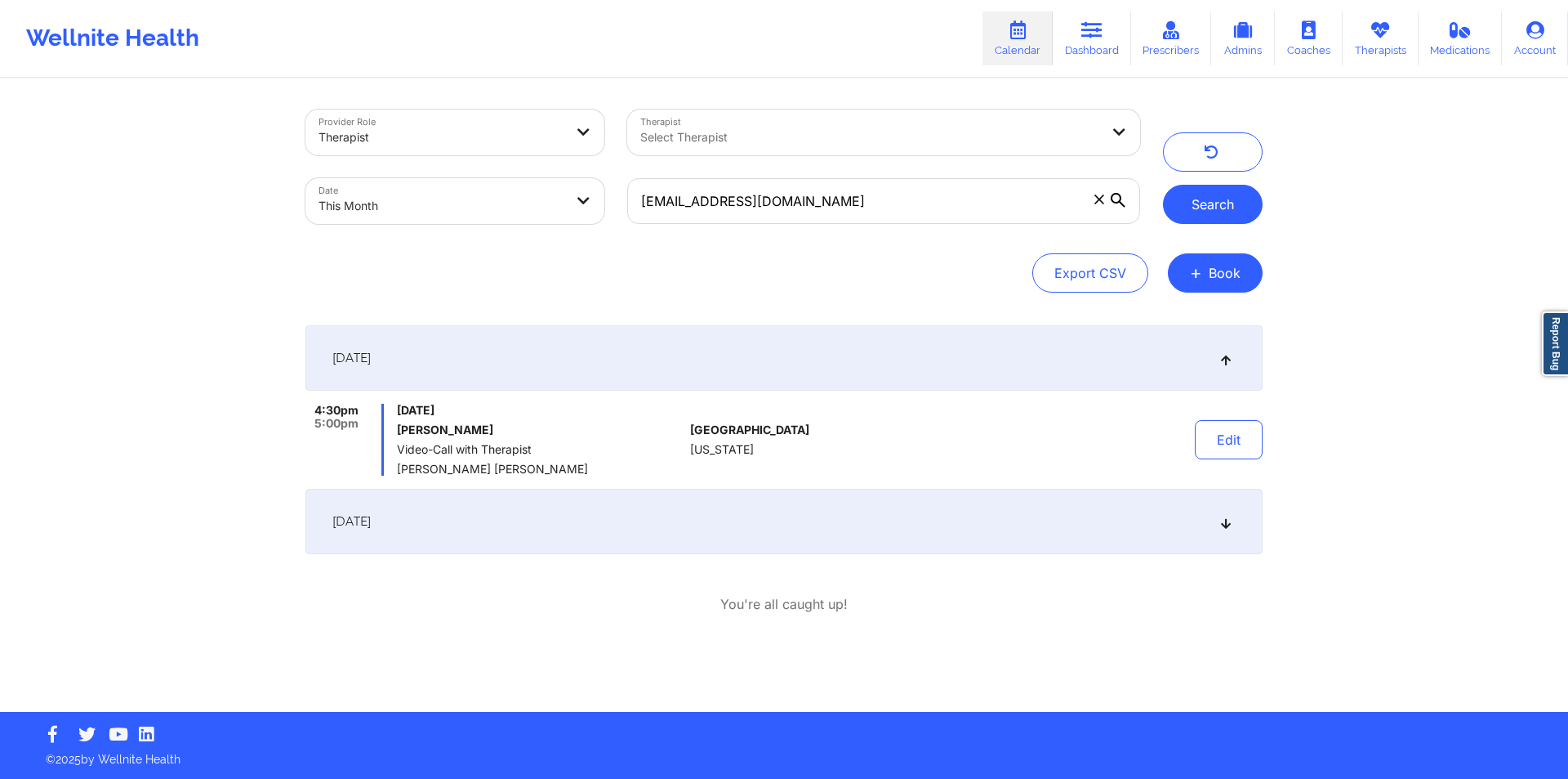
click at [1201, 205] on button "Search" at bounding box center [1212, 204] width 100 height 39
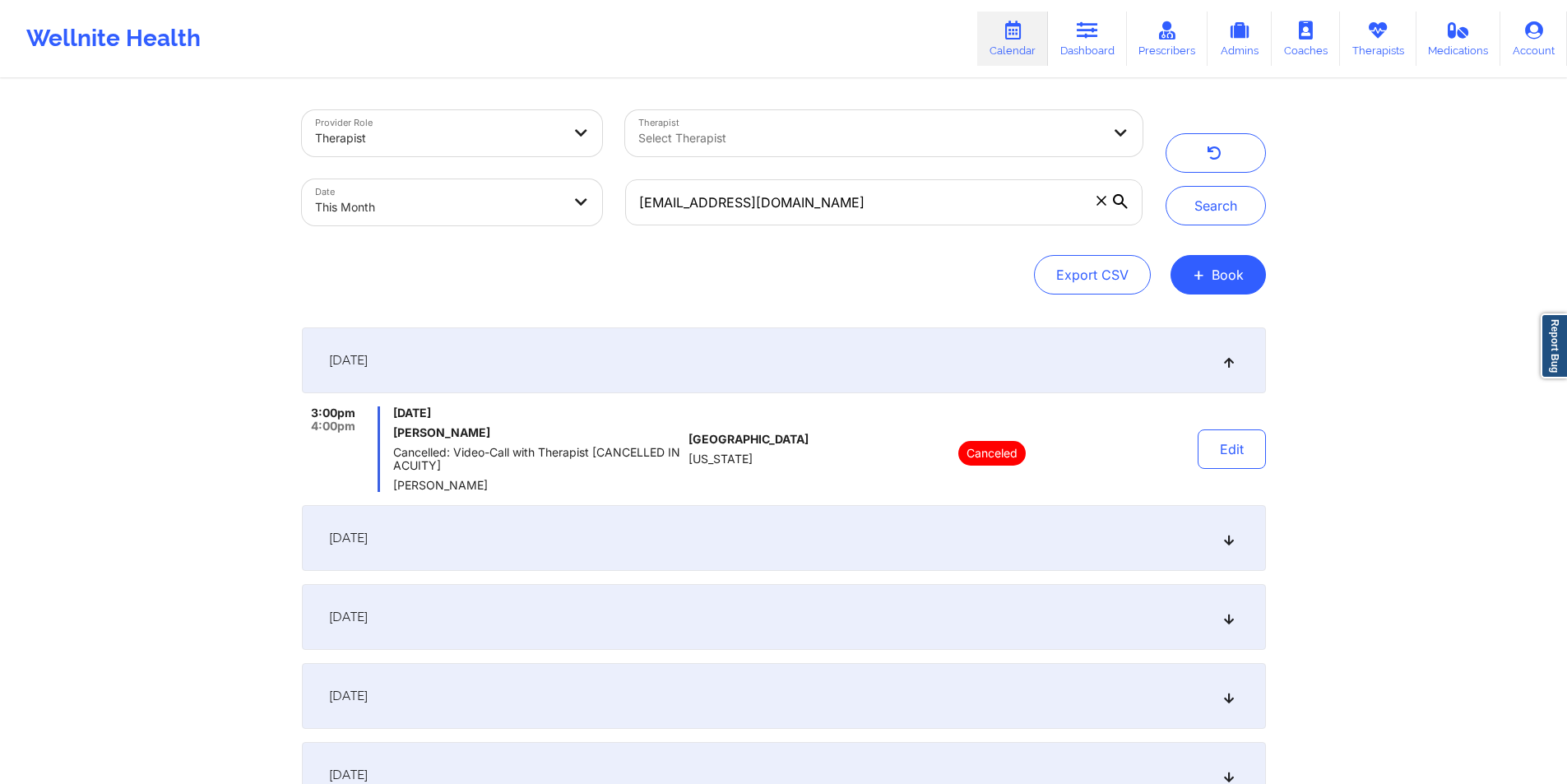
click at [1224, 540] on icon at bounding box center [1229, 538] width 14 height 12
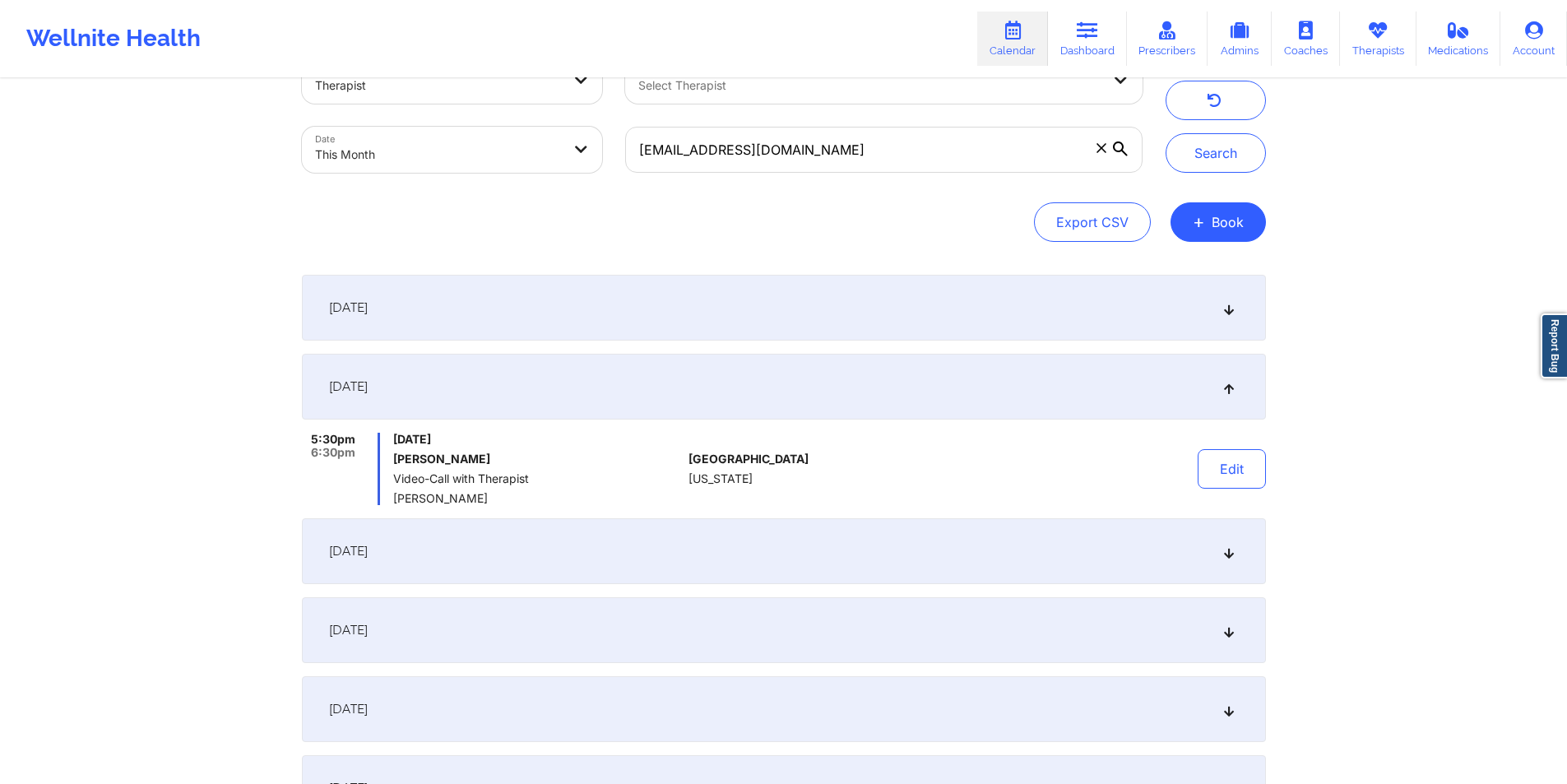
scroll to position [54, 0]
click at [960, 150] on input "[EMAIL_ADDRESS][DOMAIN_NAME]" at bounding box center [884, 149] width 517 height 46
paste input "tabithaw6"
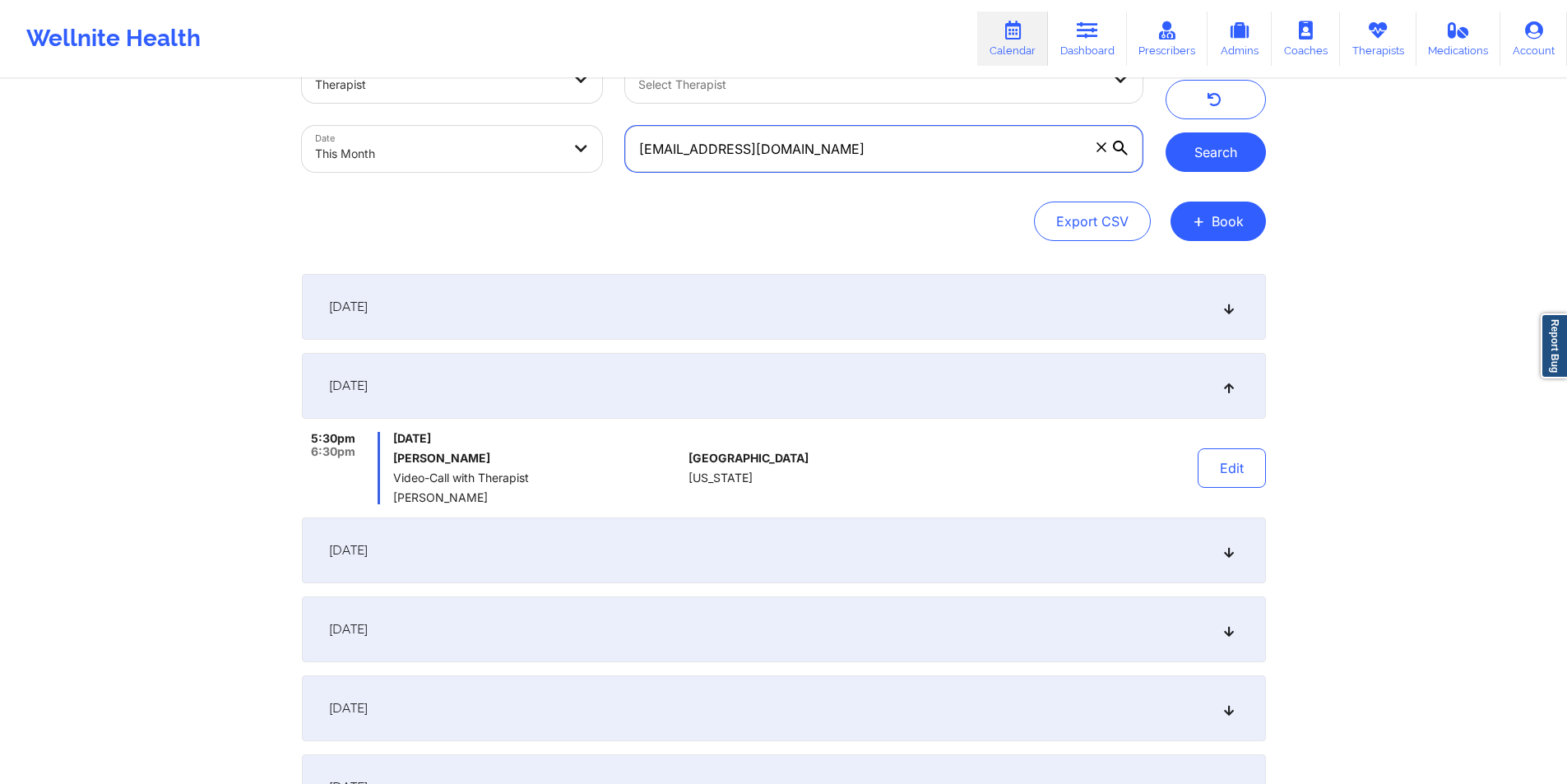
type input "[EMAIL_ADDRESS][DOMAIN_NAME]"
click at [1219, 141] on button "Search" at bounding box center [1216, 152] width 100 height 40
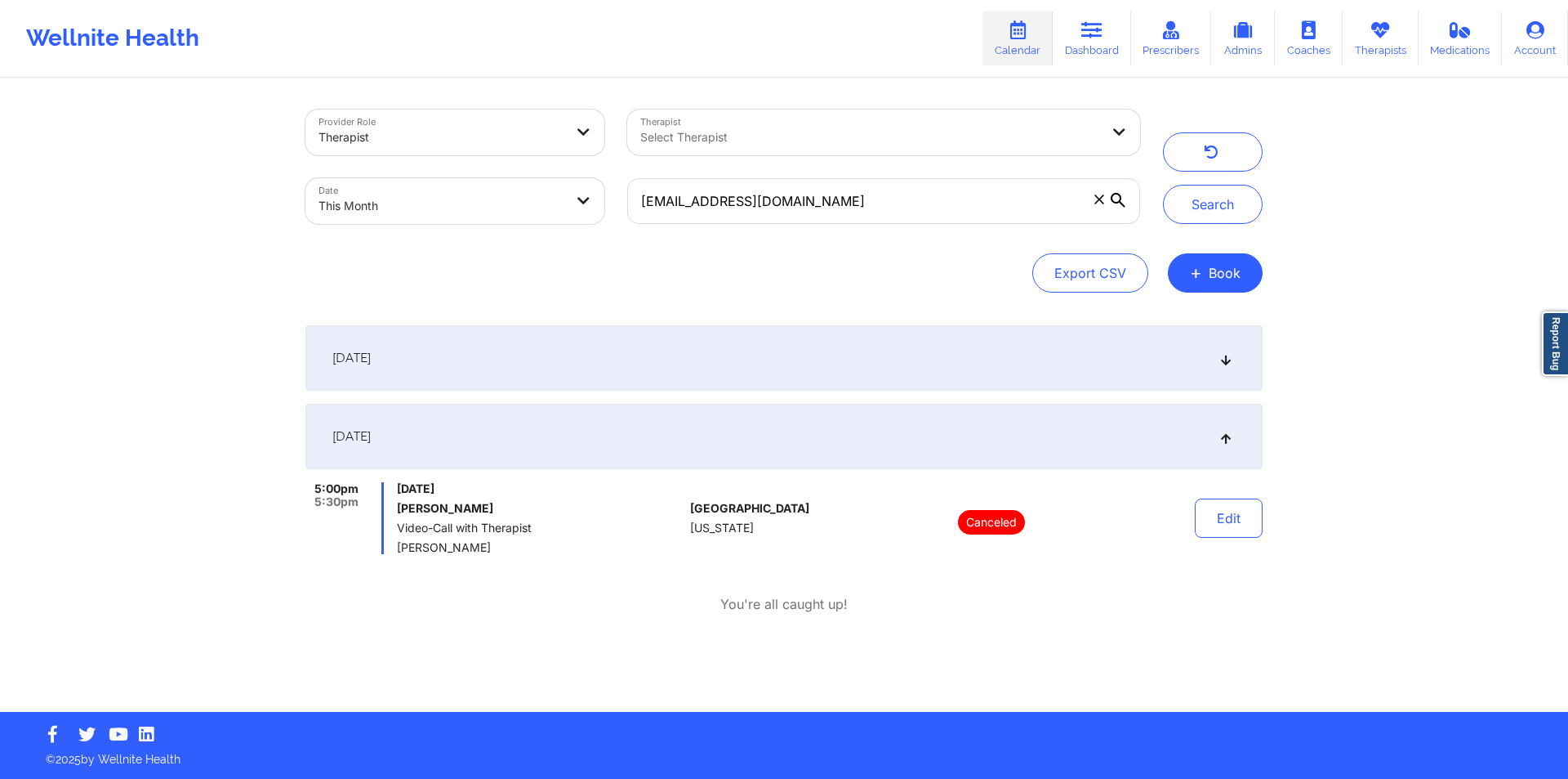
click at [1226, 357] on icon at bounding box center [1226, 358] width 14 height 12
